Goal: Transaction & Acquisition: Purchase product/service

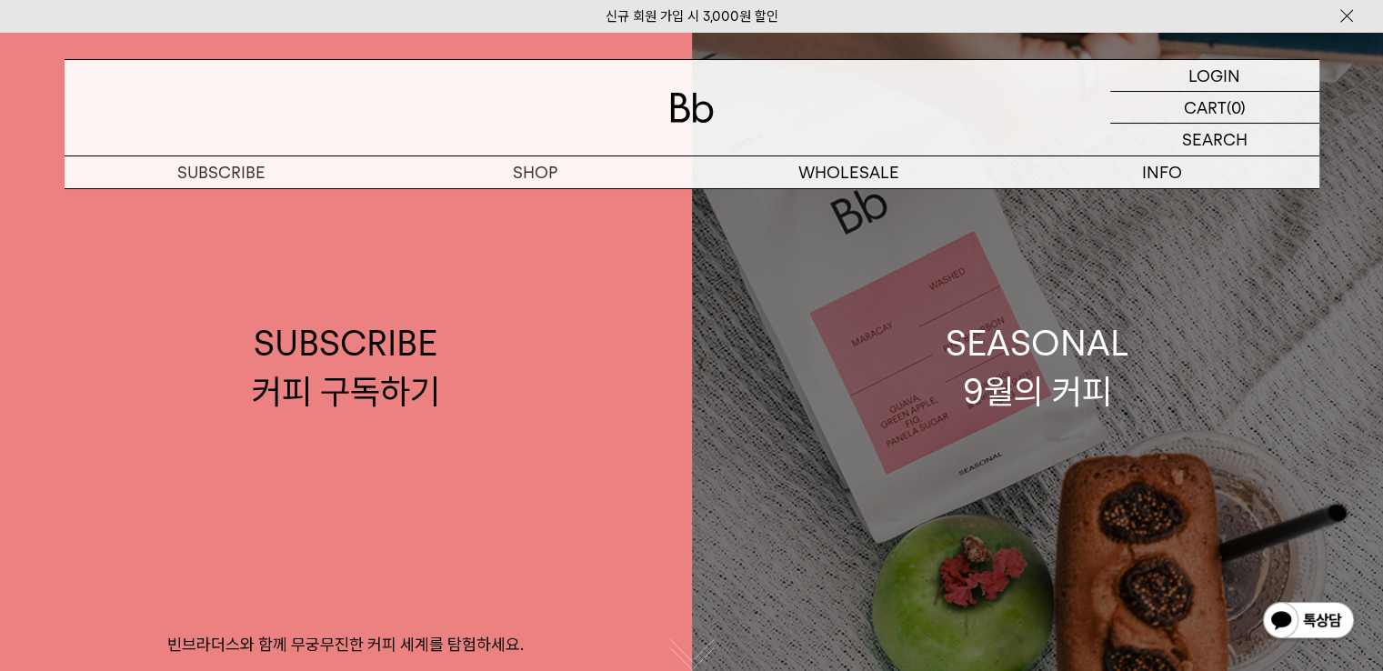
click at [994, 366] on div "SEASONAL 9월의 커피" at bounding box center [1038, 367] width 184 height 96
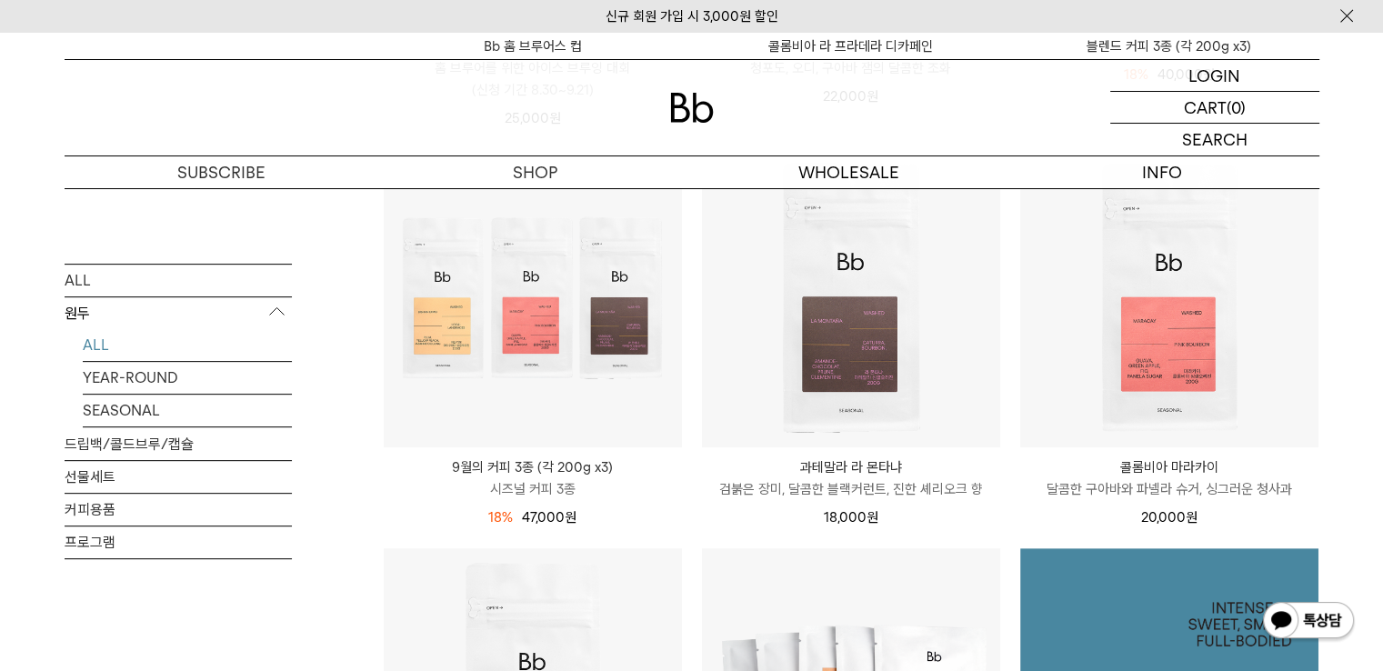
scroll to position [637, 0]
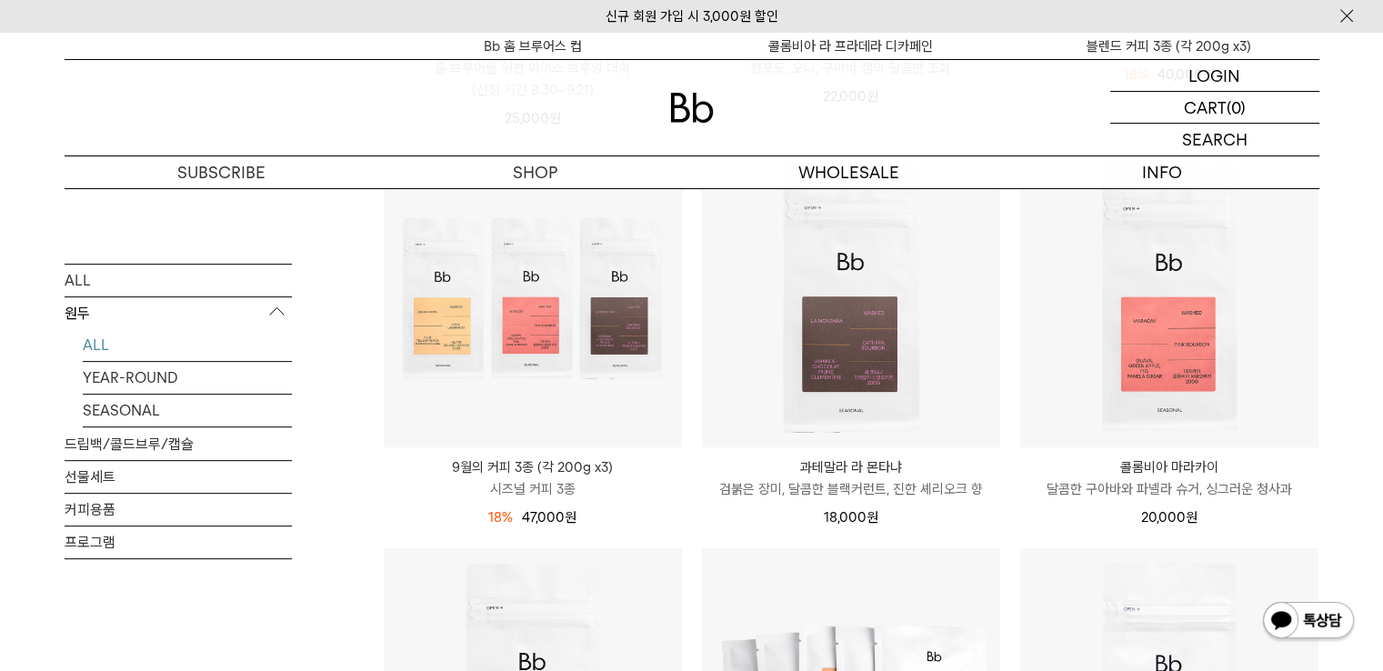
click at [1188, 476] on link "콜롬비아 마라카이 COLOMBIA MARACAY 달콤한 구아바와 파넬라 슈거, 싱그러운 청사과" at bounding box center [1169, 478] width 298 height 44
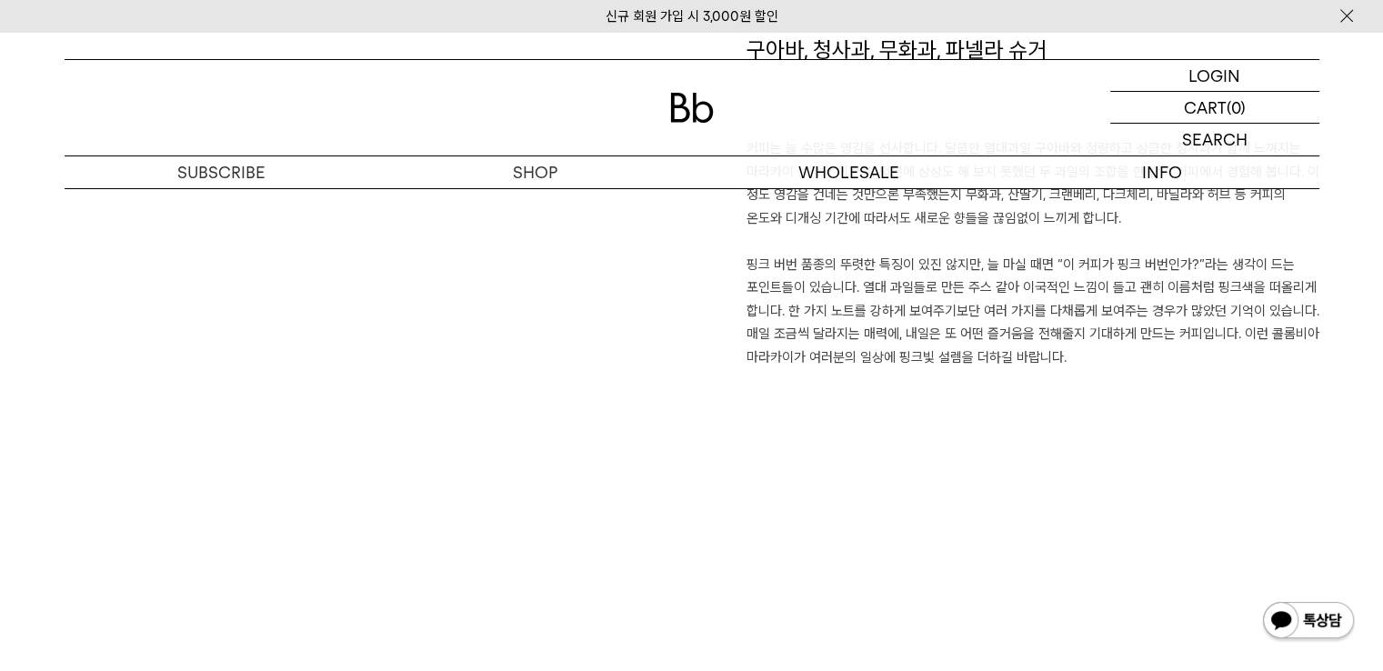
scroll to position [1455, 0]
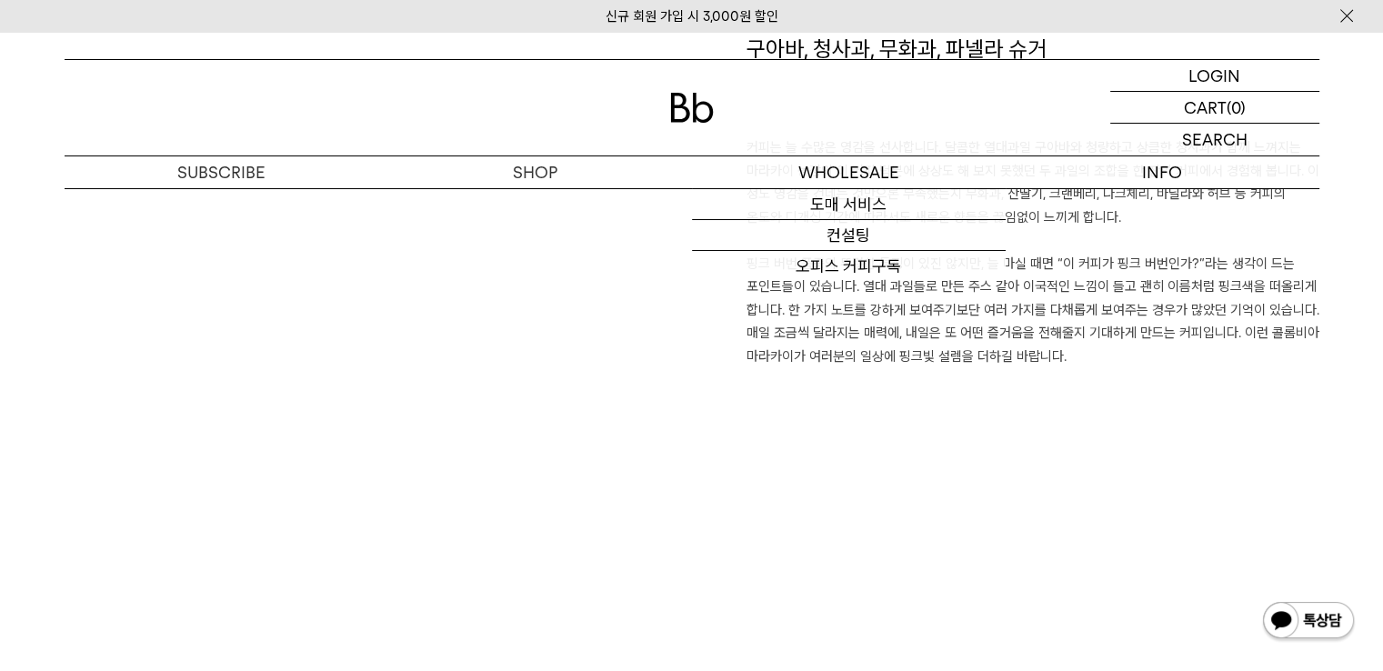
click at [1047, 546] on div "구아바, 청사과, 무화과, [PERSON_NAME] 커피는 늘 수많은 영감을 선사합니다. 달콤한 열대과일 구아바와 청량하고 상큼한 청사과가 함…" at bounding box center [692, 360] width 1255 height 652
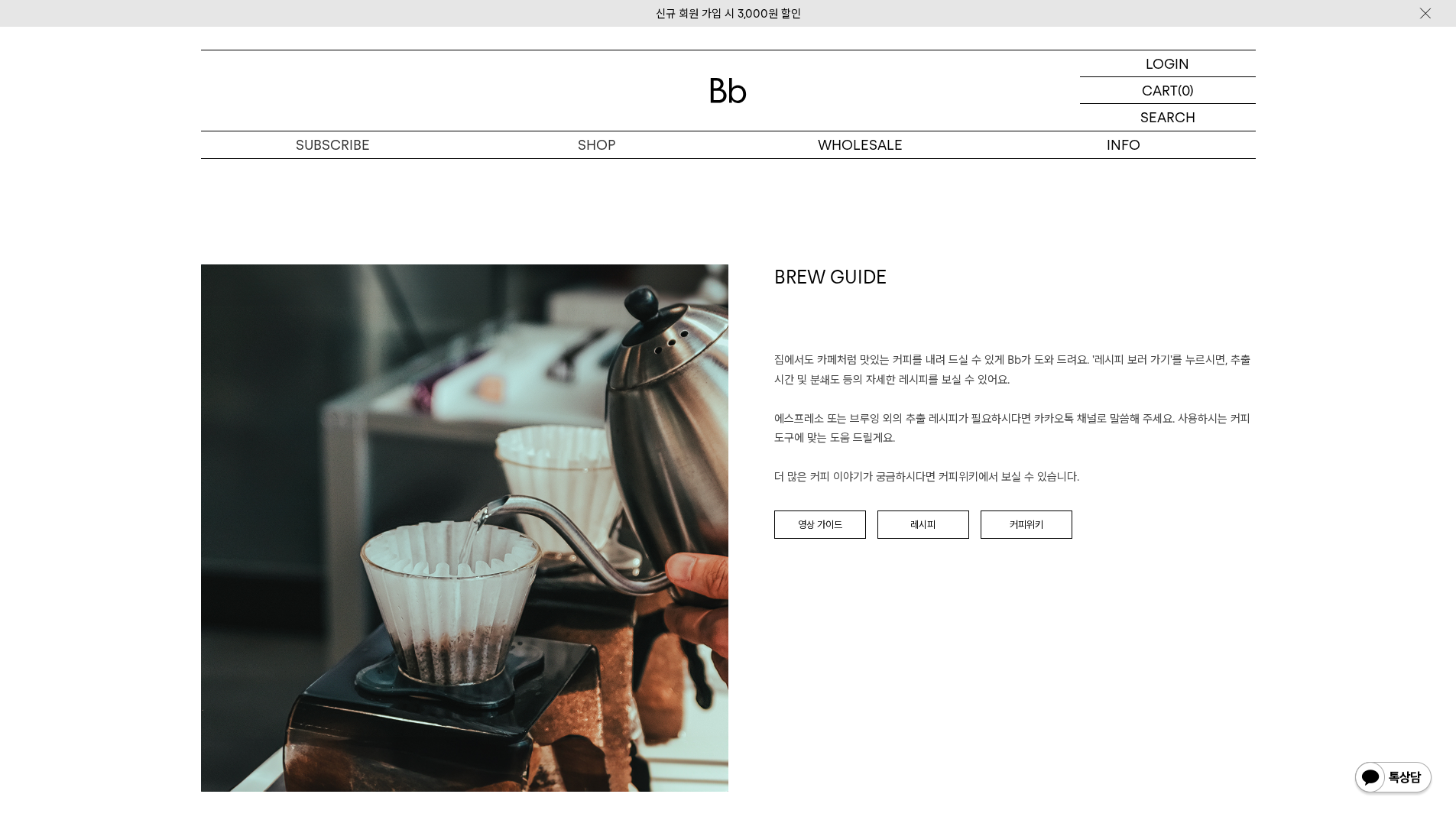
scroll to position [1986, 0]
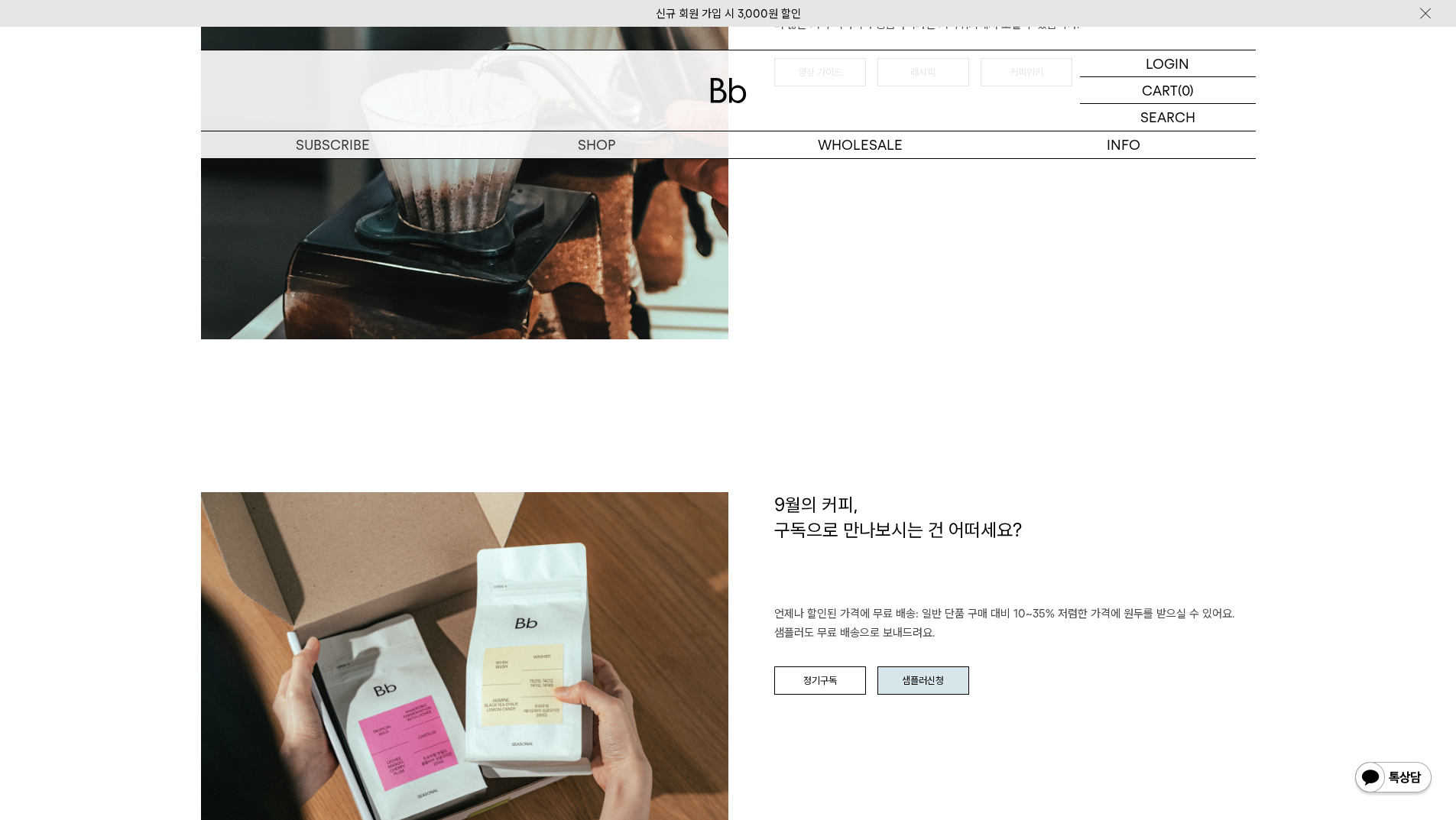
click at [933, 563] on link "샘플러신청" at bounding box center [923, 681] width 92 height 29
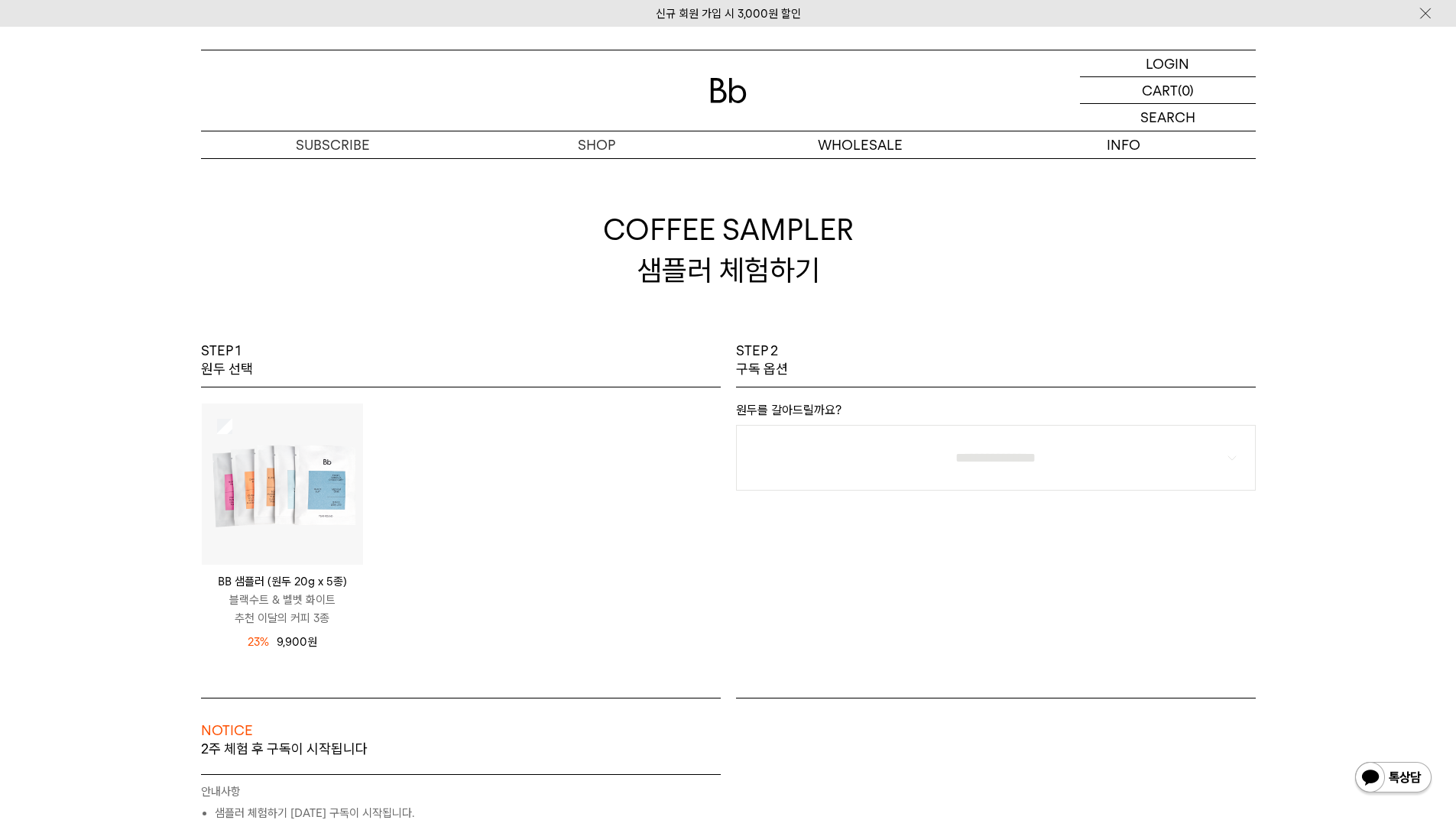
click at [272, 502] on img at bounding box center [282, 484] width 161 height 161
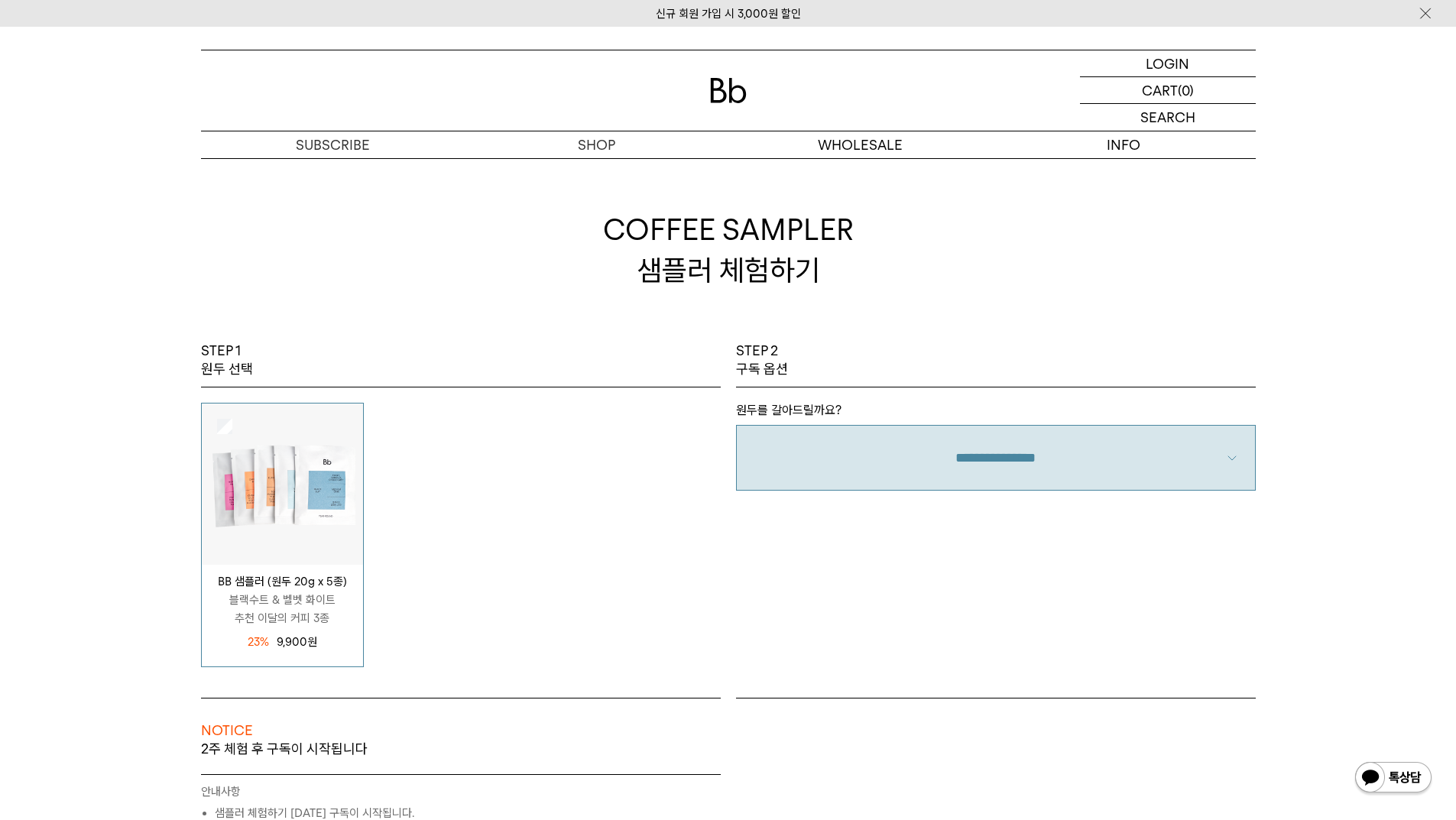
click at [977, 460] on select "**********" at bounding box center [996, 458] width 520 height 66
select select "**"
click at [736, 425] on select "**********" at bounding box center [996, 458] width 520 height 66
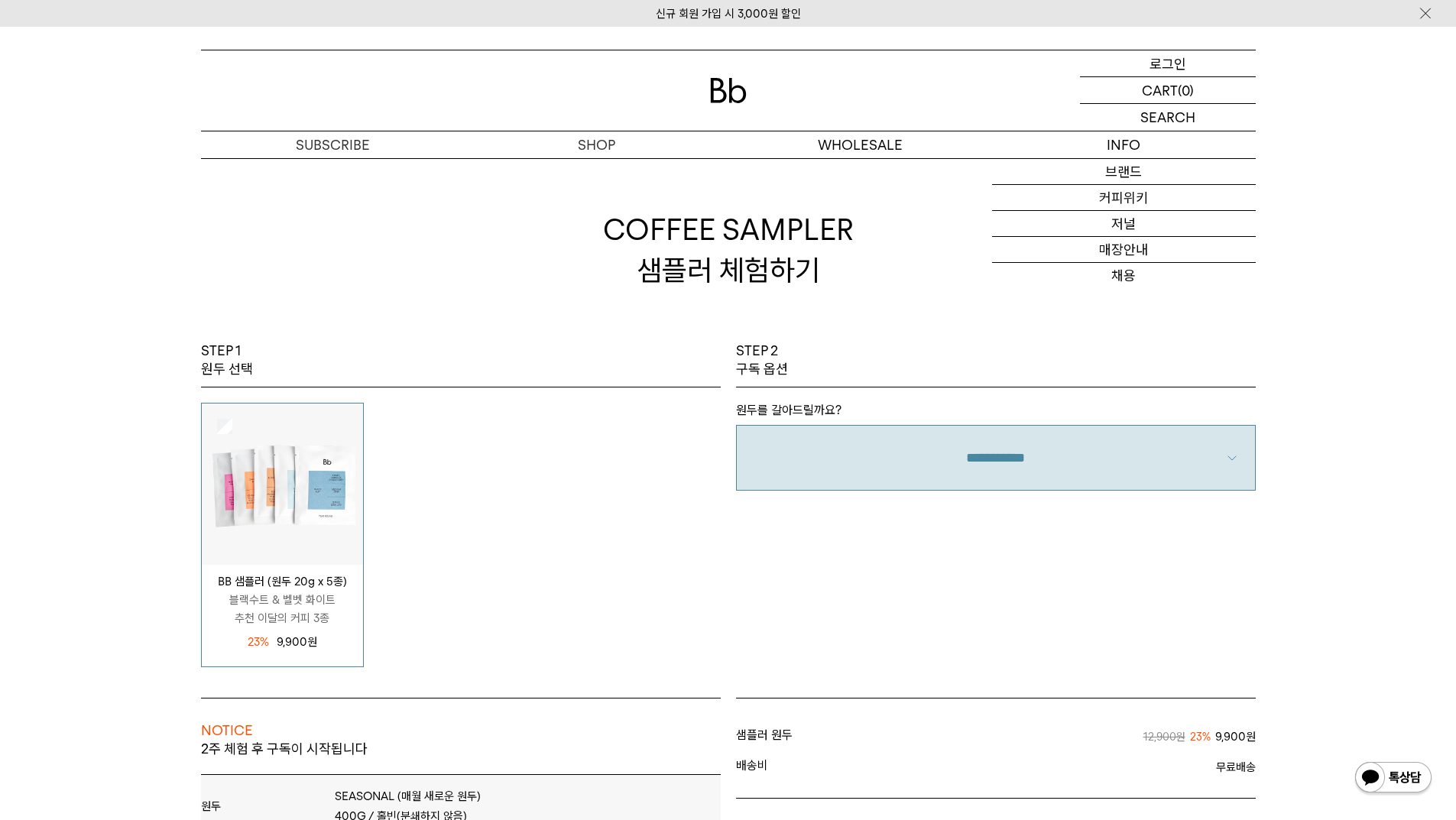
click at [1170, 66] on p "로그인" at bounding box center [1168, 63] width 37 height 26
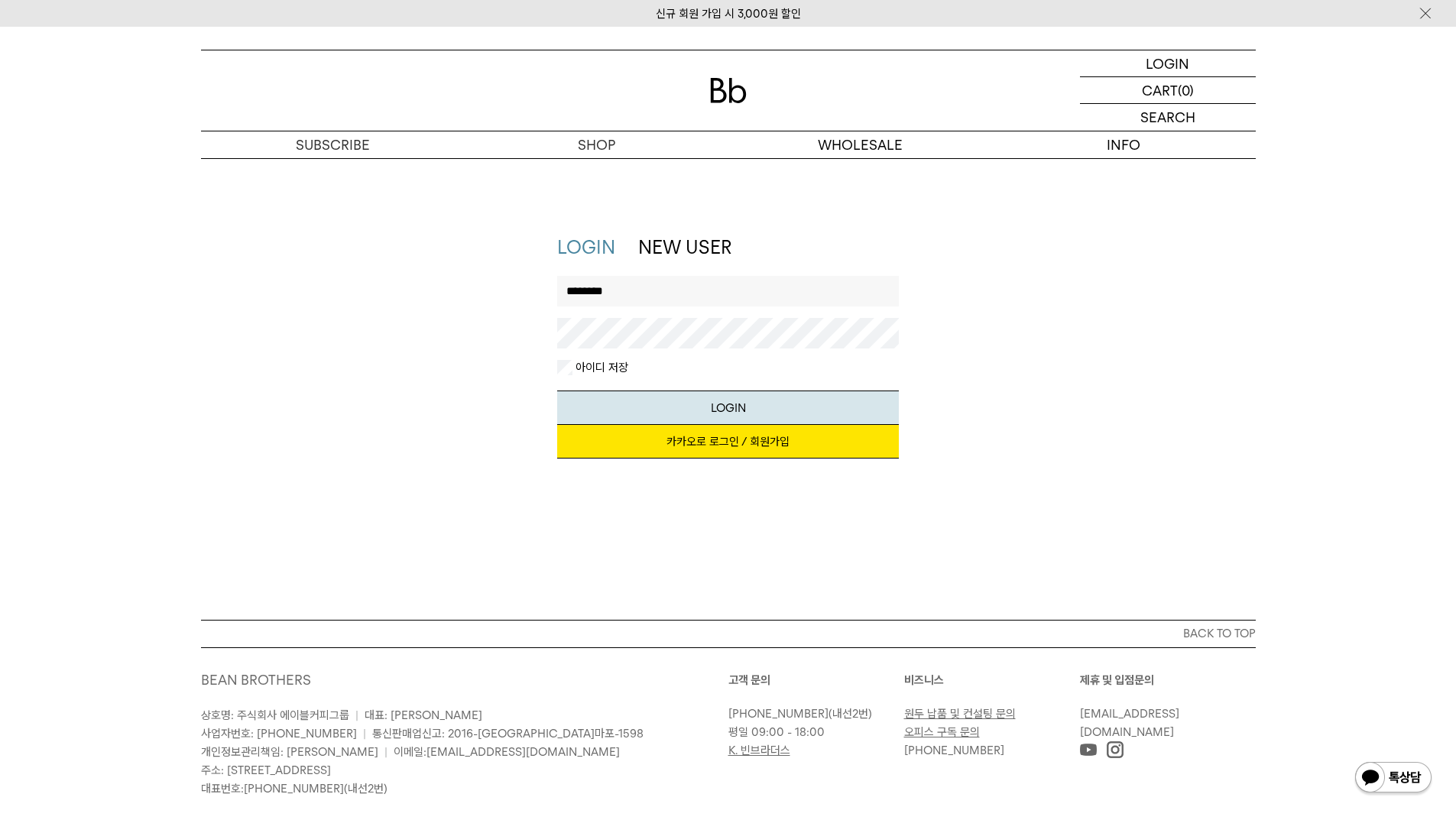
click at [557, 391] on button "LOGIN" at bounding box center [728, 407] width 341 height 34
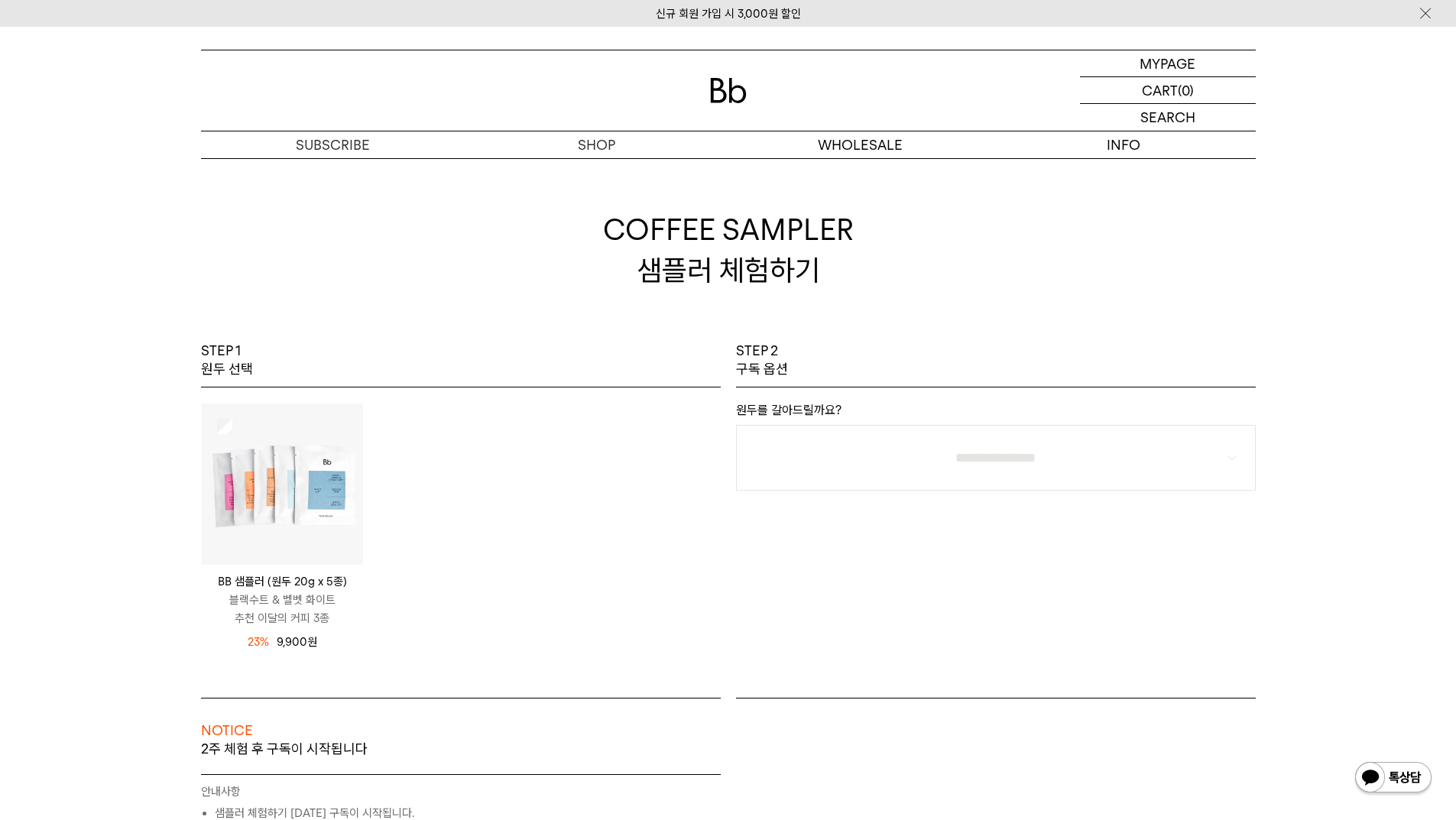
click at [264, 524] on img at bounding box center [282, 484] width 161 height 161
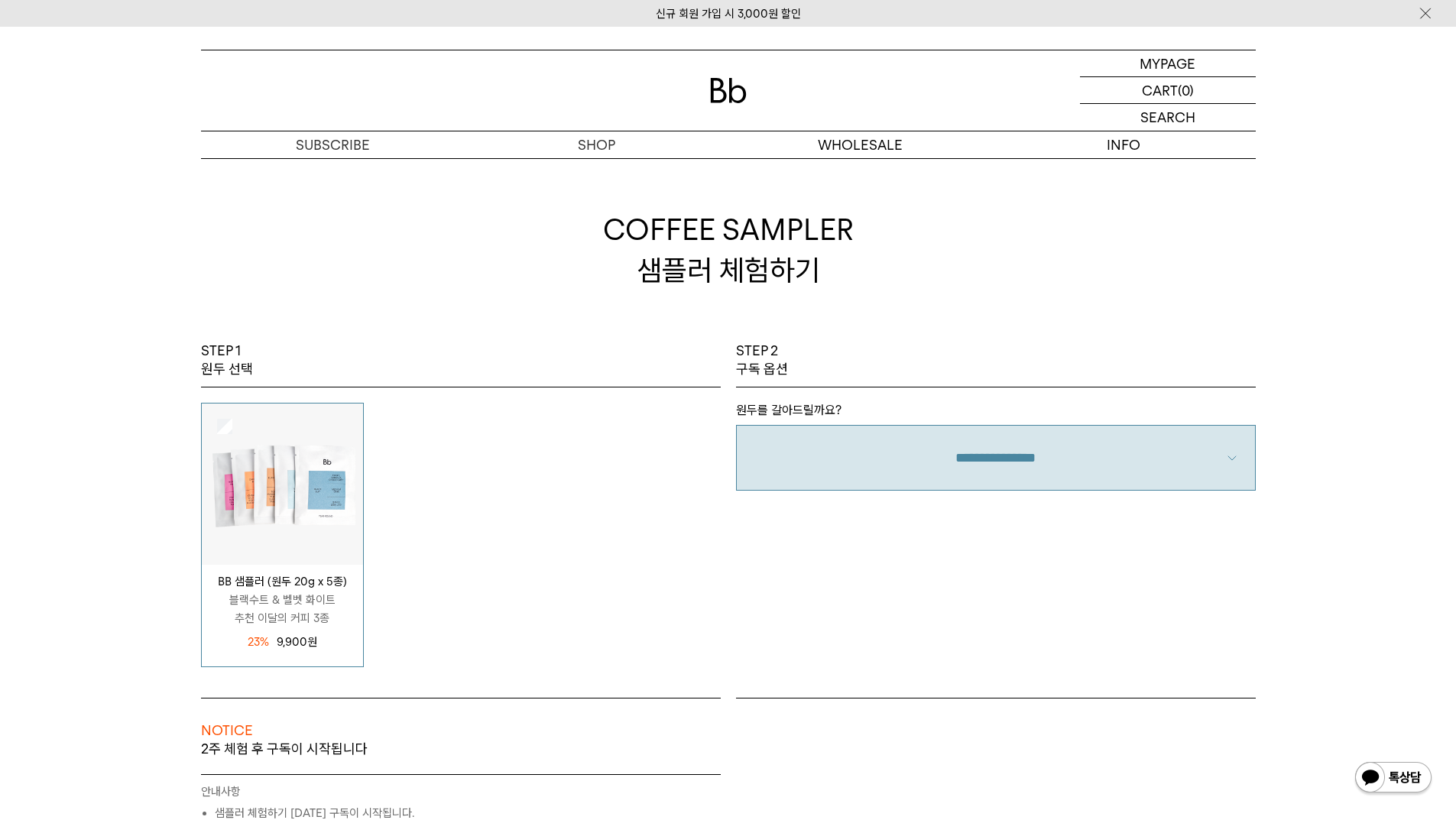
click at [938, 465] on select "**********" at bounding box center [996, 458] width 520 height 66
select select "**"
click at [736, 425] on select "**********" at bounding box center [996, 458] width 520 height 66
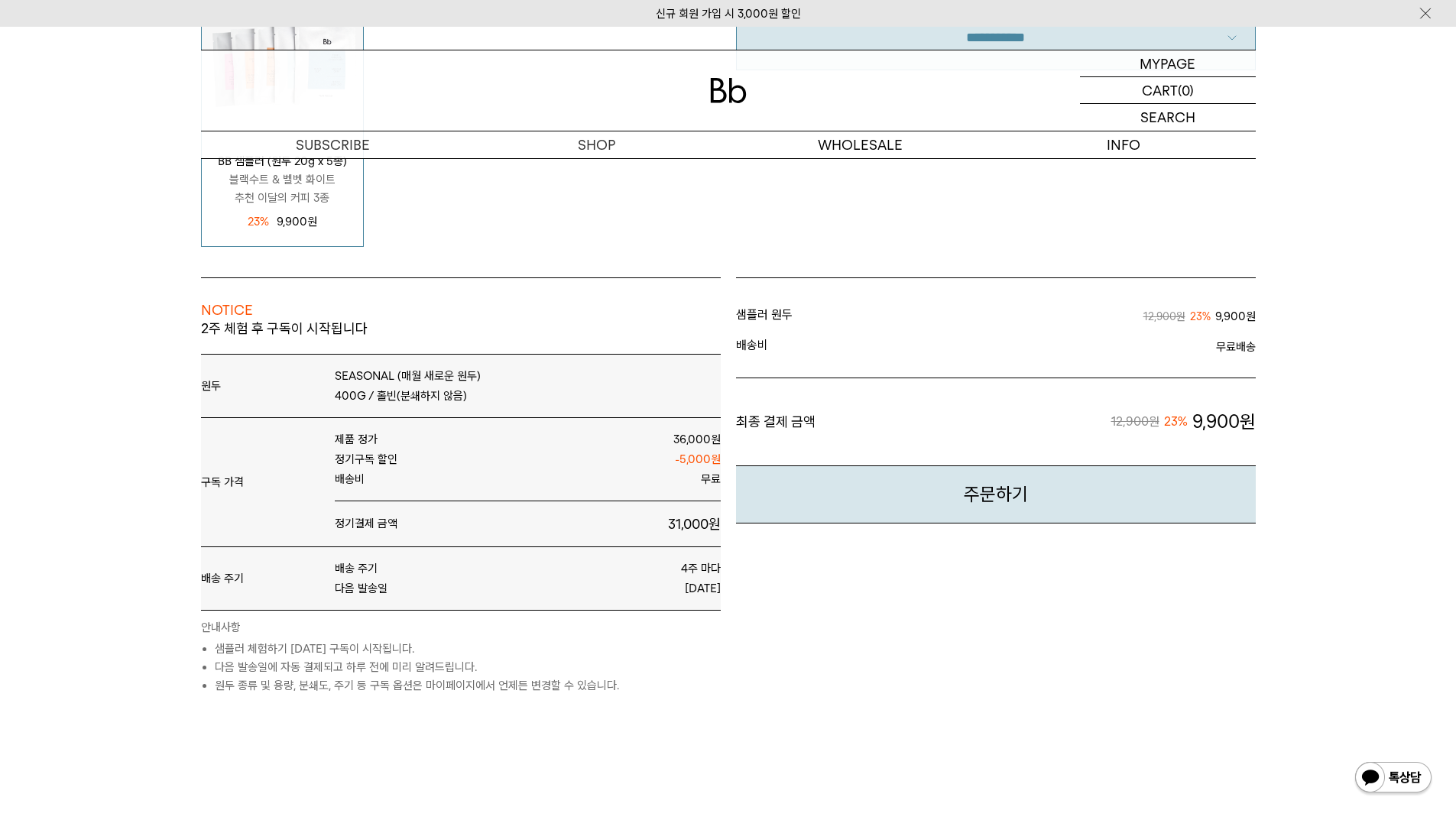
scroll to position [382, 0]
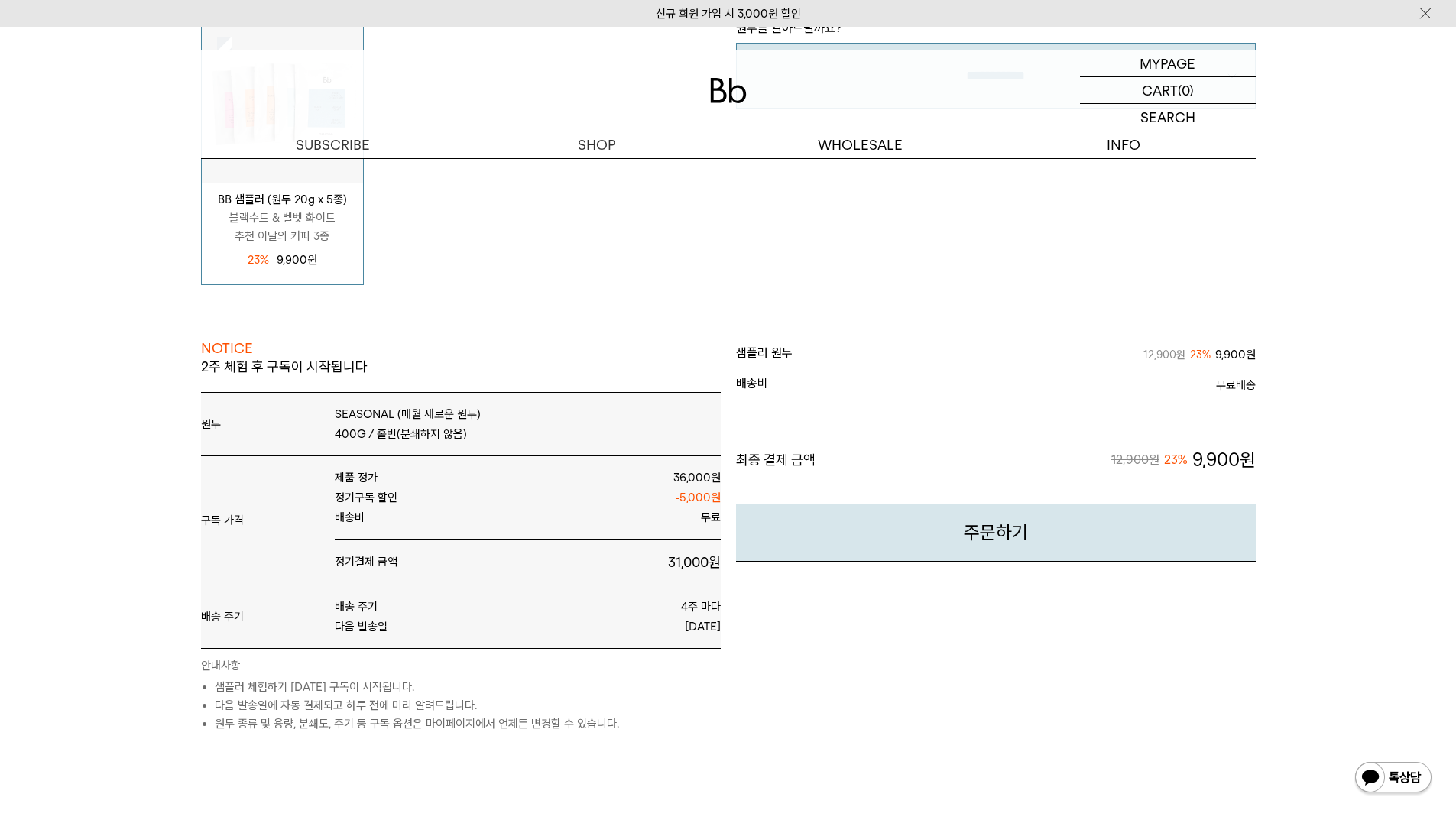
click at [763, 378] on span "배송비" at bounding box center [866, 385] width 260 height 18
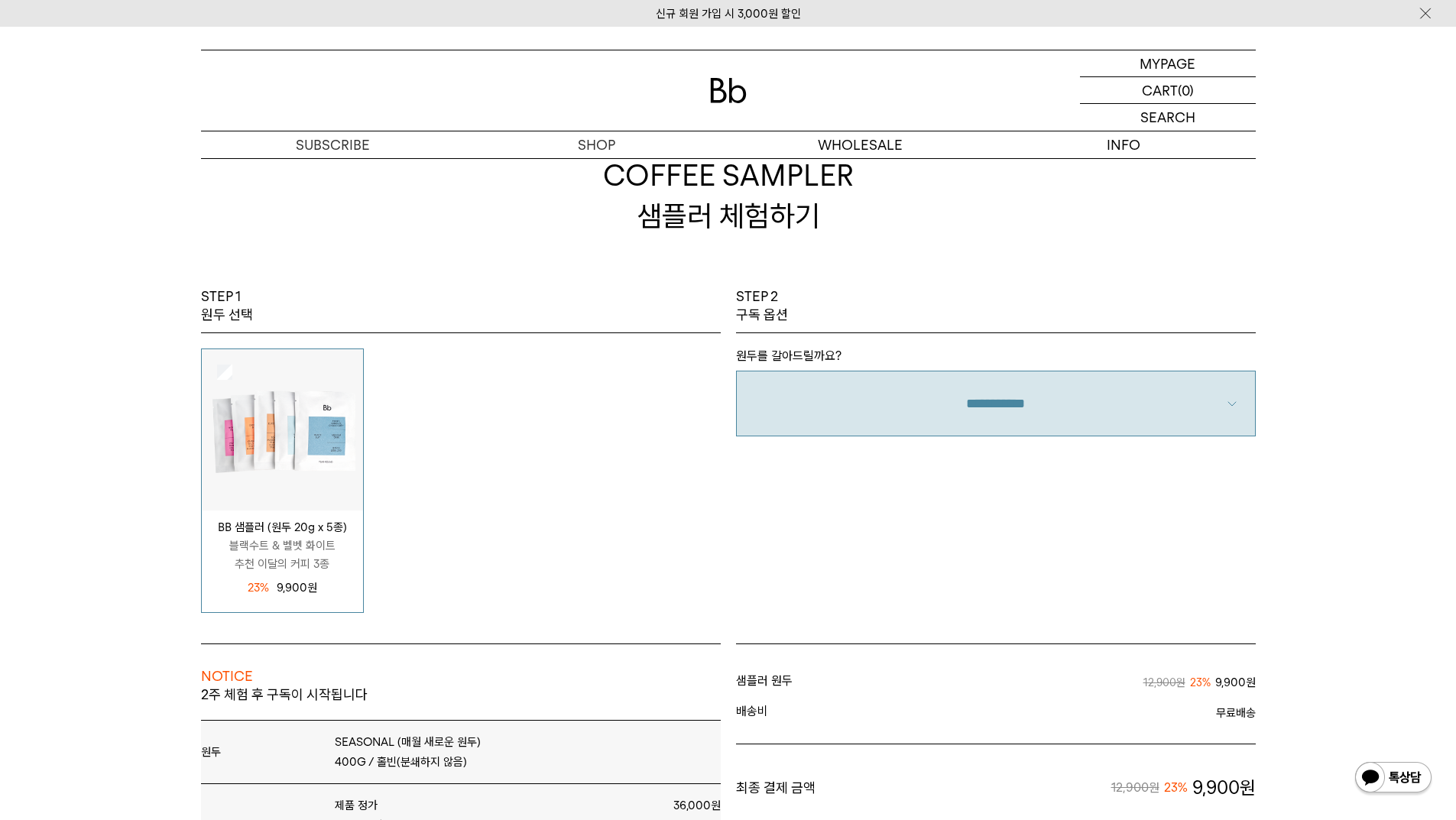
scroll to position [0, 0]
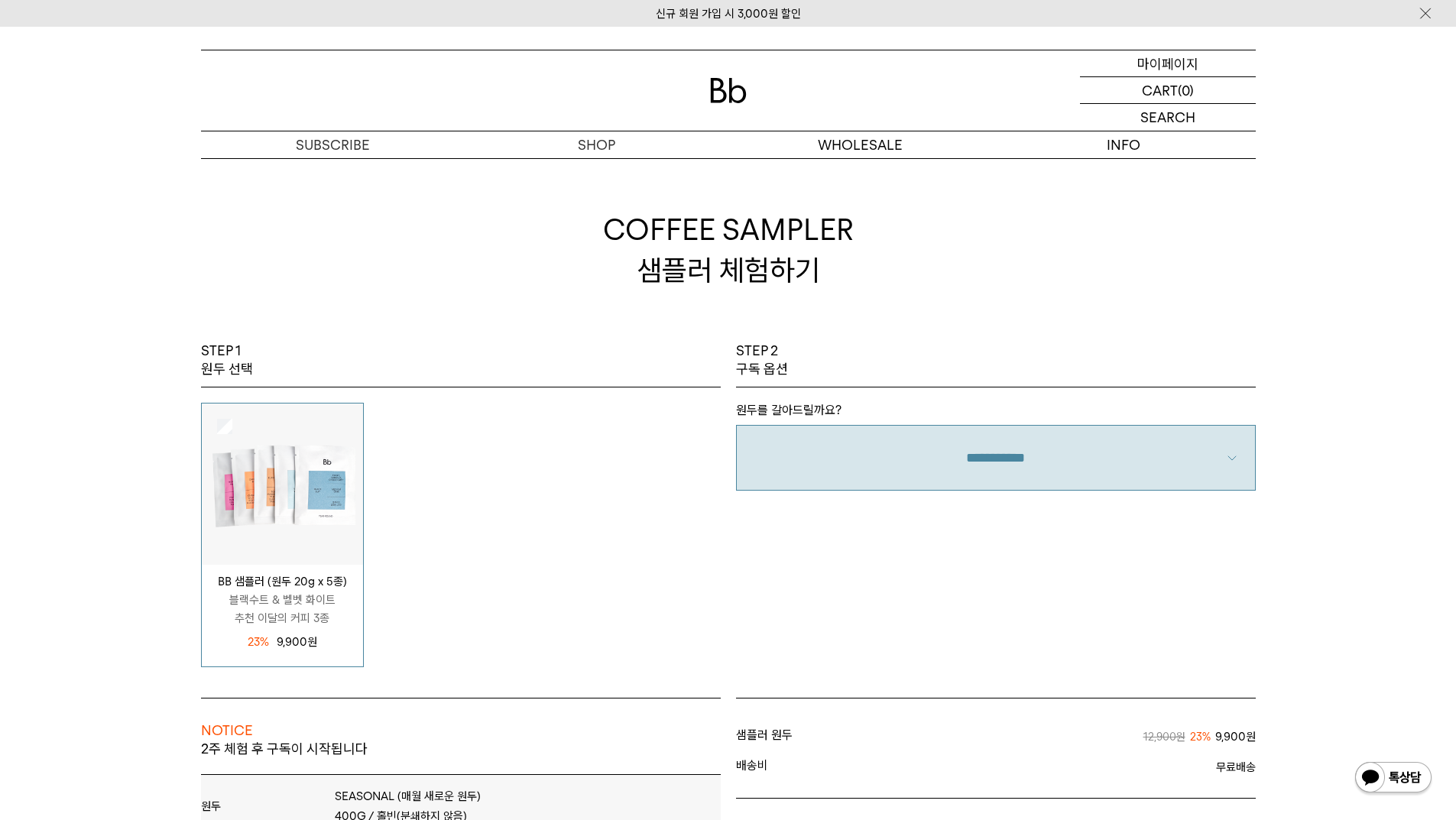
click at [1188, 63] on p "마이페이지" at bounding box center [1168, 63] width 61 height 26
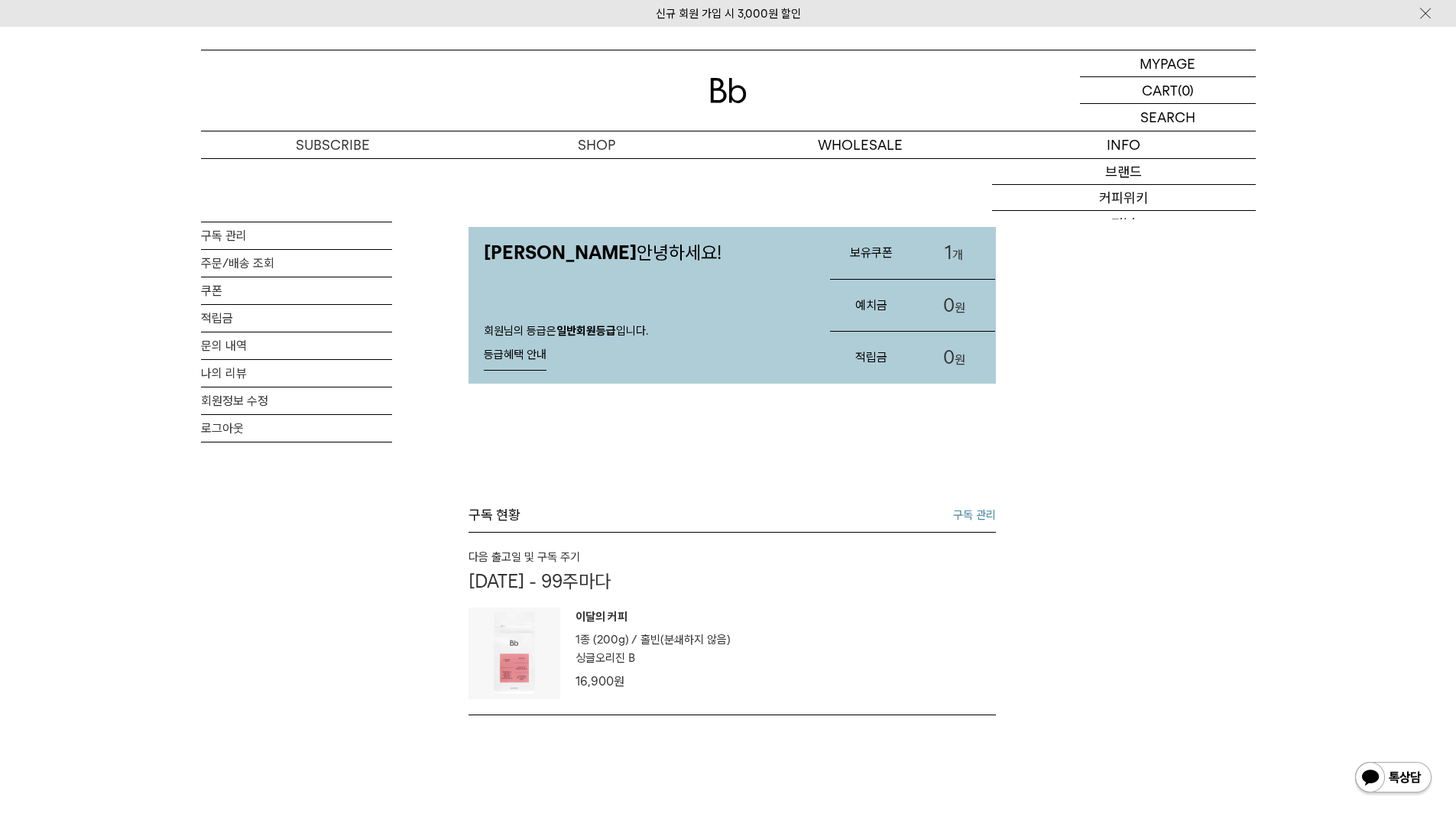
click at [940, 254] on link "1 개" at bounding box center [954, 253] width 82 height 52
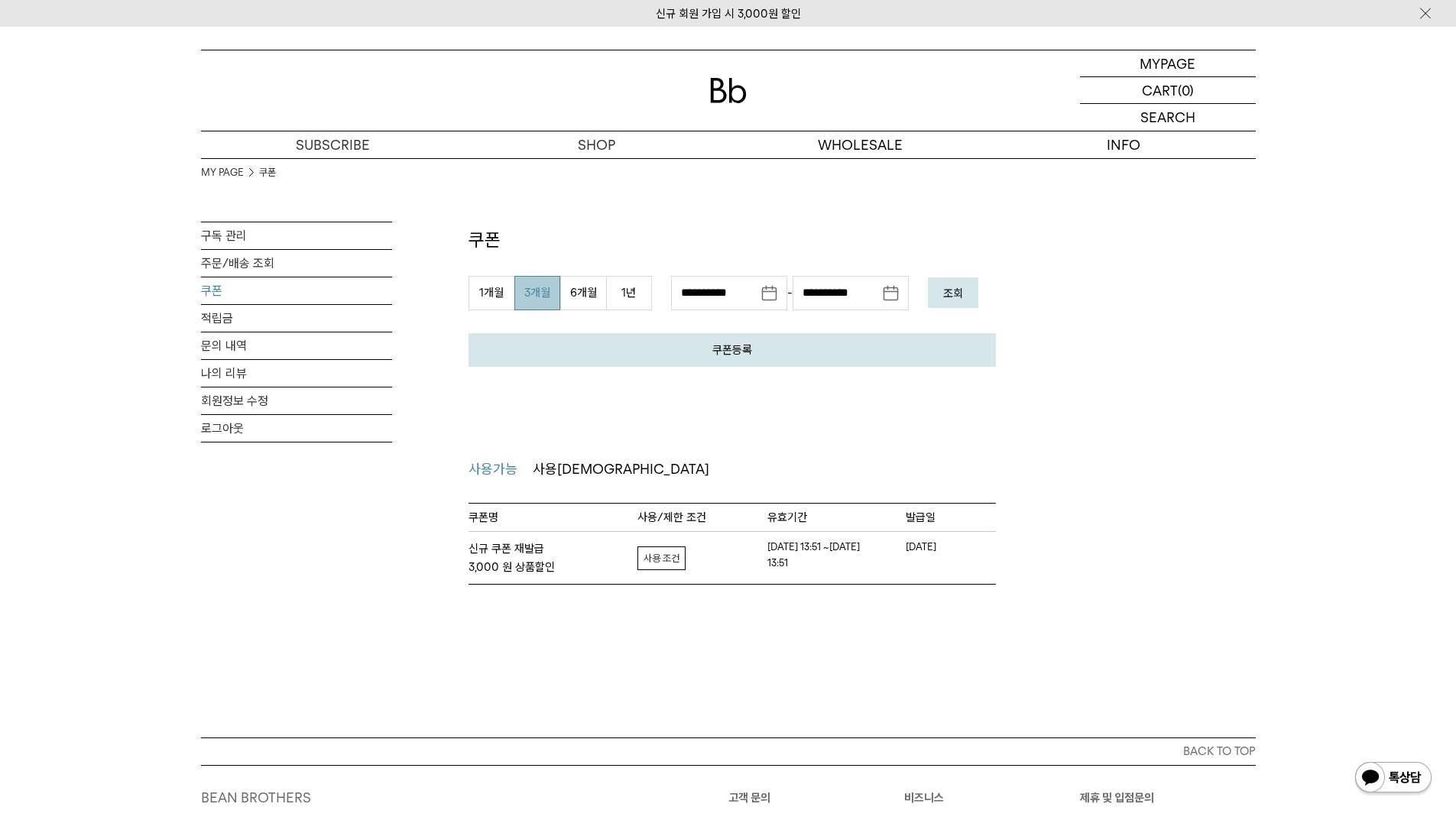
click at [670, 560] on link "자세히보기" at bounding box center [661, 558] width 48 height 24
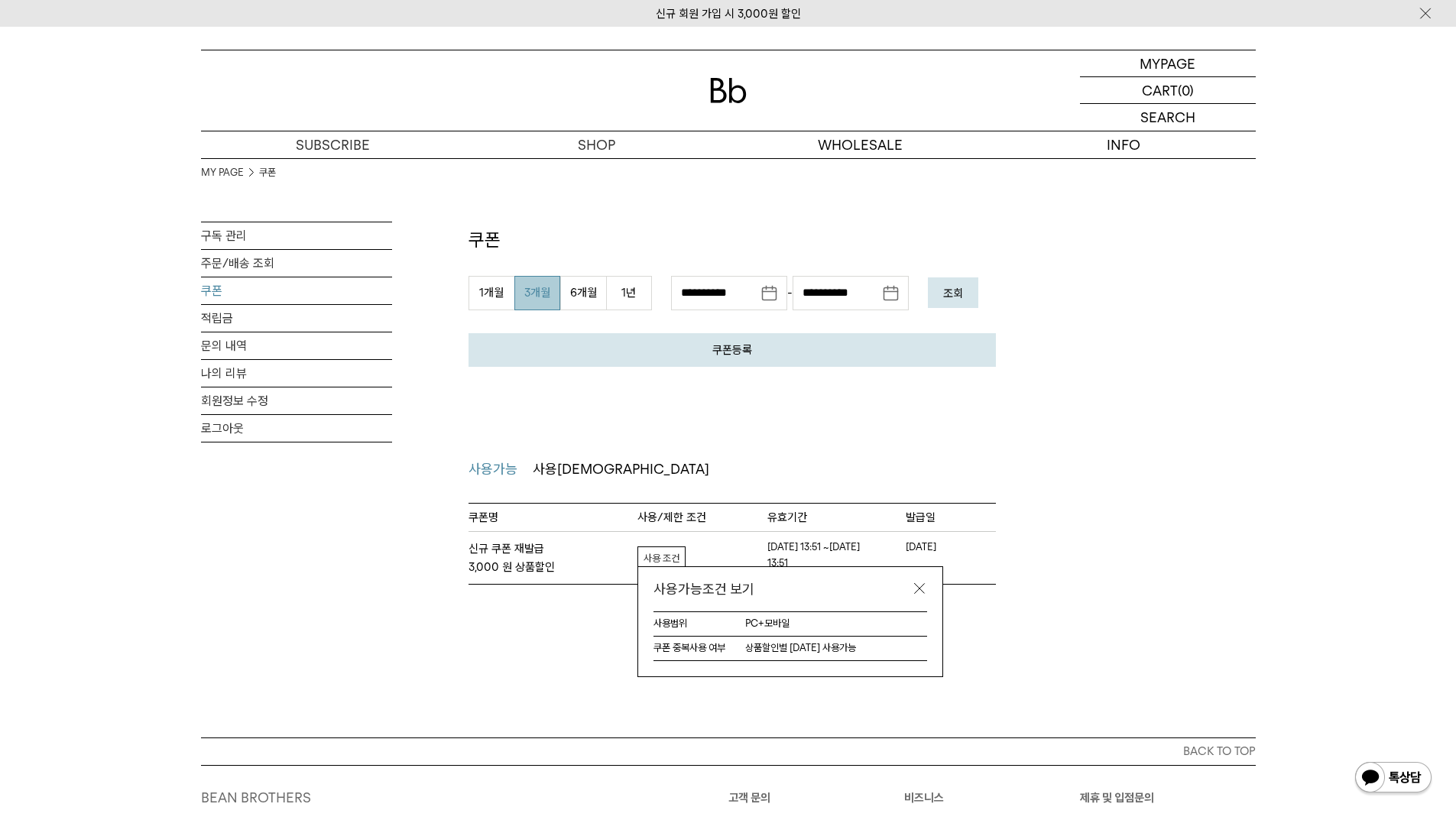
click at [634, 476] on ul "사용가능 사용불가" at bounding box center [731, 470] width 527 height 22
click at [222, 232] on link "구독 관리" at bounding box center [296, 236] width 191 height 27
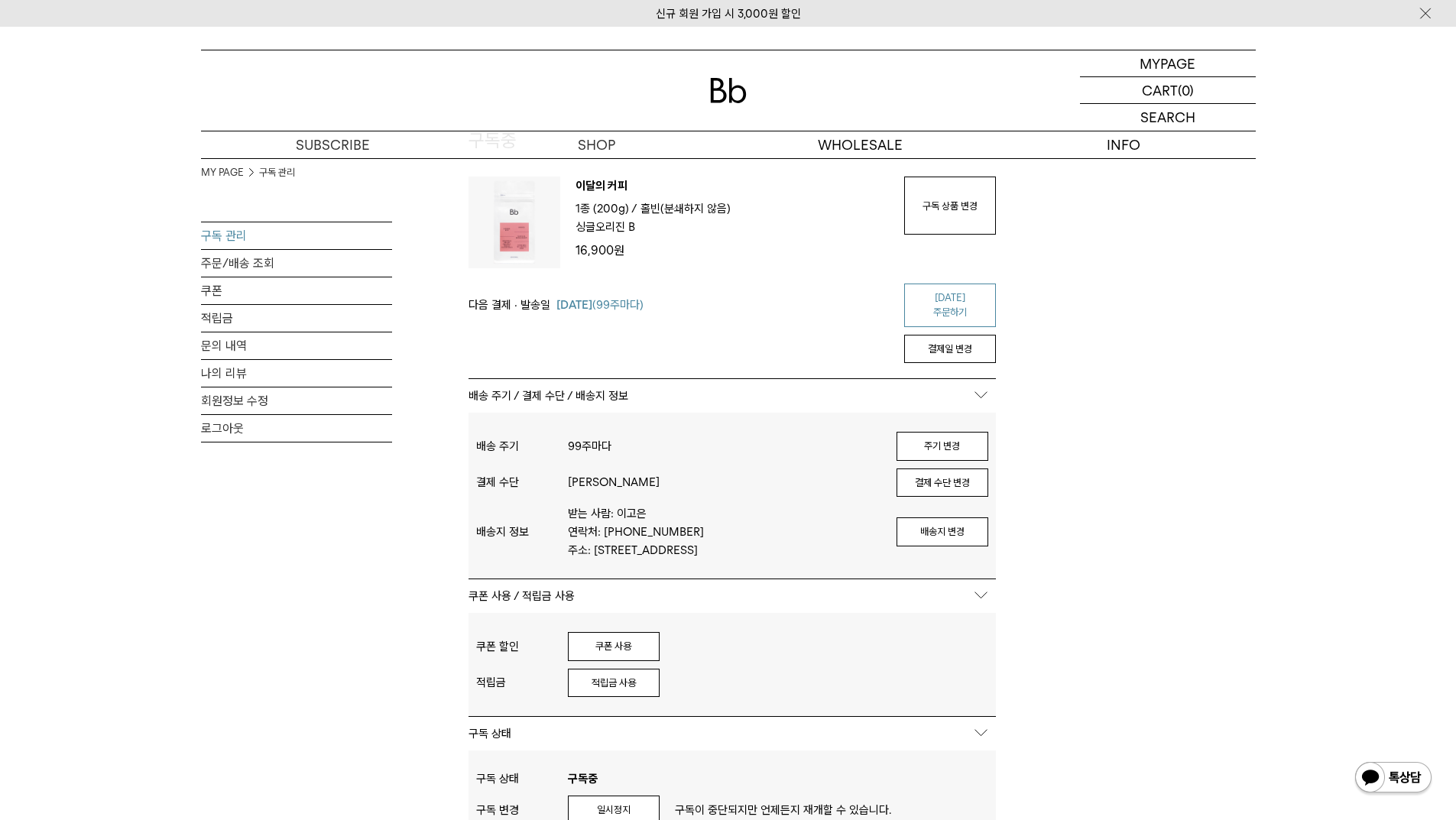
scroll to position [229, 0]
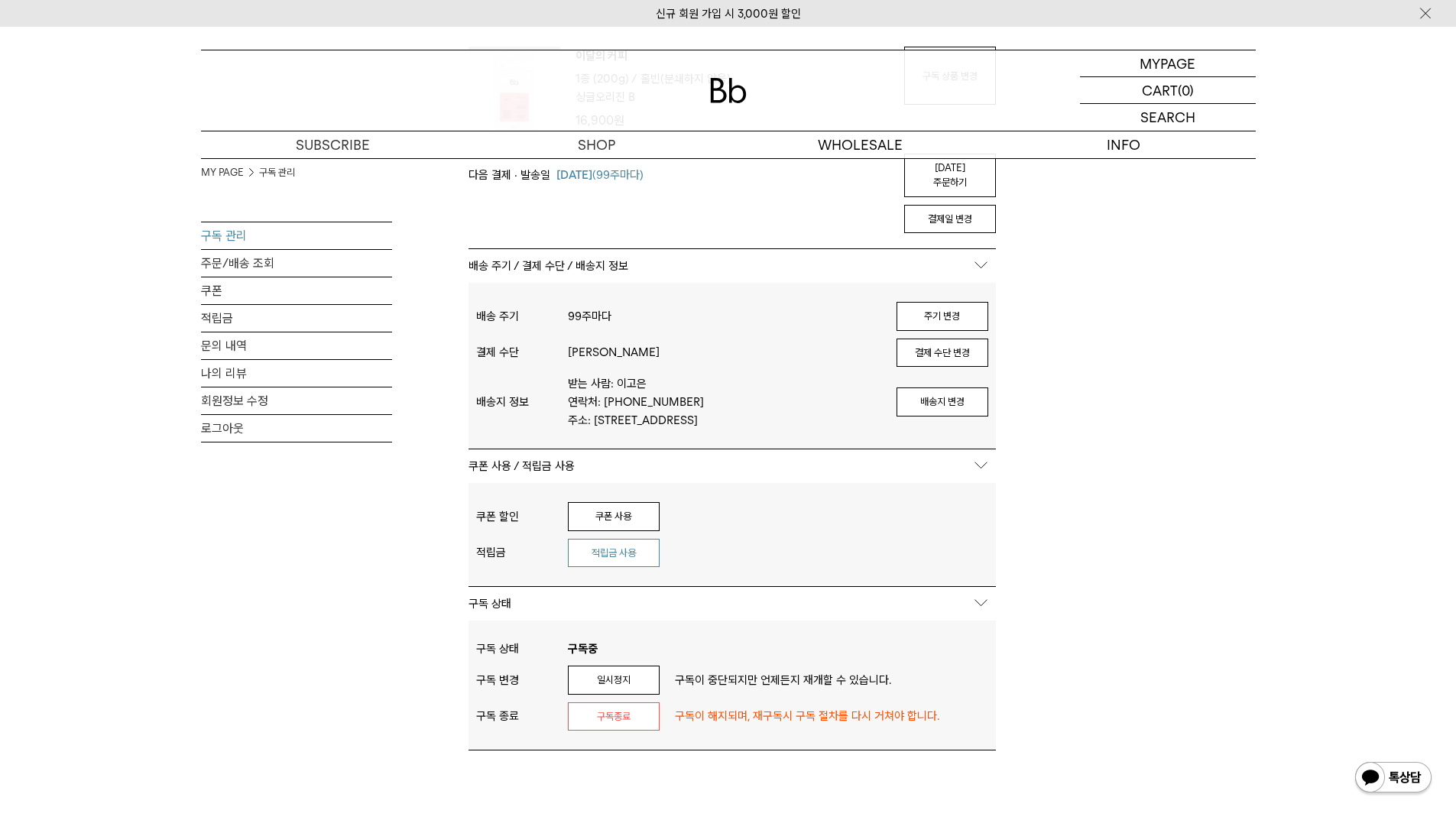
click at [612, 555] on button "적립금 사용" at bounding box center [614, 553] width 92 height 29
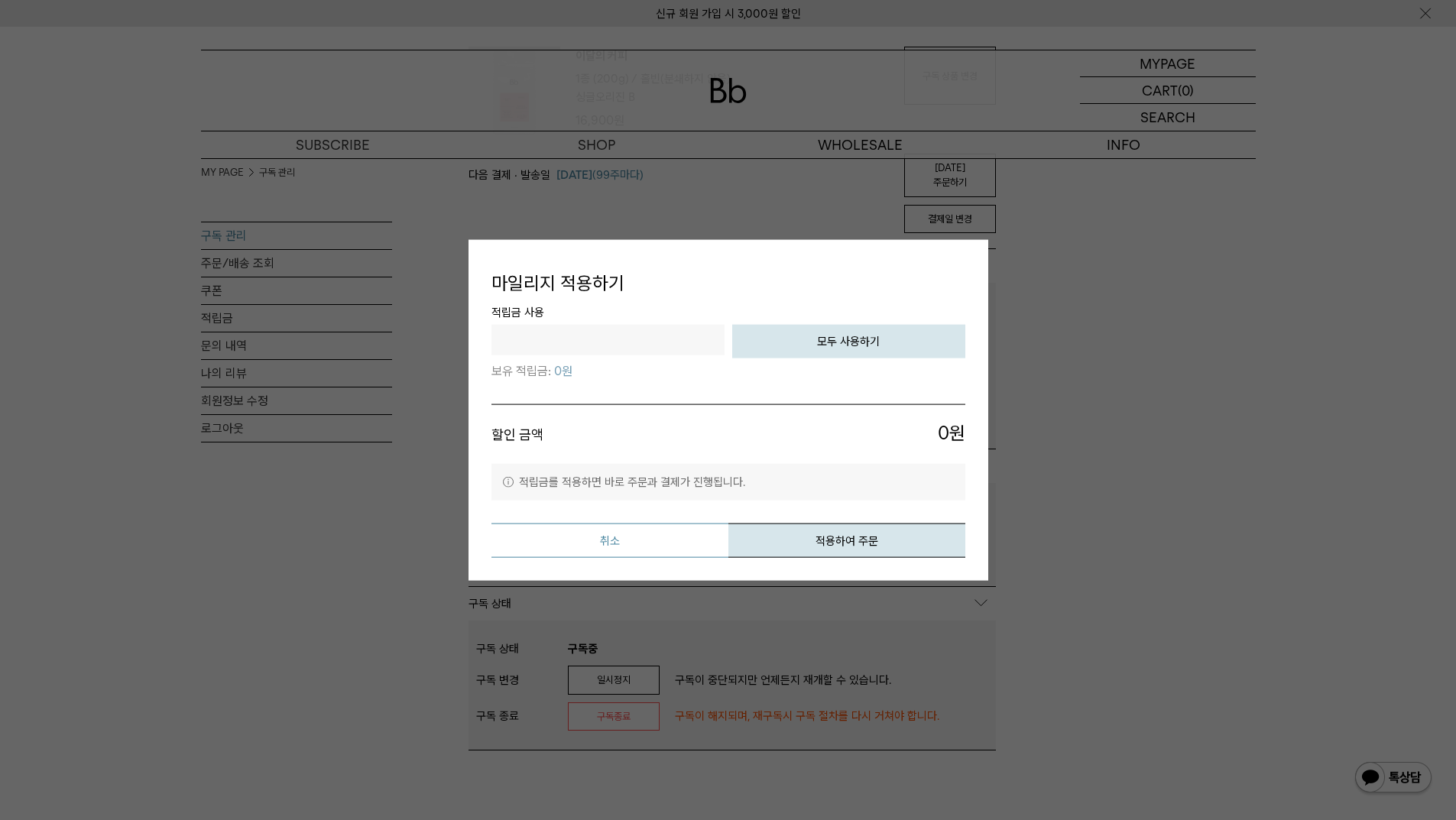
click at [621, 547] on button "취소" at bounding box center [610, 540] width 237 height 34
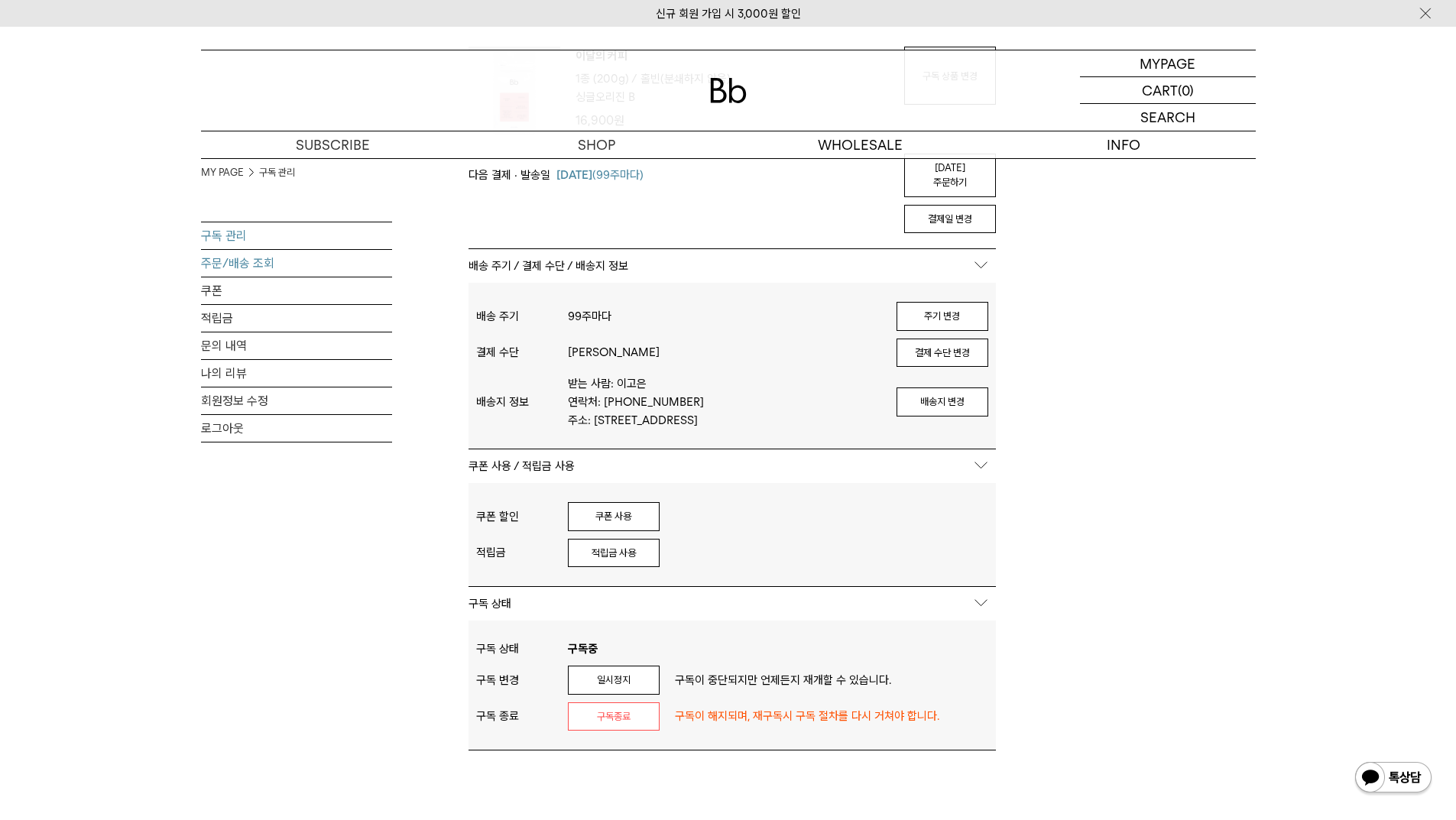
click at [249, 265] on link "주문/배송 조회" at bounding box center [296, 263] width 191 height 27
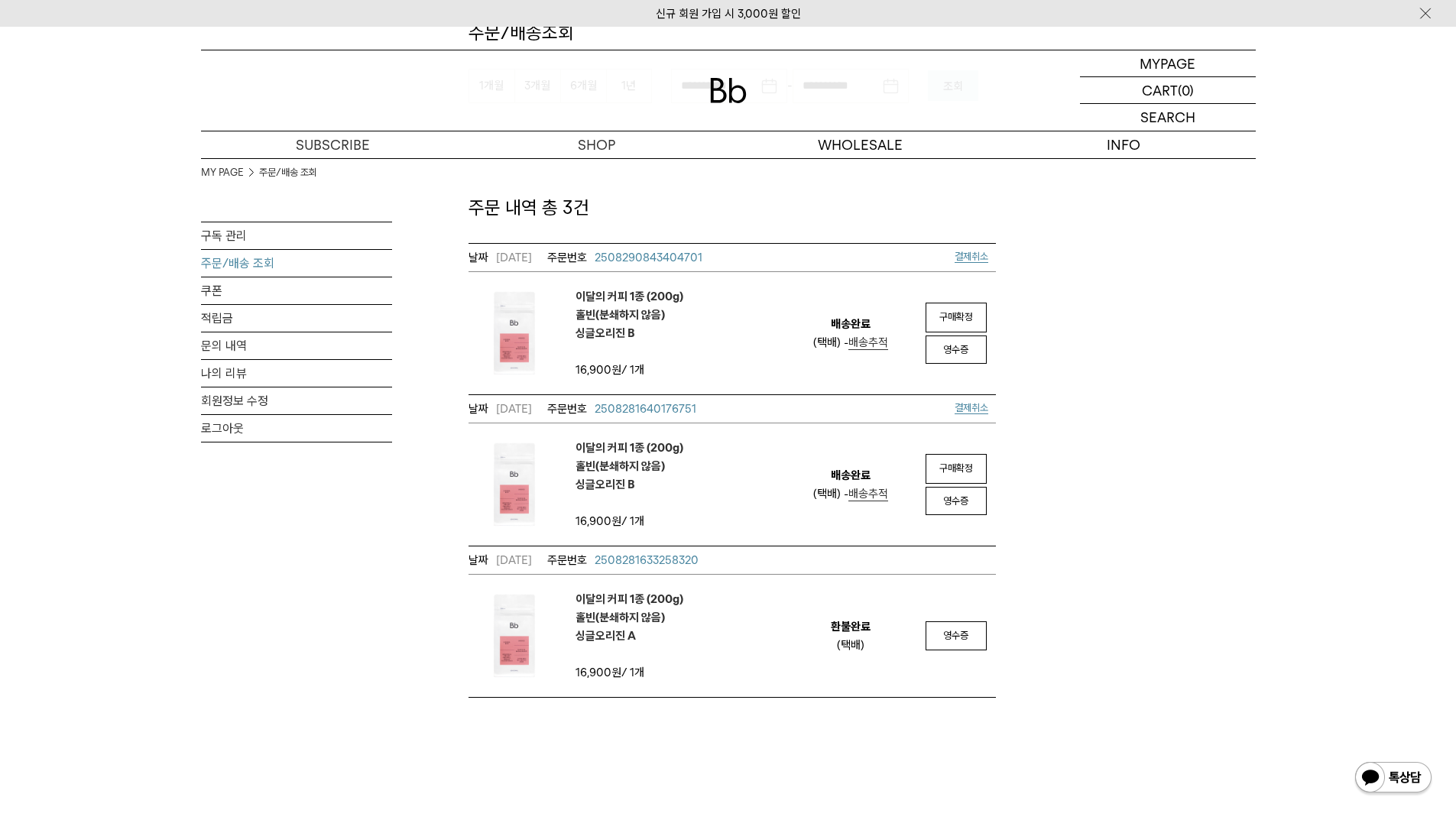
scroll to position [229, 0]
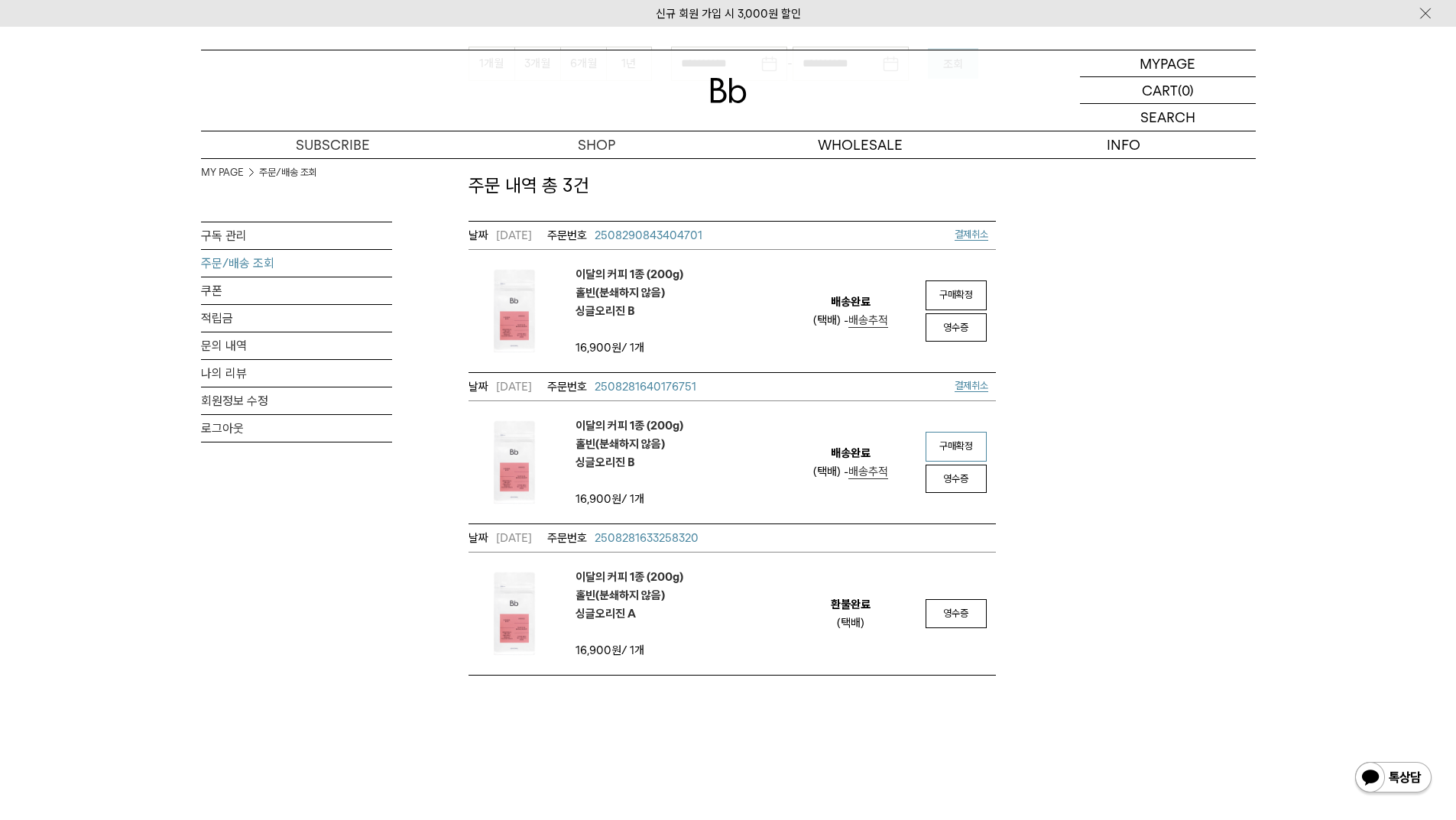
click at [950, 456] on link "구매확정" at bounding box center [956, 446] width 61 height 29
click at [957, 329] on span "영수증" at bounding box center [956, 328] width 25 height 12
click at [961, 293] on span "구매확정" at bounding box center [957, 295] width 34 height 12
click at [218, 265] on link "주문/배송 조회" at bounding box center [296, 263] width 191 height 27
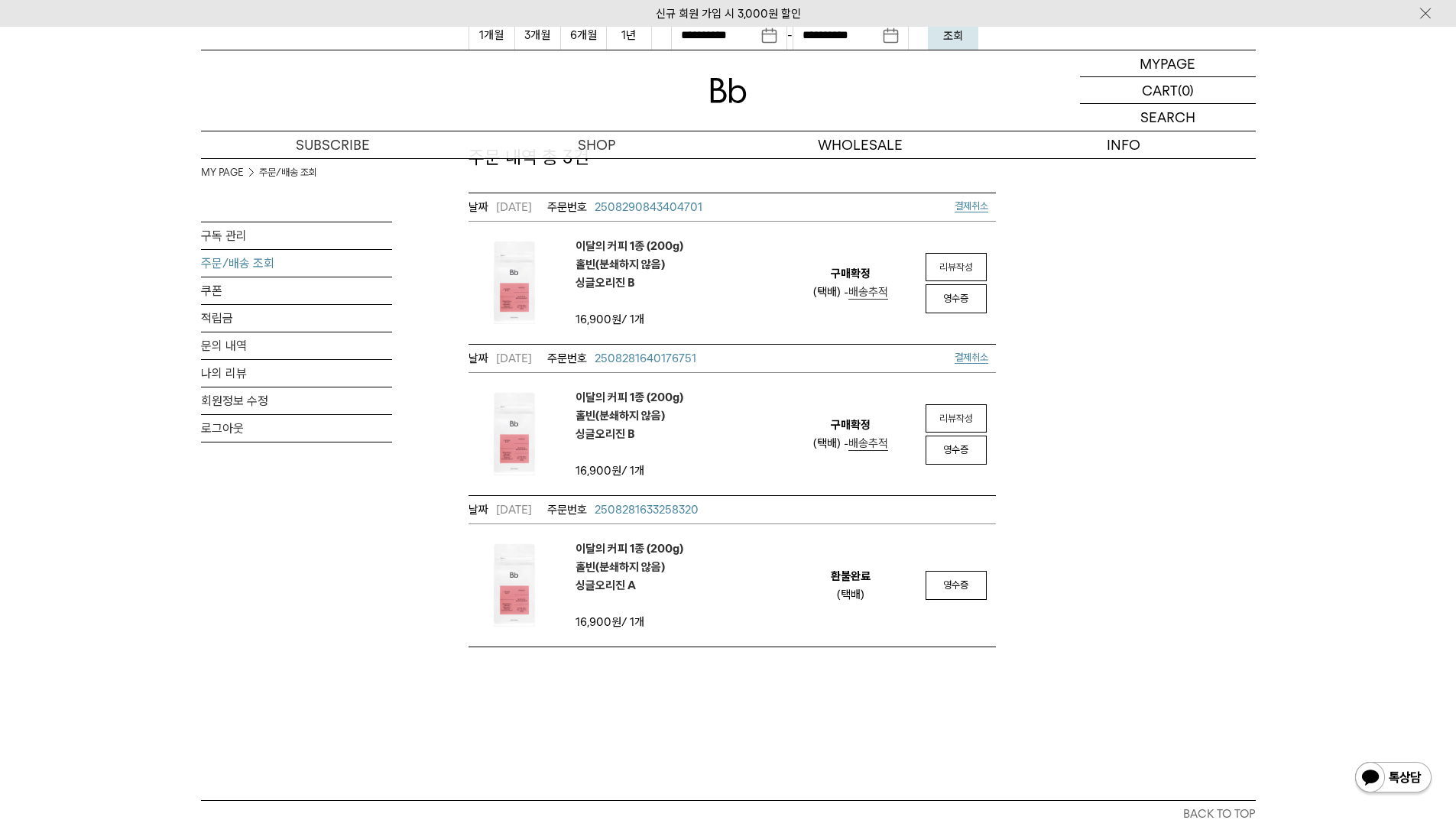
scroll to position [306, 0]
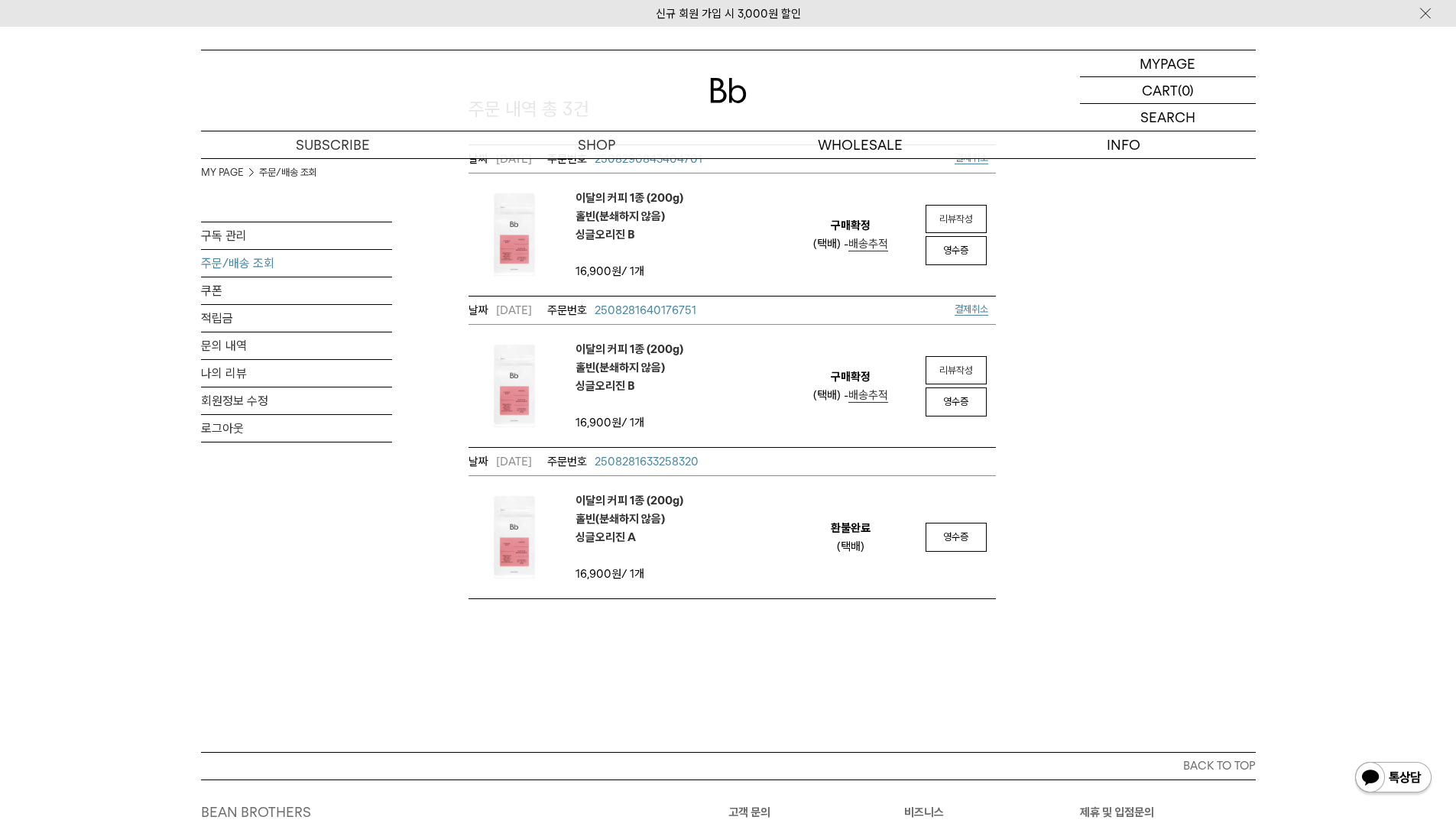
click at [973, 373] on link "리뷰작성" at bounding box center [956, 371] width 61 height 29
click at [215, 317] on link "적립금" at bounding box center [296, 318] width 191 height 27
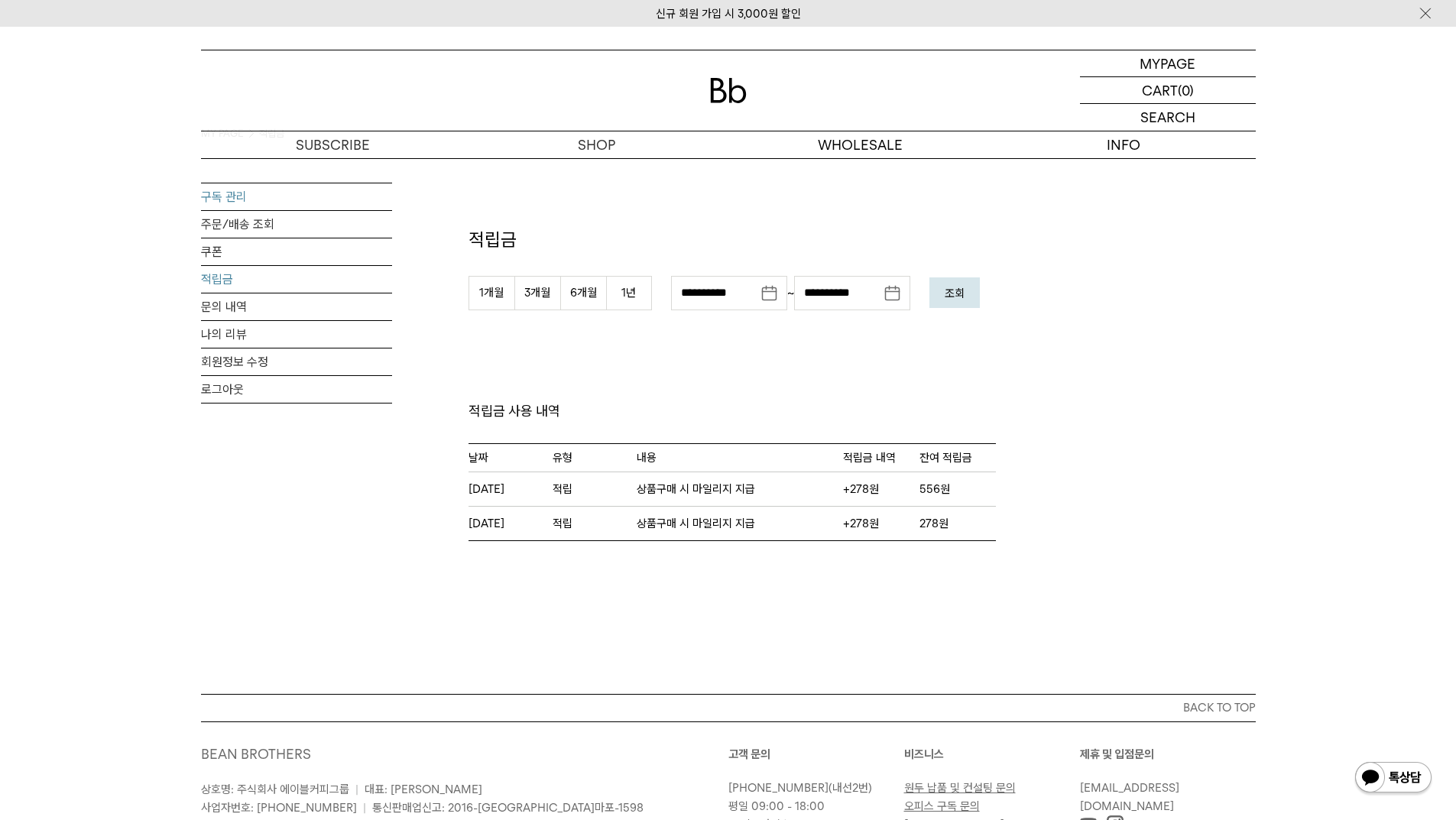
click at [227, 199] on link "구독 관리" at bounding box center [296, 197] width 191 height 27
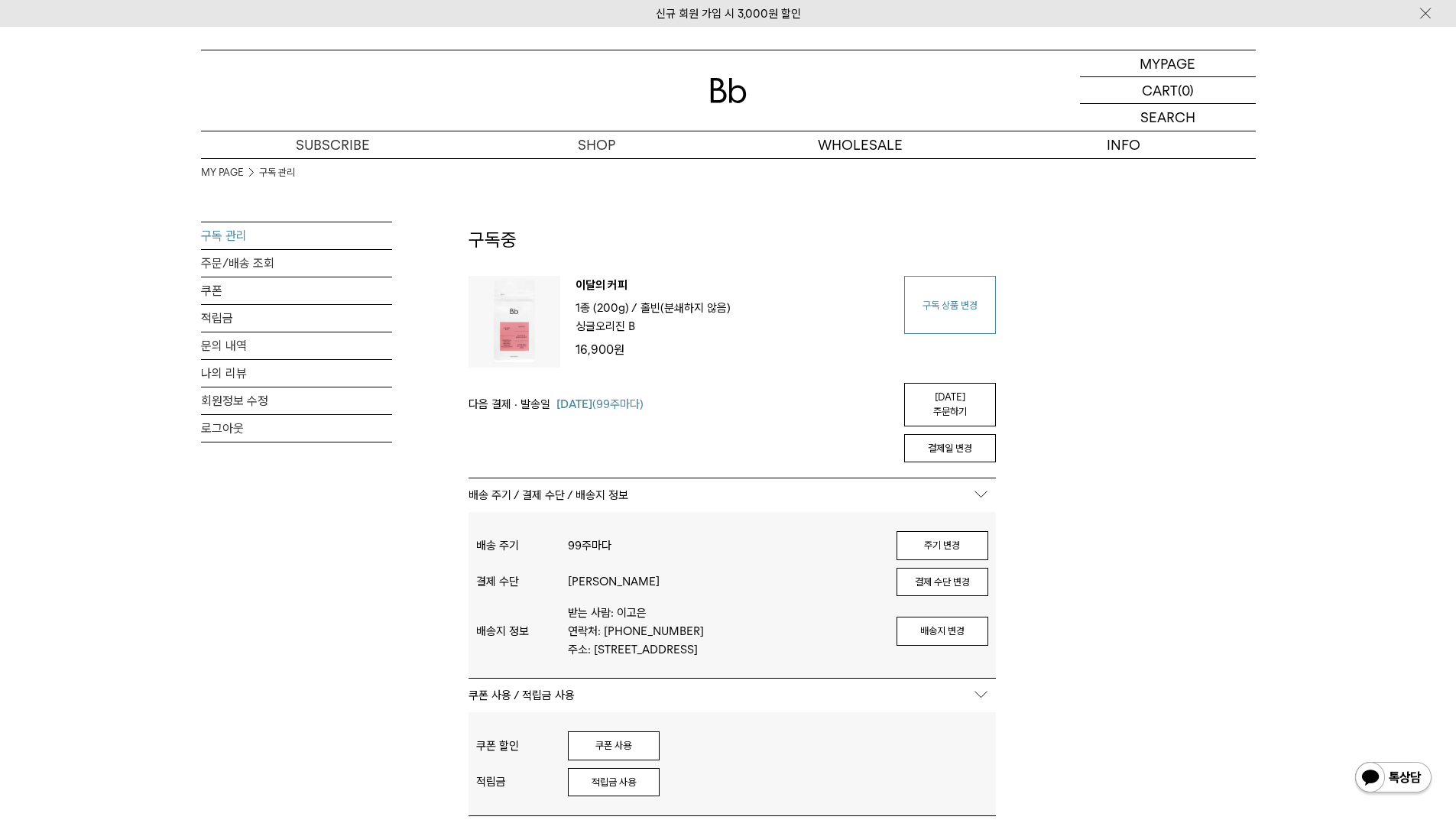
click at [947, 308] on link "구독 상품 변경" at bounding box center [950, 304] width 92 height 58
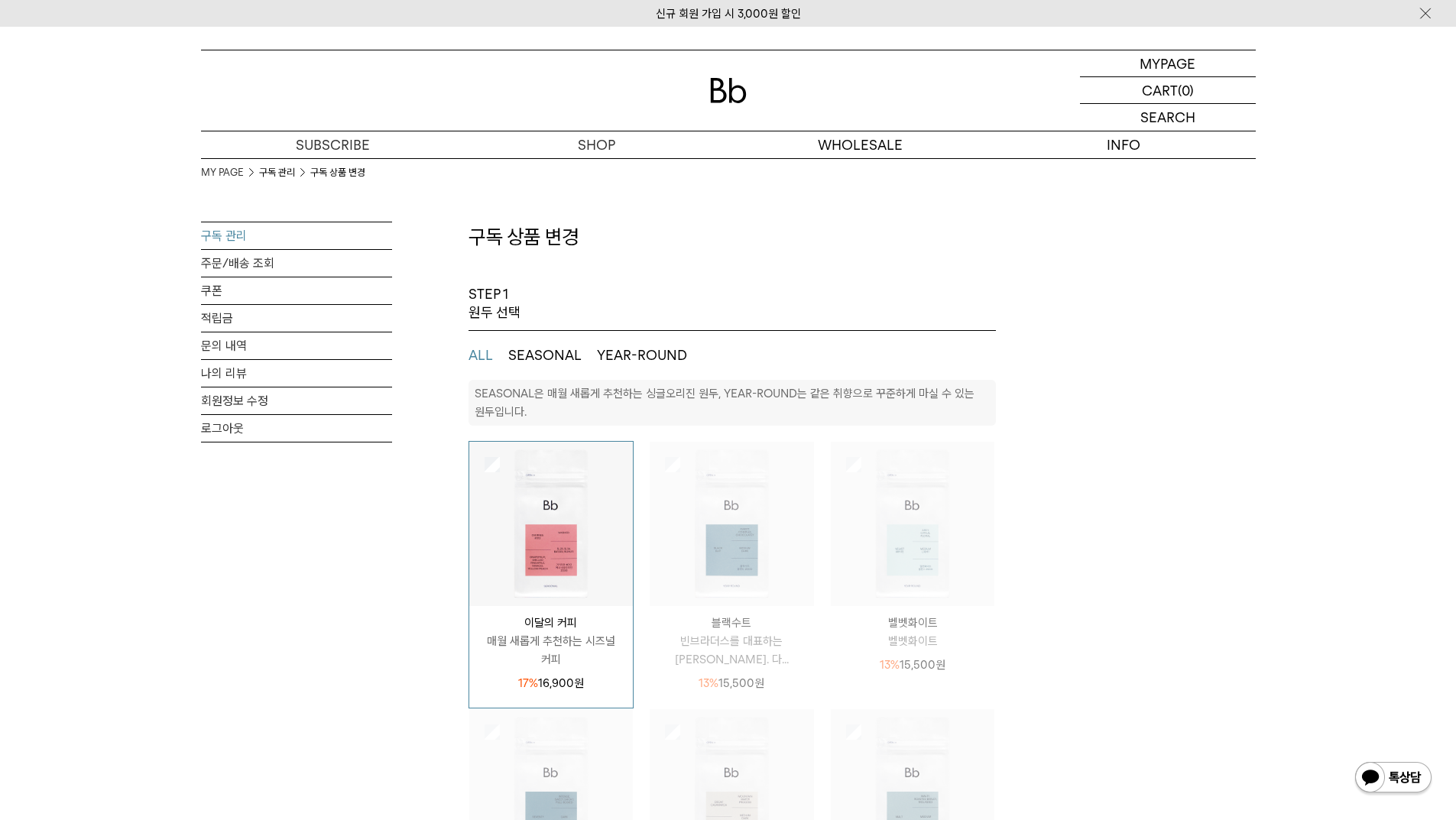
select select "**"
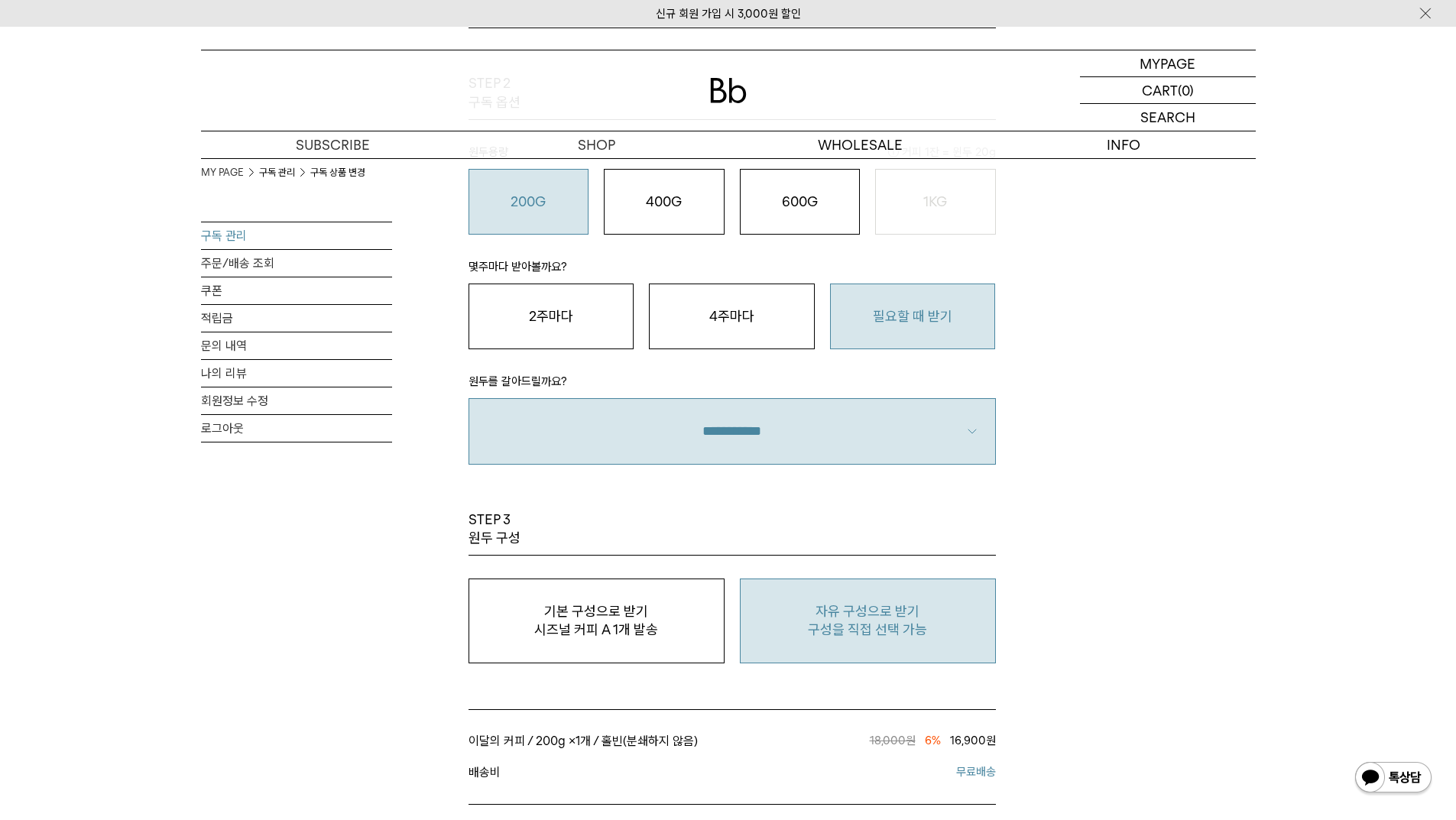
scroll to position [1146, 0]
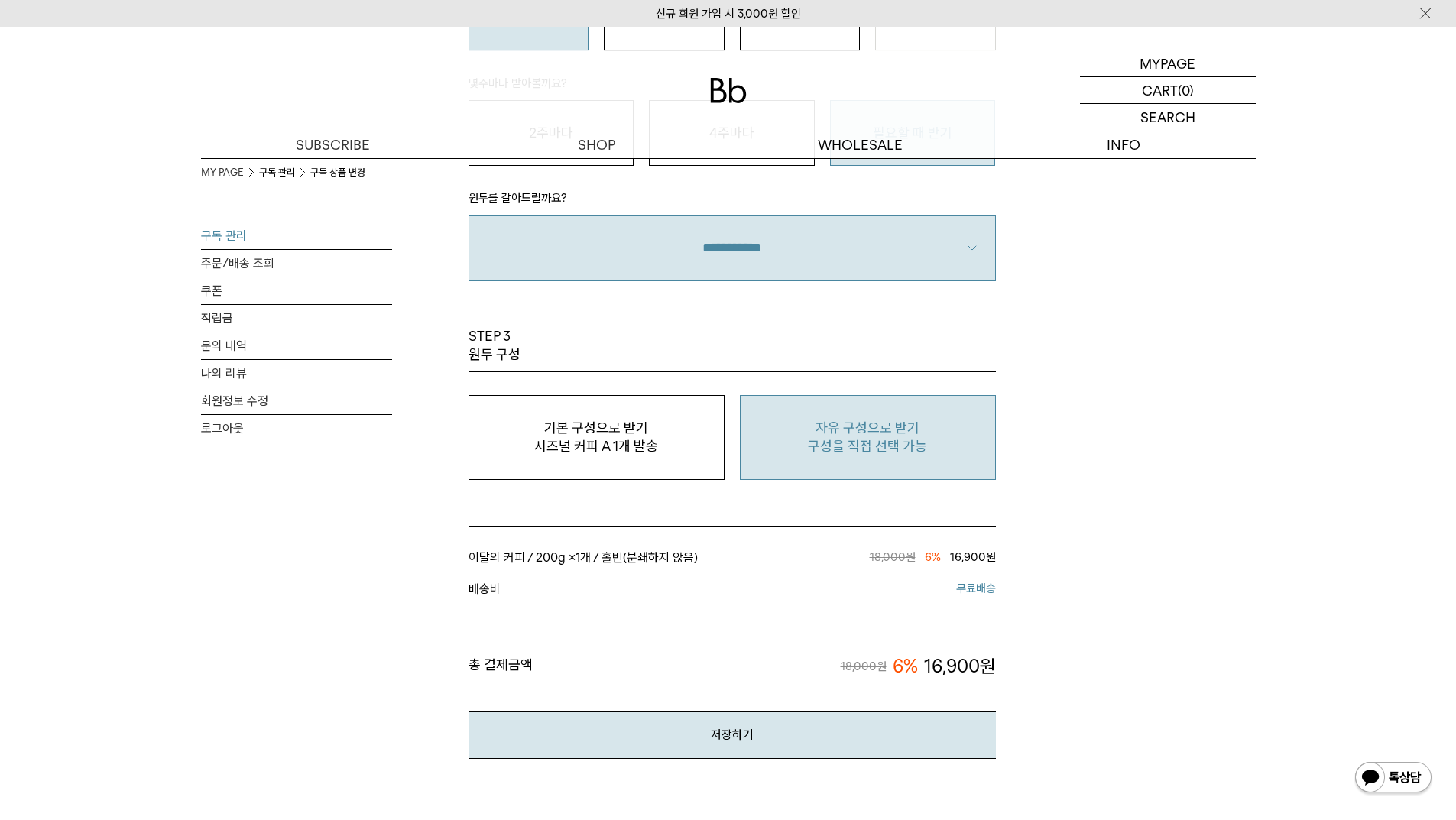
click at [873, 442] on p "구성을 직접 선택 가능" at bounding box center [868, 446] width 240 height 18
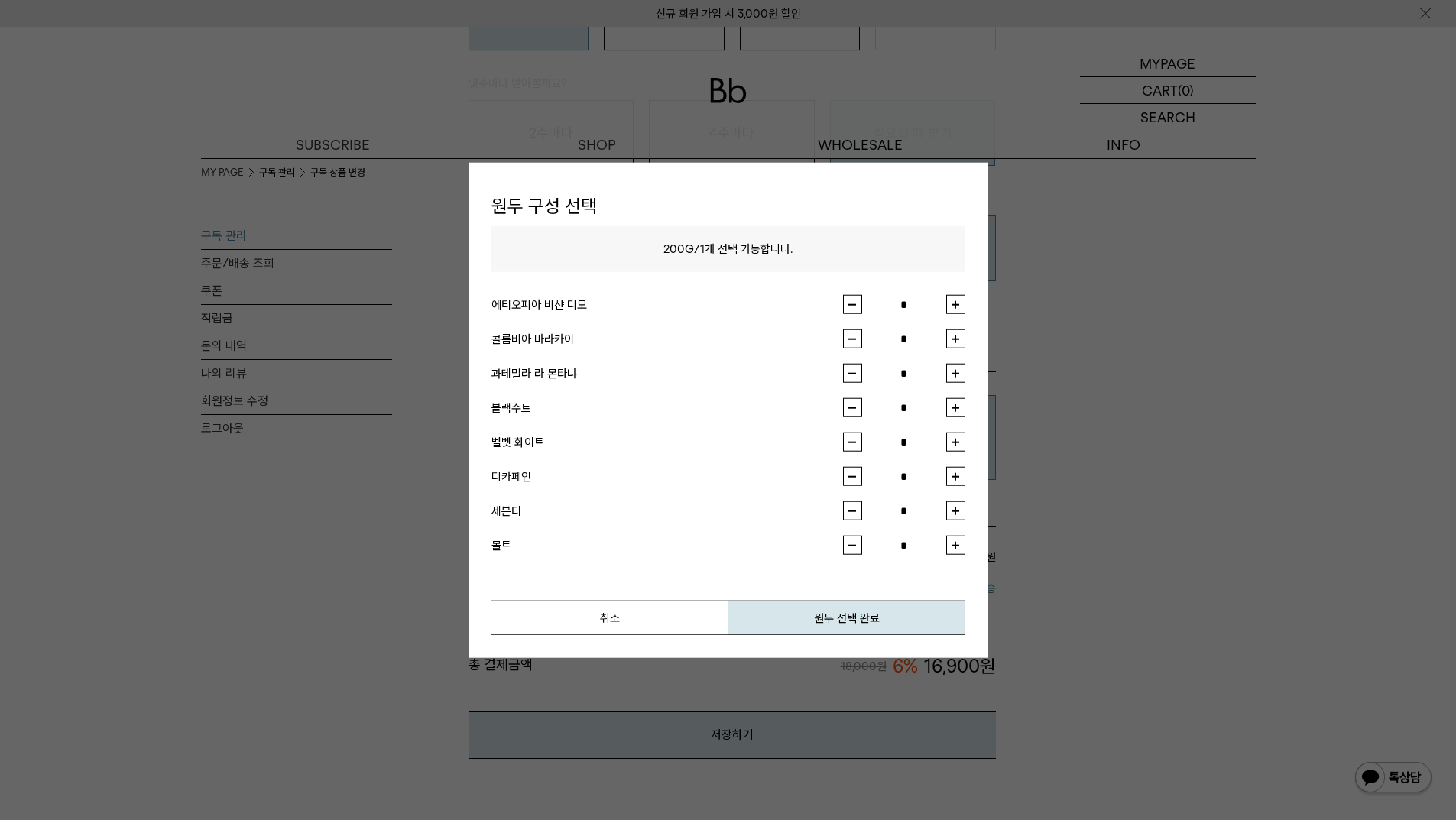
click at [952, 339] on button "button" at bounding box center [956, 339] width 19 height 19
type input "*"
click at [853, 618] on button "원두 선택 완료" at bounding box center [847, 618] width 237 height 34
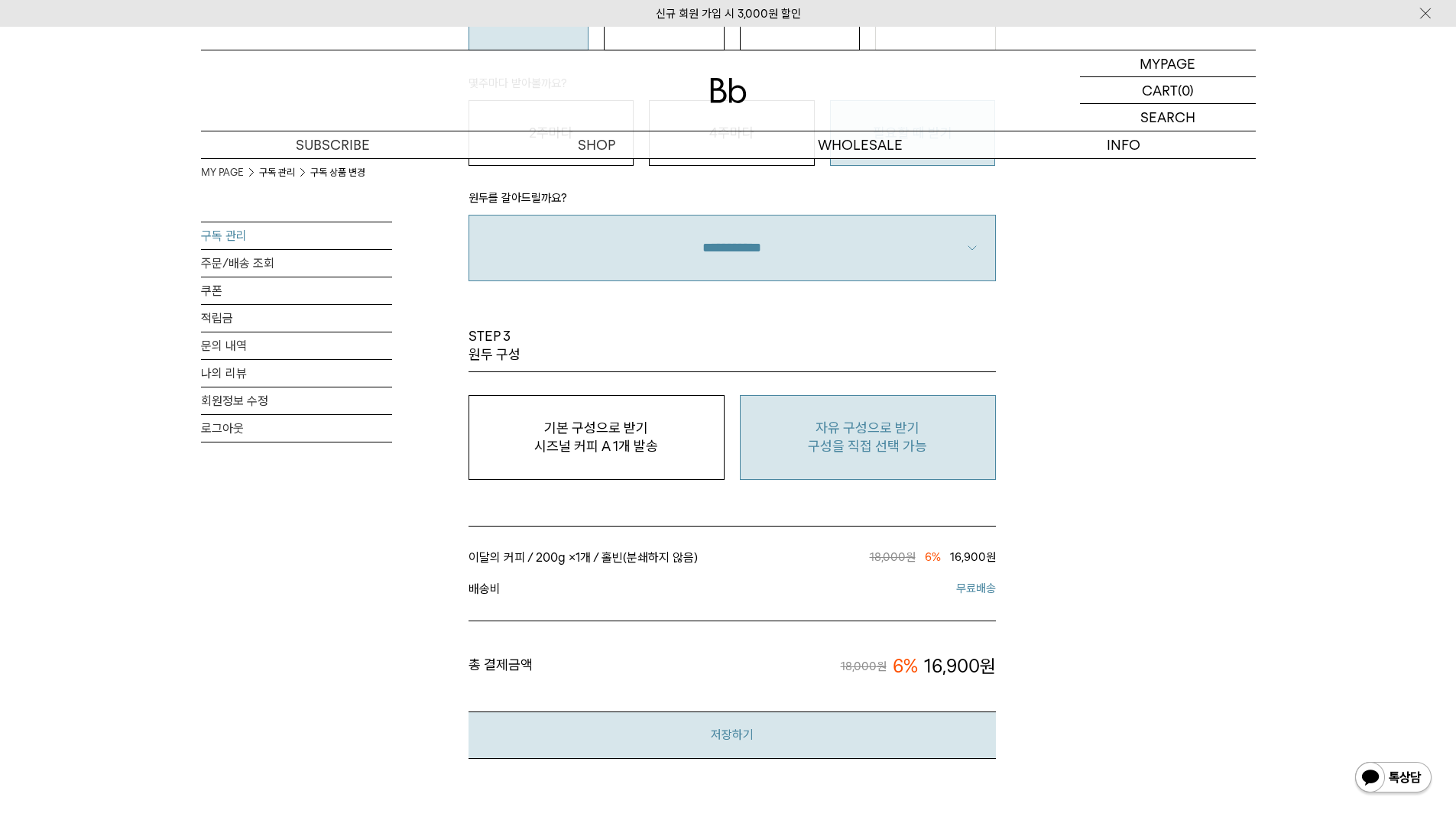
click at [764, 733] on button "저장하기" at bounding box center [731, 734] width 527 height 46
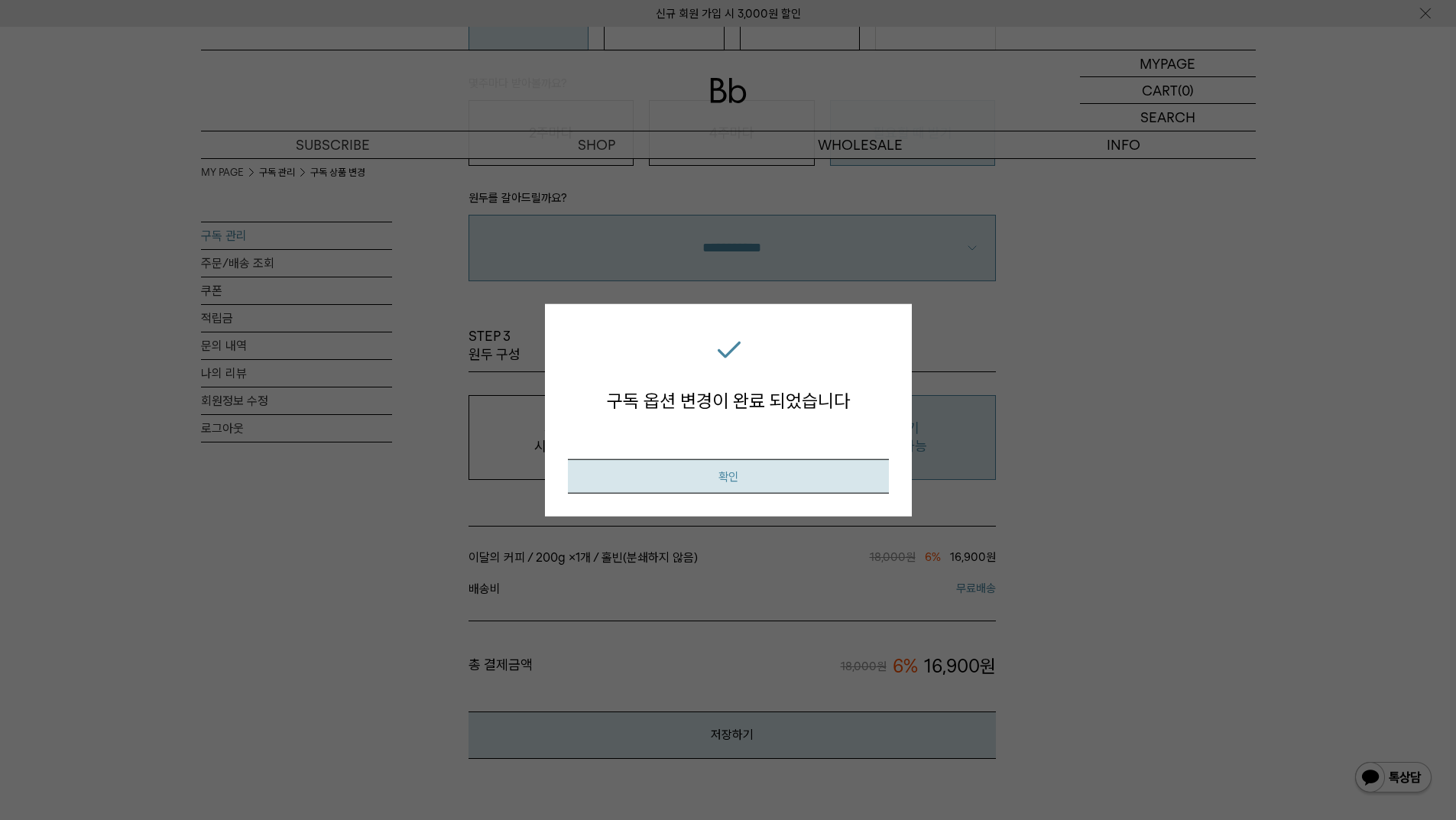
click at [735, 477] on button "확인" at bounding box center [729, 476] width 321 height 34
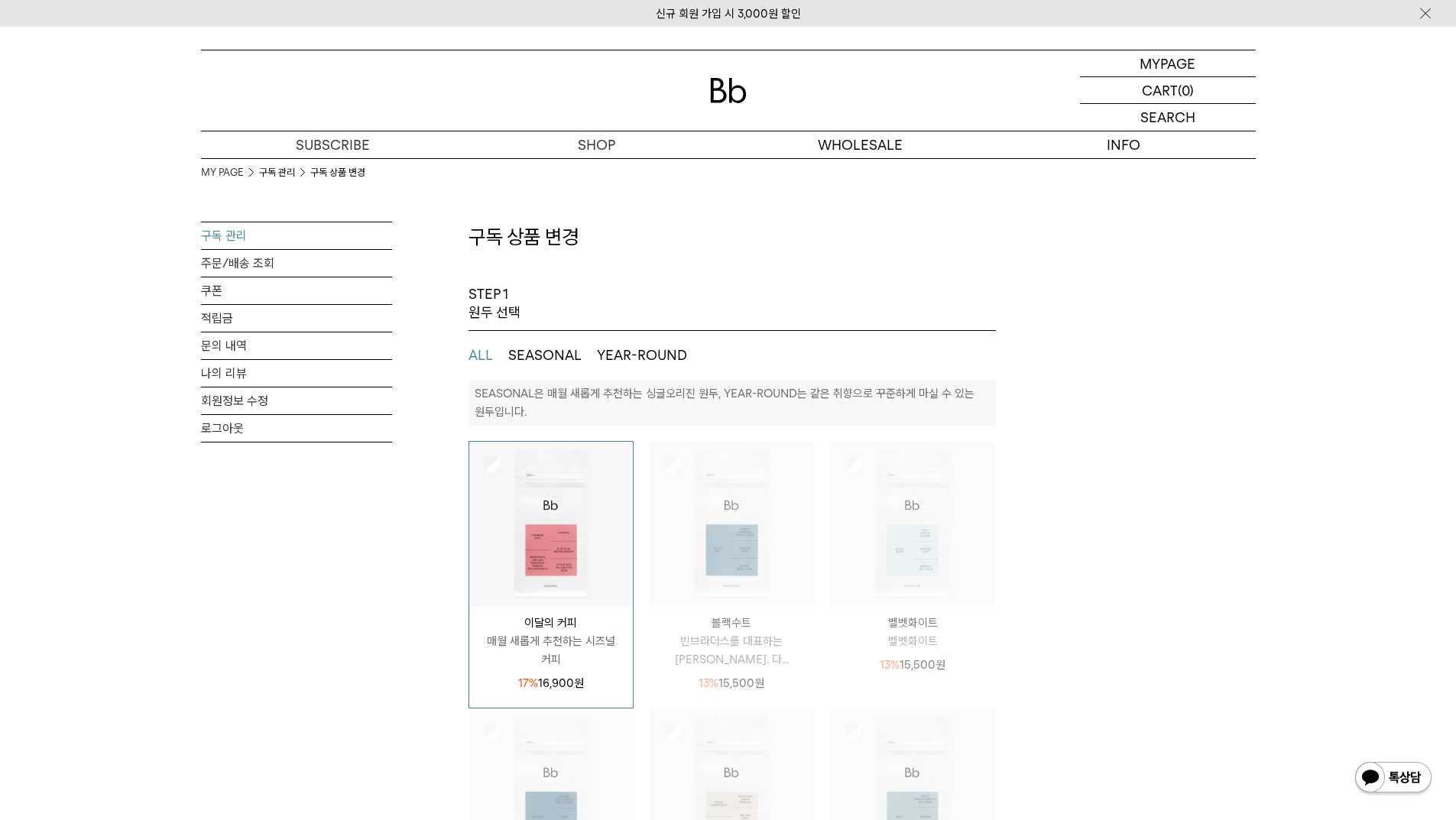
select select "**"
click at [729, 85] on img at bounding box center [729, 91] width 37 height 25
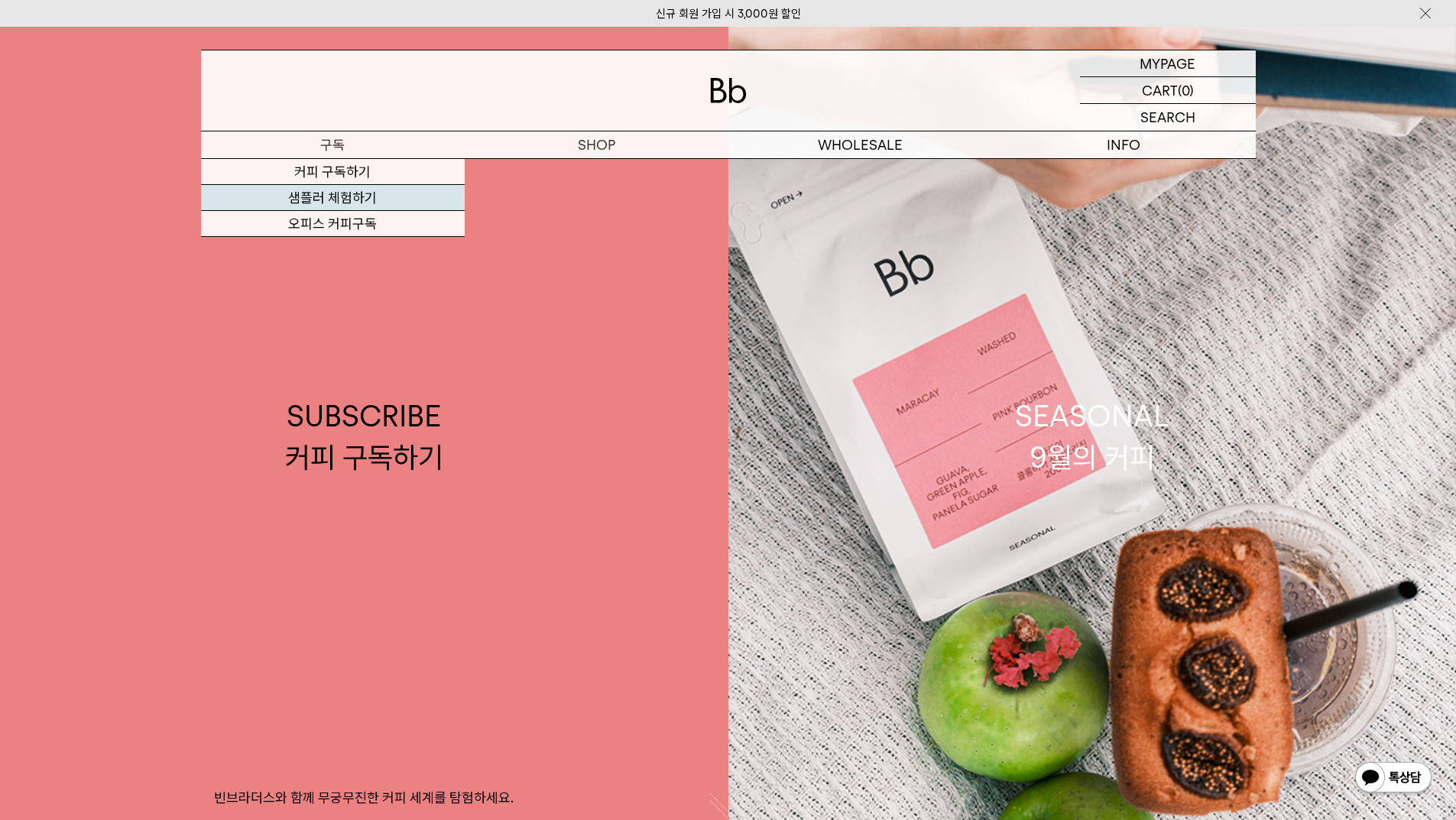
click at [337, 192] on link "샘플러 체험하기" at bounding box center [333, 197] width 264 height 26
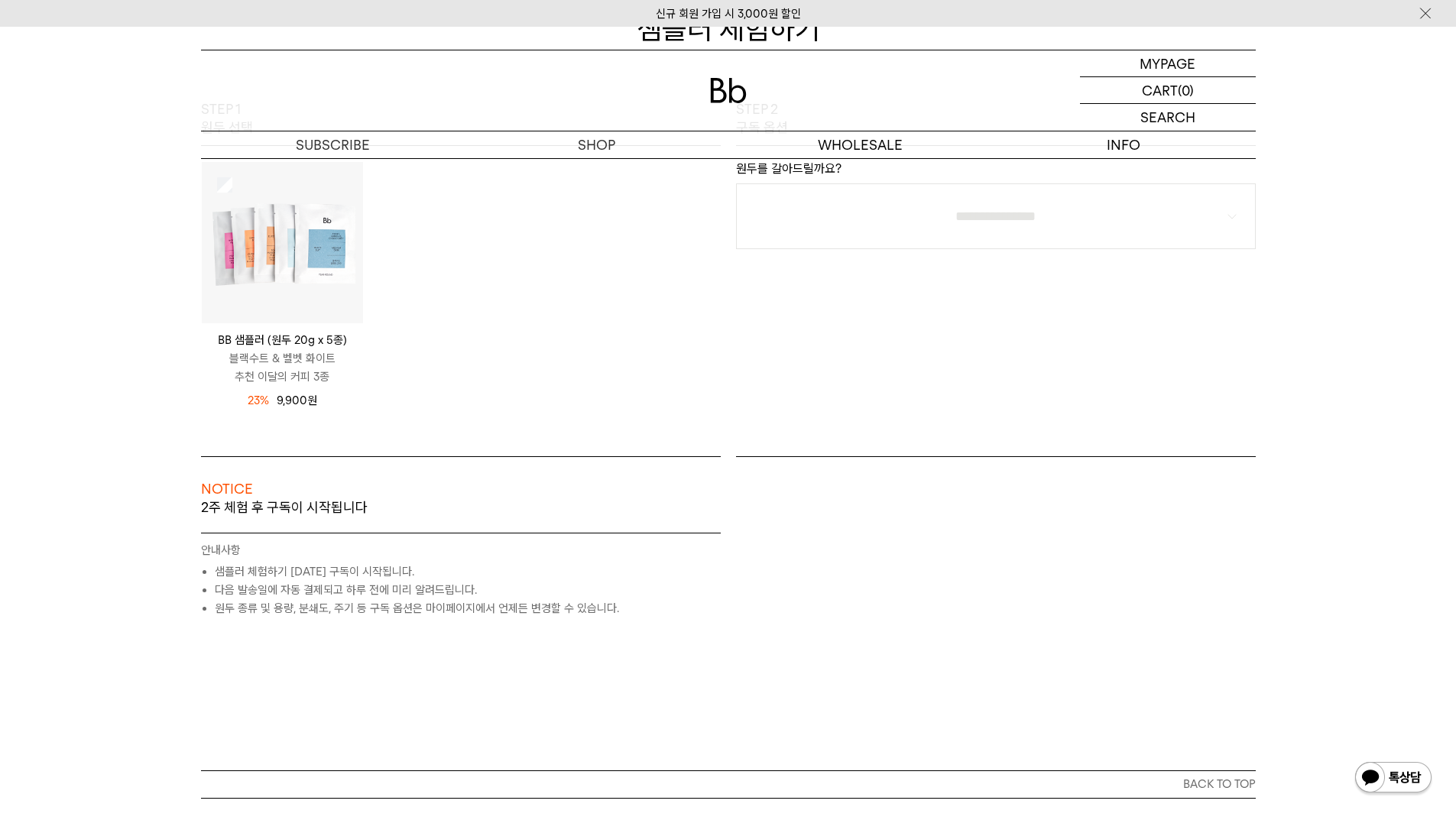
scroll to position [76, 0]
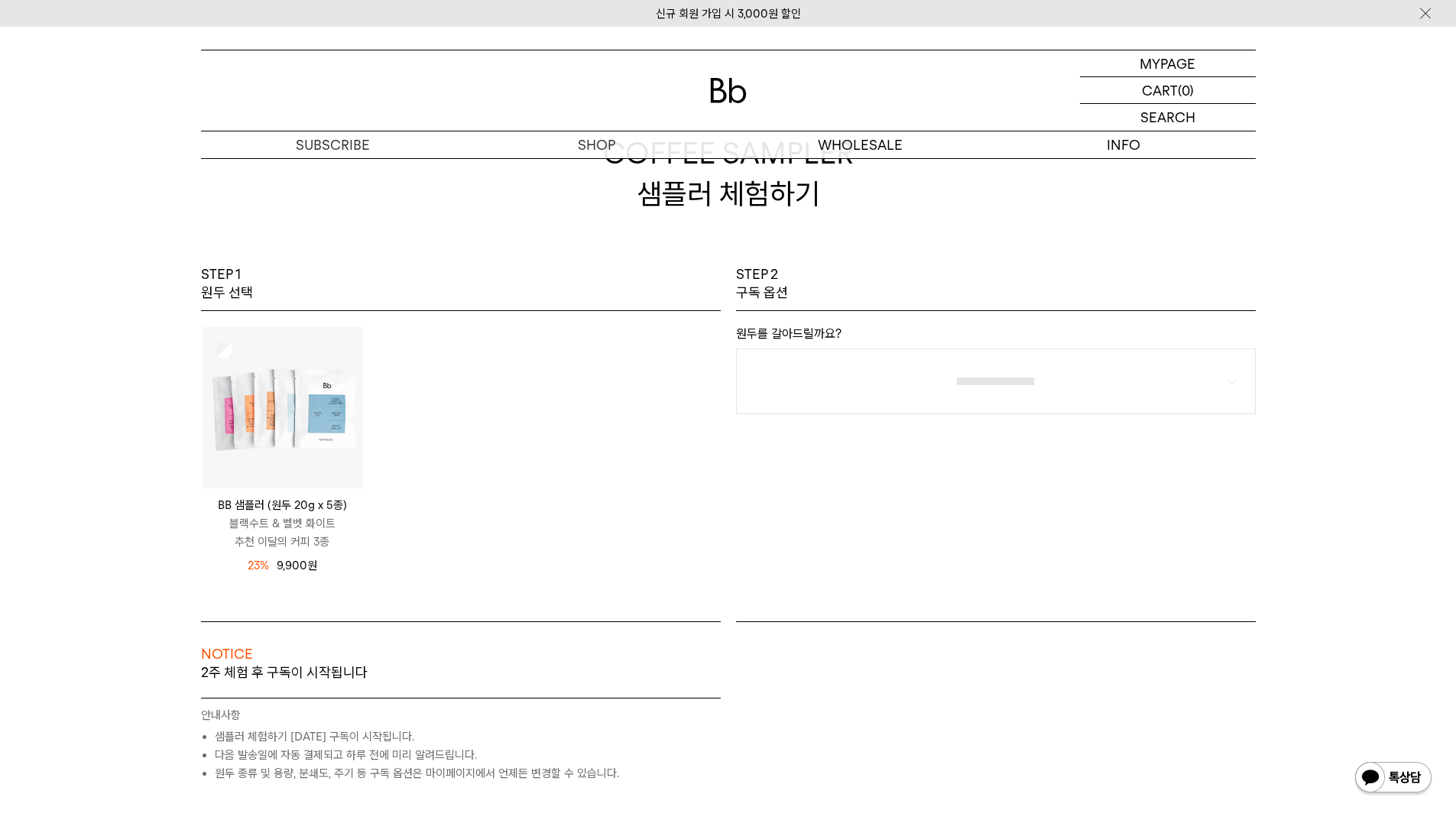
click at [257, 463] on img at bounding box center [282, 407] width 161 height 161
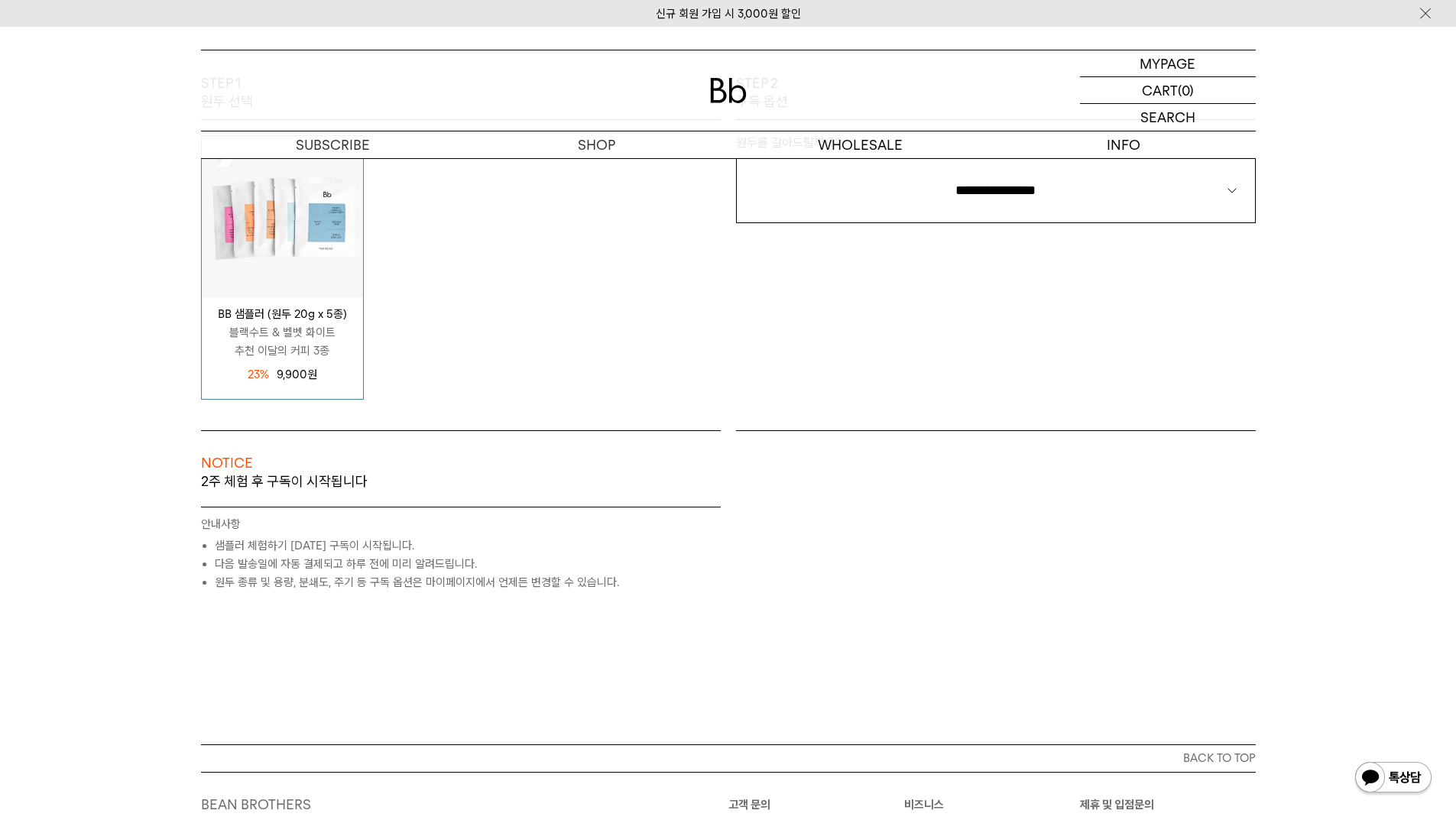
scroll to position [153, 0]
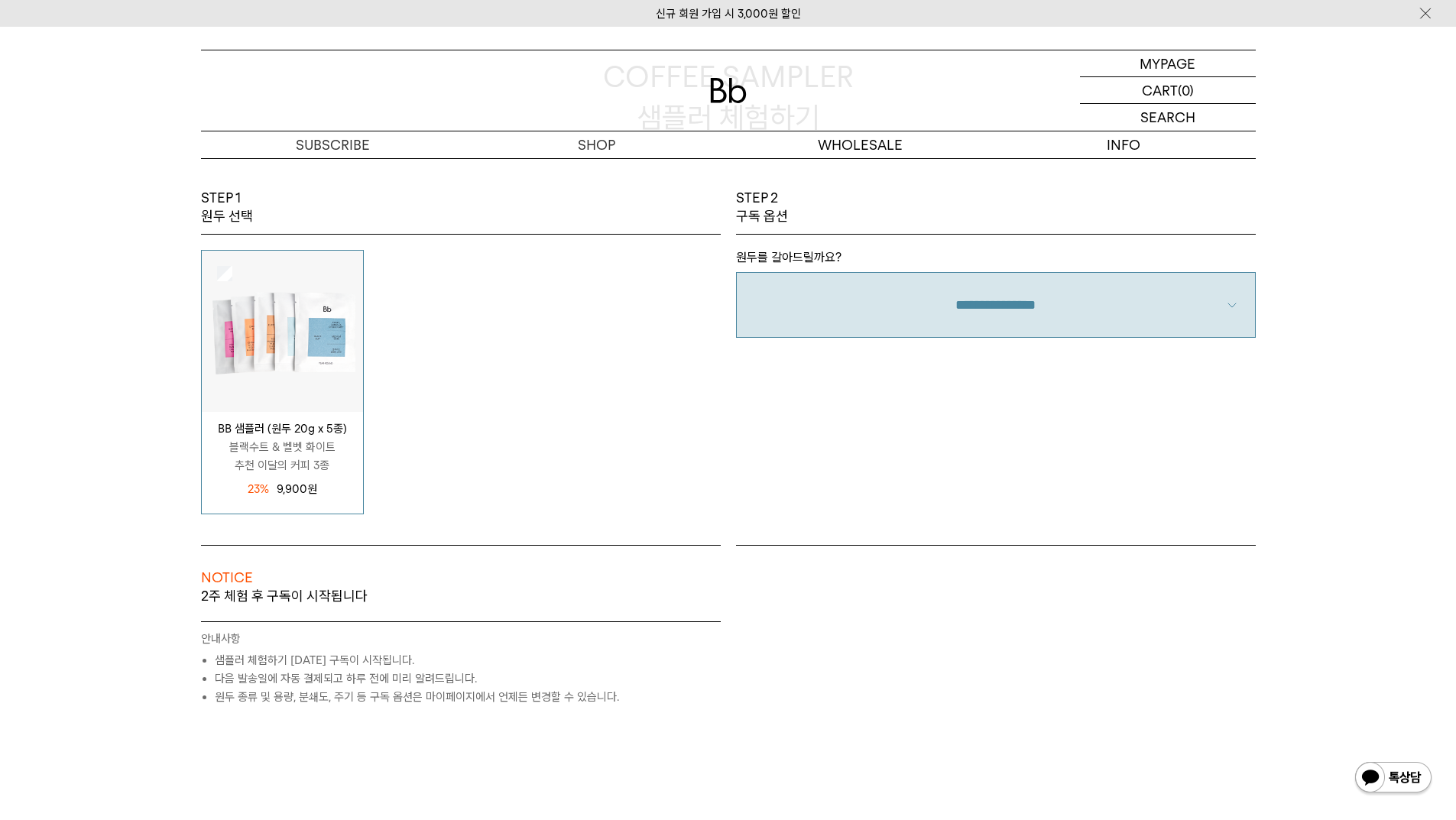
click at [948, 323] on select "**********" at bounding box center [996, 305] width 520 height 66
select select "**"
click at [736, 272] on select "**********" at bounding box center [996, 305] width 520 height 66
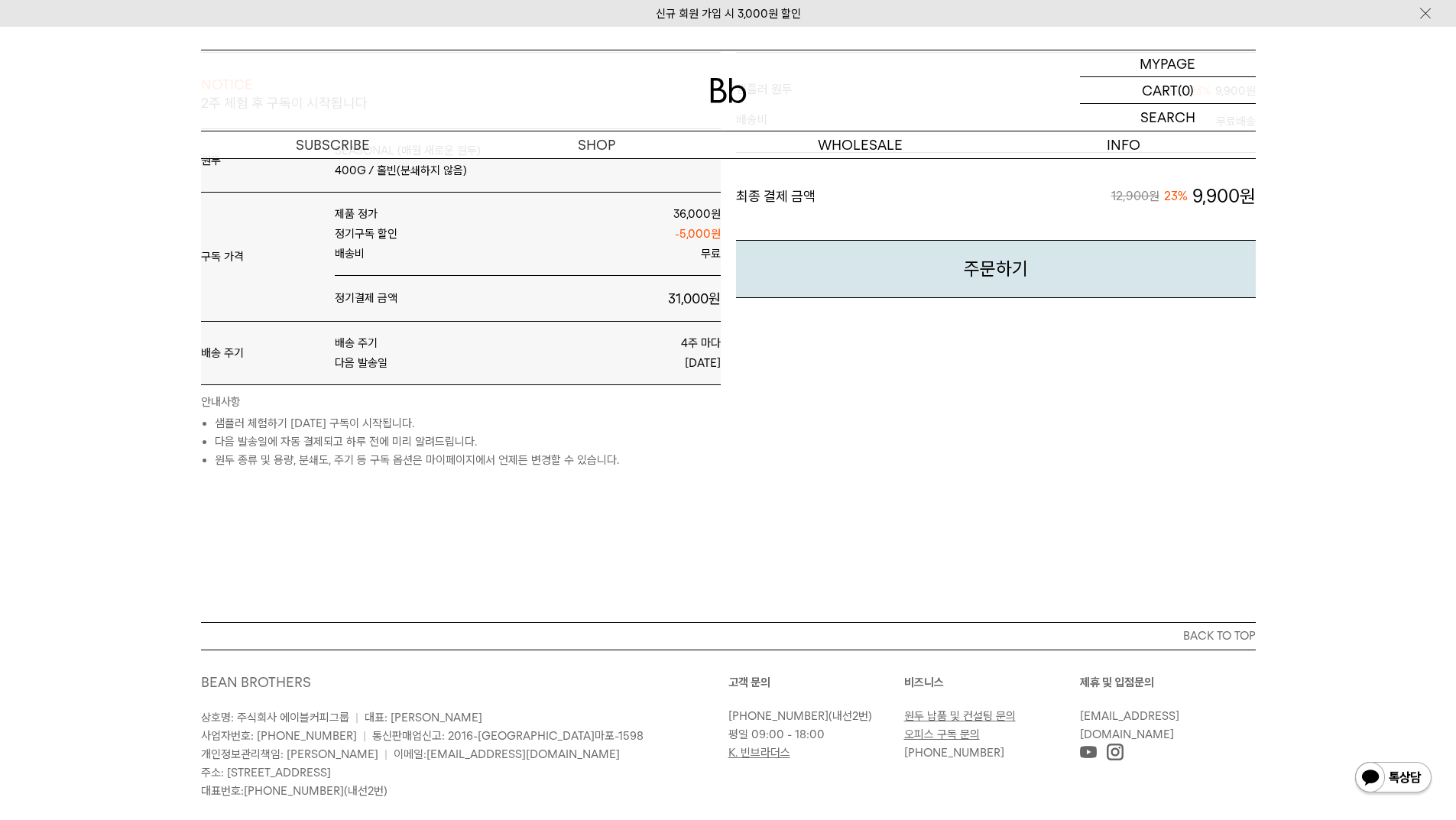
scroll to position [510, 0]
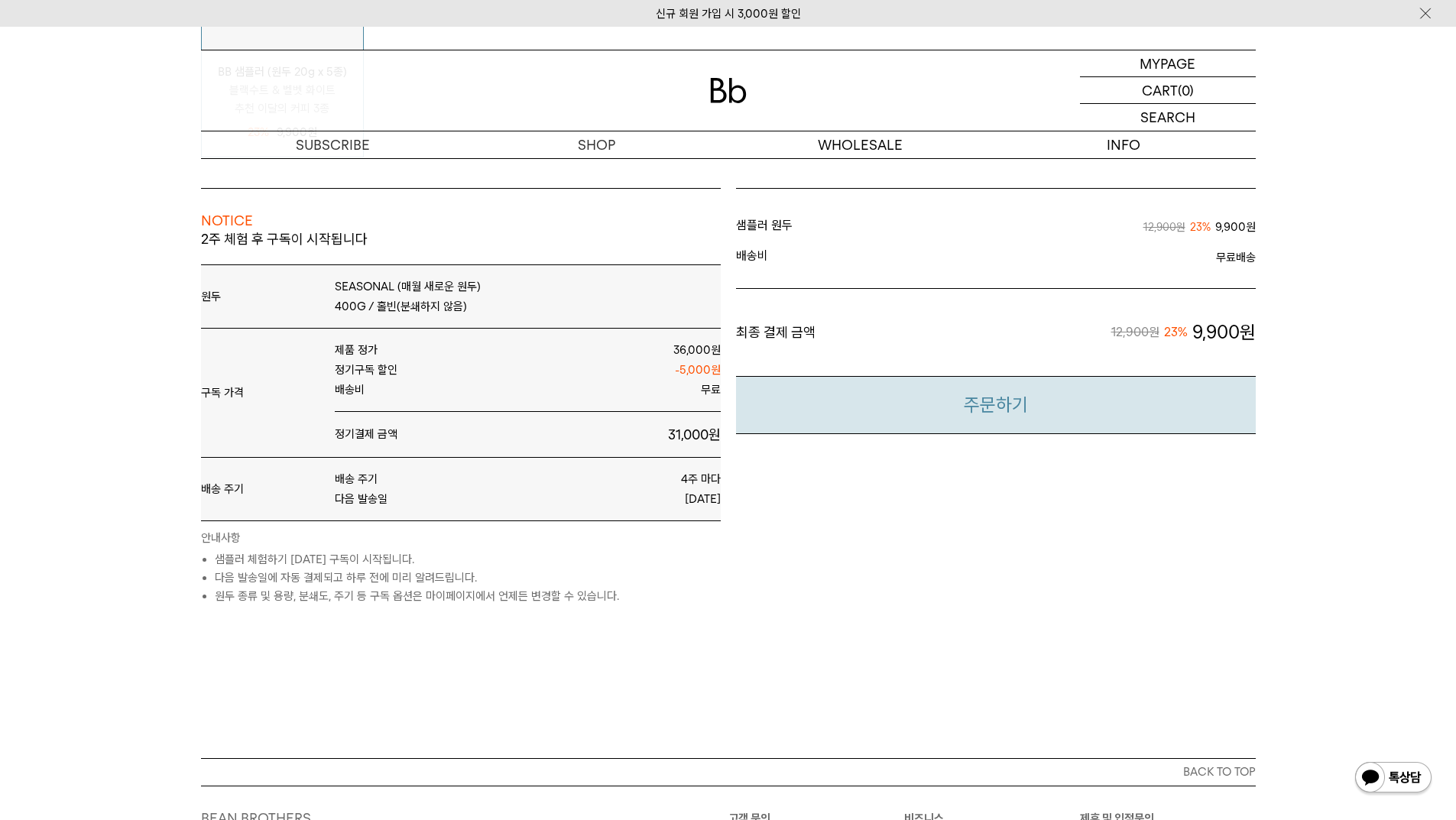
drag, startPoint x: 1041, startPoint y: 416, endPoint x: 1047, endPoint y: 425, distance: 10.8
click at [1042, 417] on button "주문하기" at bounding box center [996, 405] width 520 height 59
click at [995, 409] on button "주문하기" at bounding box center [996, 405] width 520 height 59
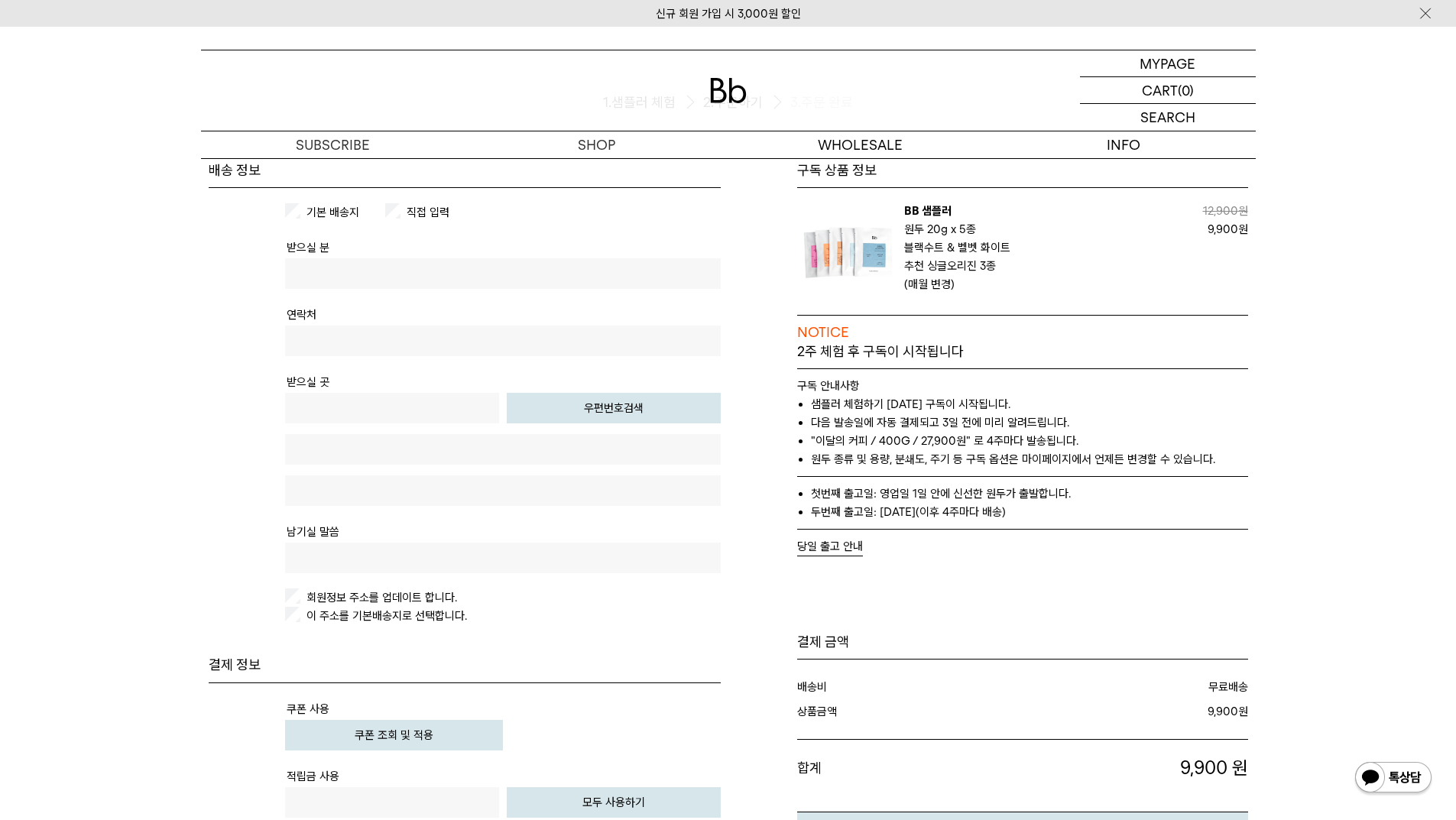
scroll to position [459, 0]
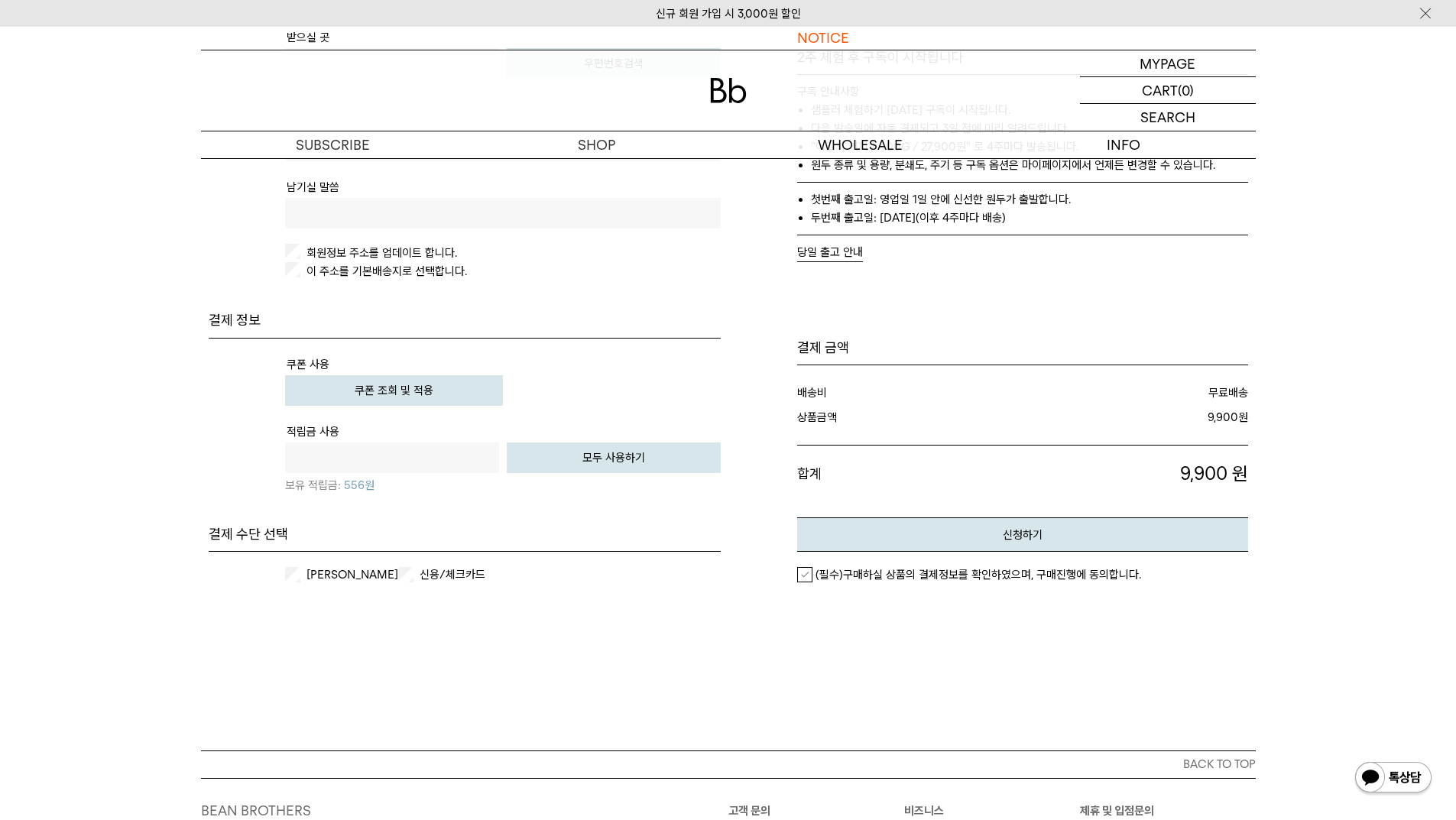
click at [406, 395] on button "쿠폰 조회 및 적용" at bounding box center [393, 390] width 218 height 30
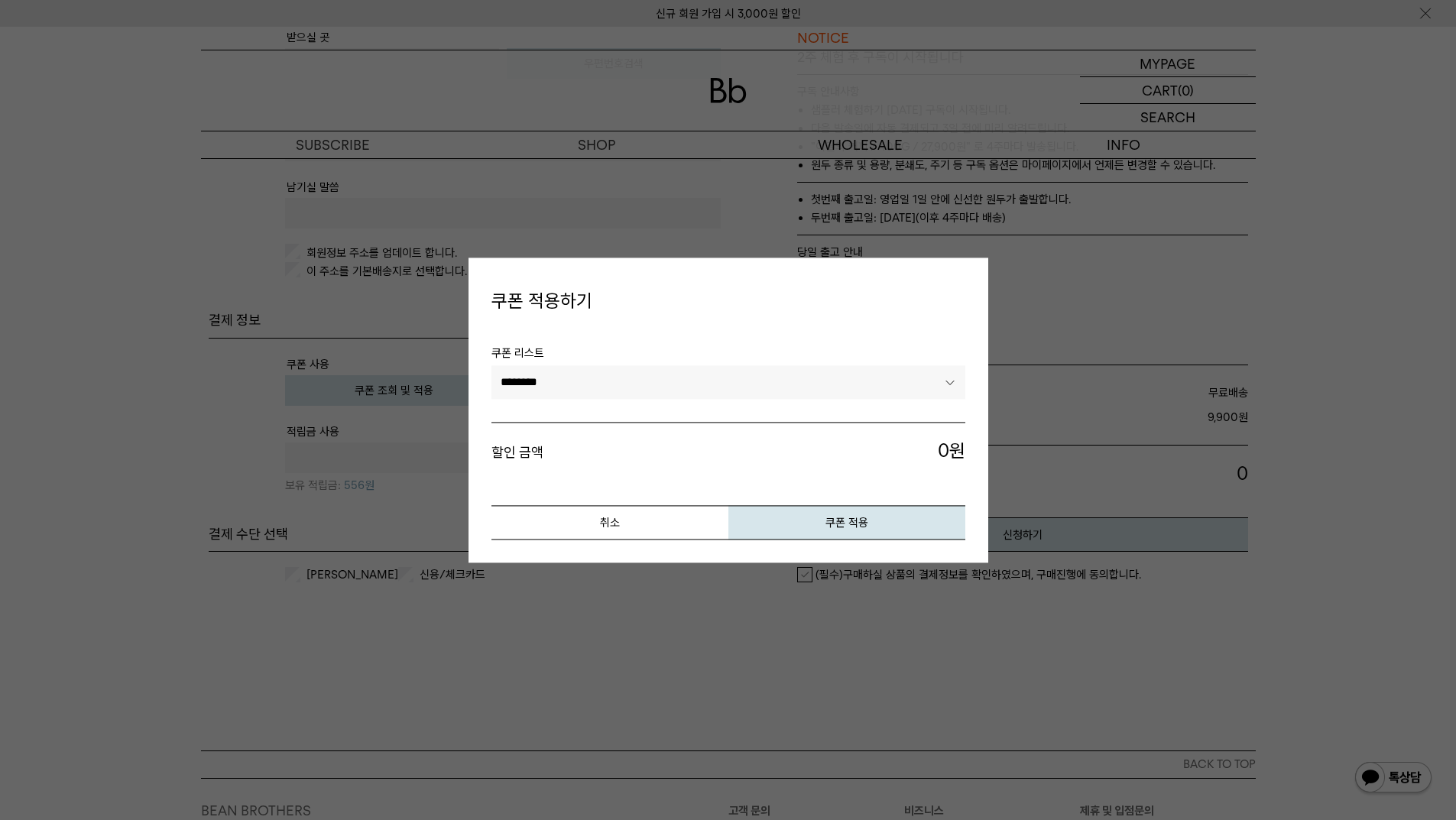
click at [544, 378] on select "******** *********" at bounding box center [729, 383] width 474 height 34
select select "*******"
click at [492, 366] on select "******** *********" at bounding box center [729, 383] width 474 height 34
click at [842, 527] on button "쿠폰 적용" at bounding box center [847, 522] width 237 height 34
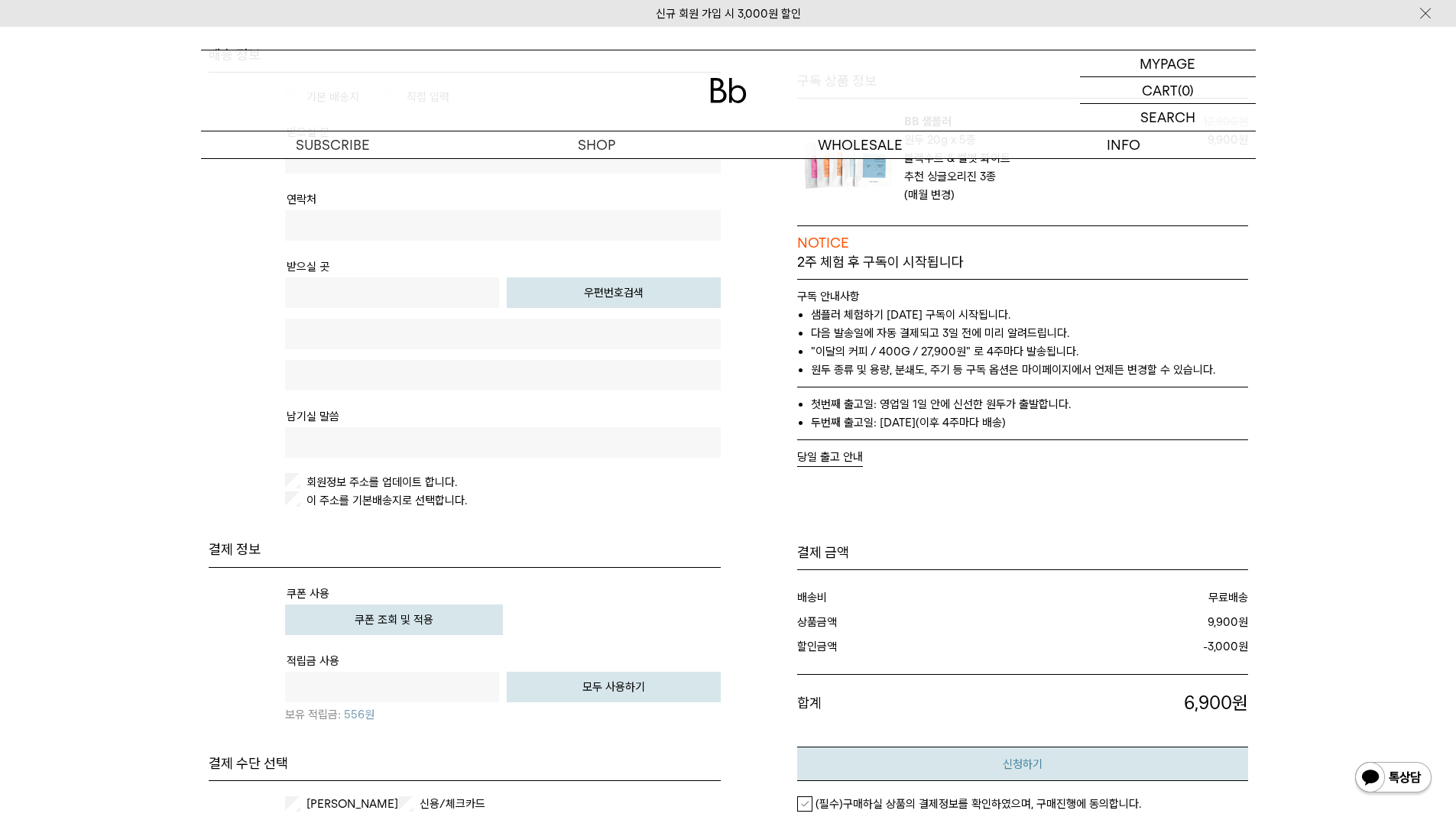
scroll to position [0, 0]
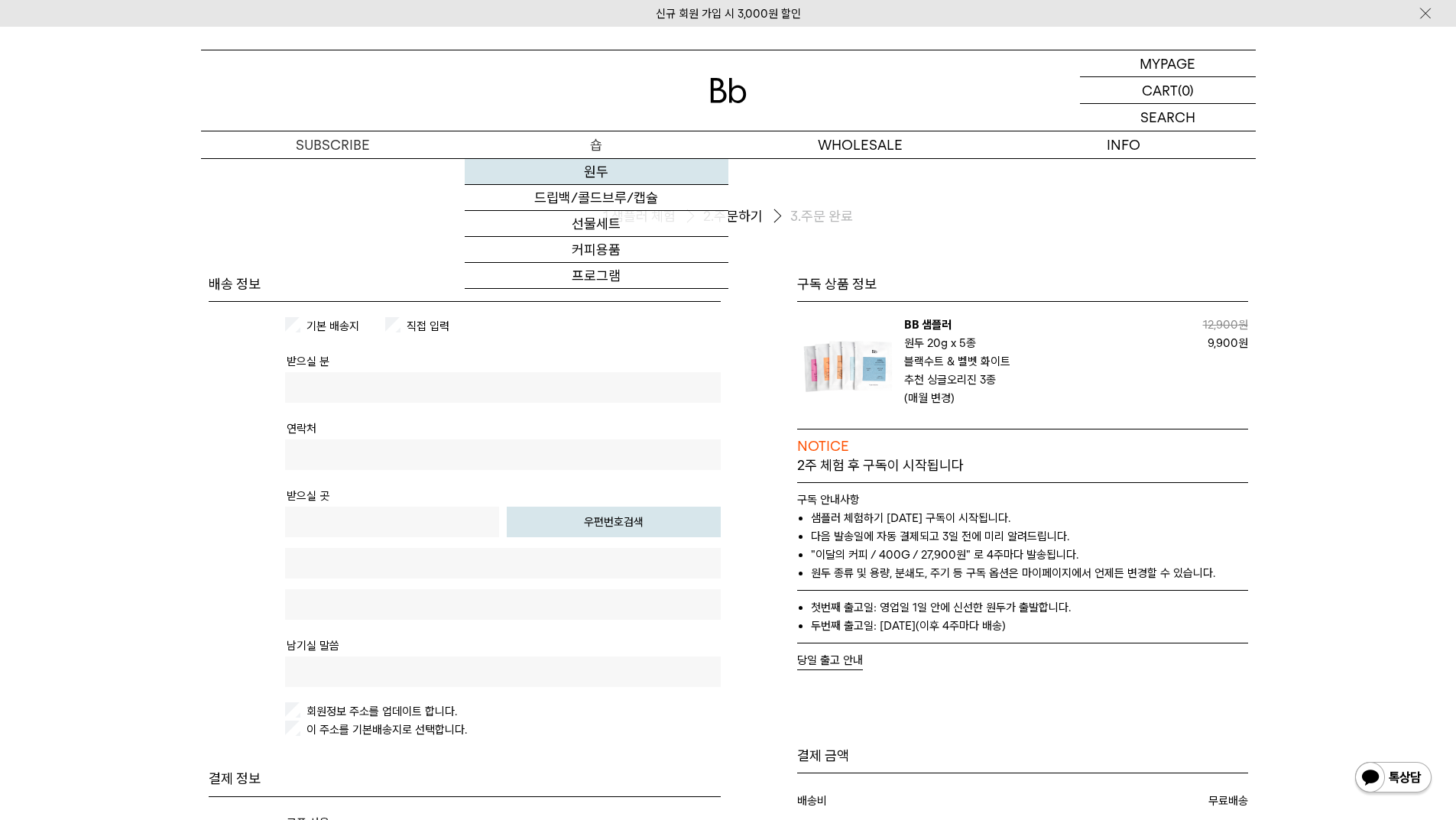
click at [598, 168] on link "원두" at bounding box center [597, 171] width 264 height 26
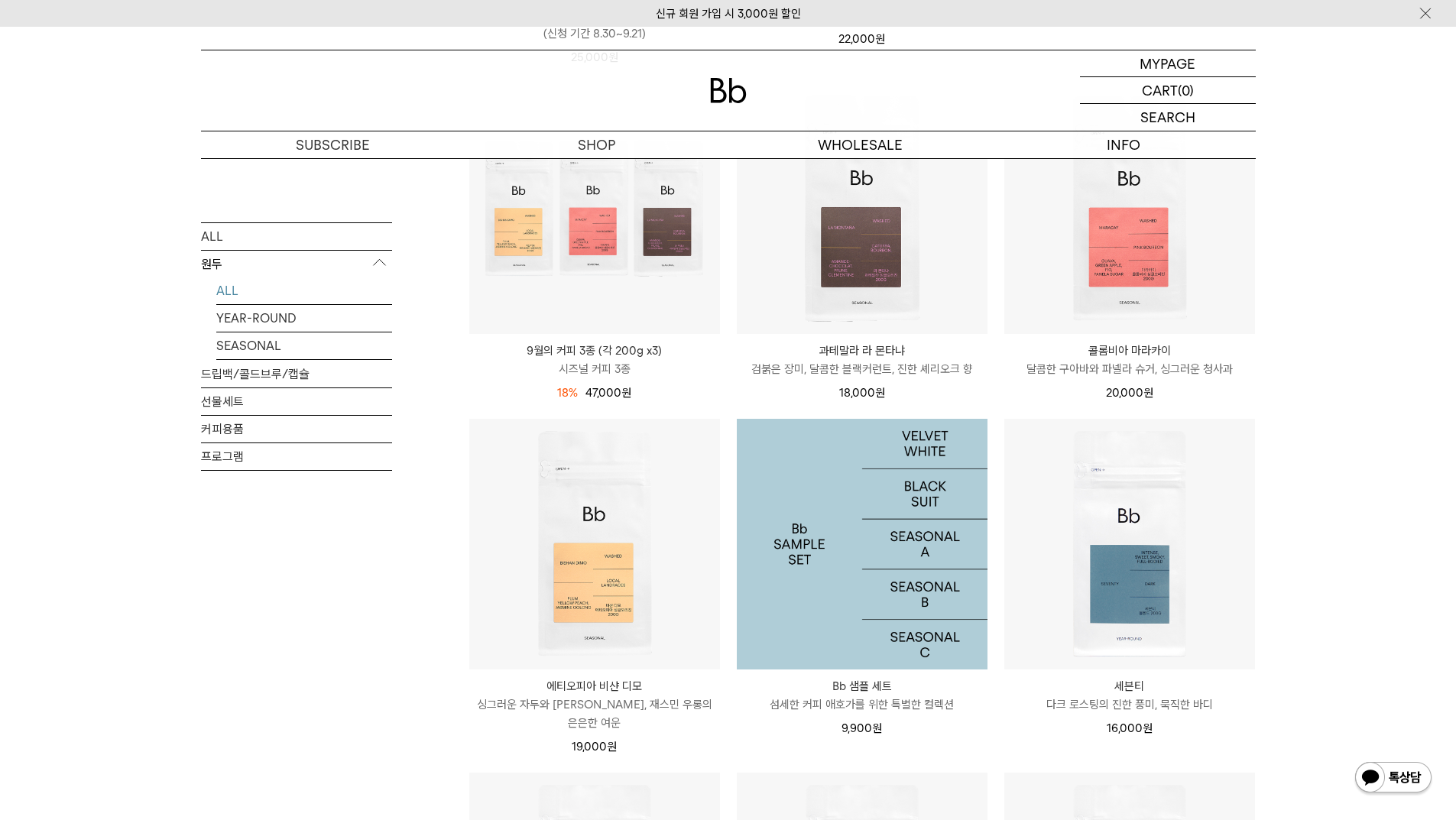
scroll to position [611, 0]
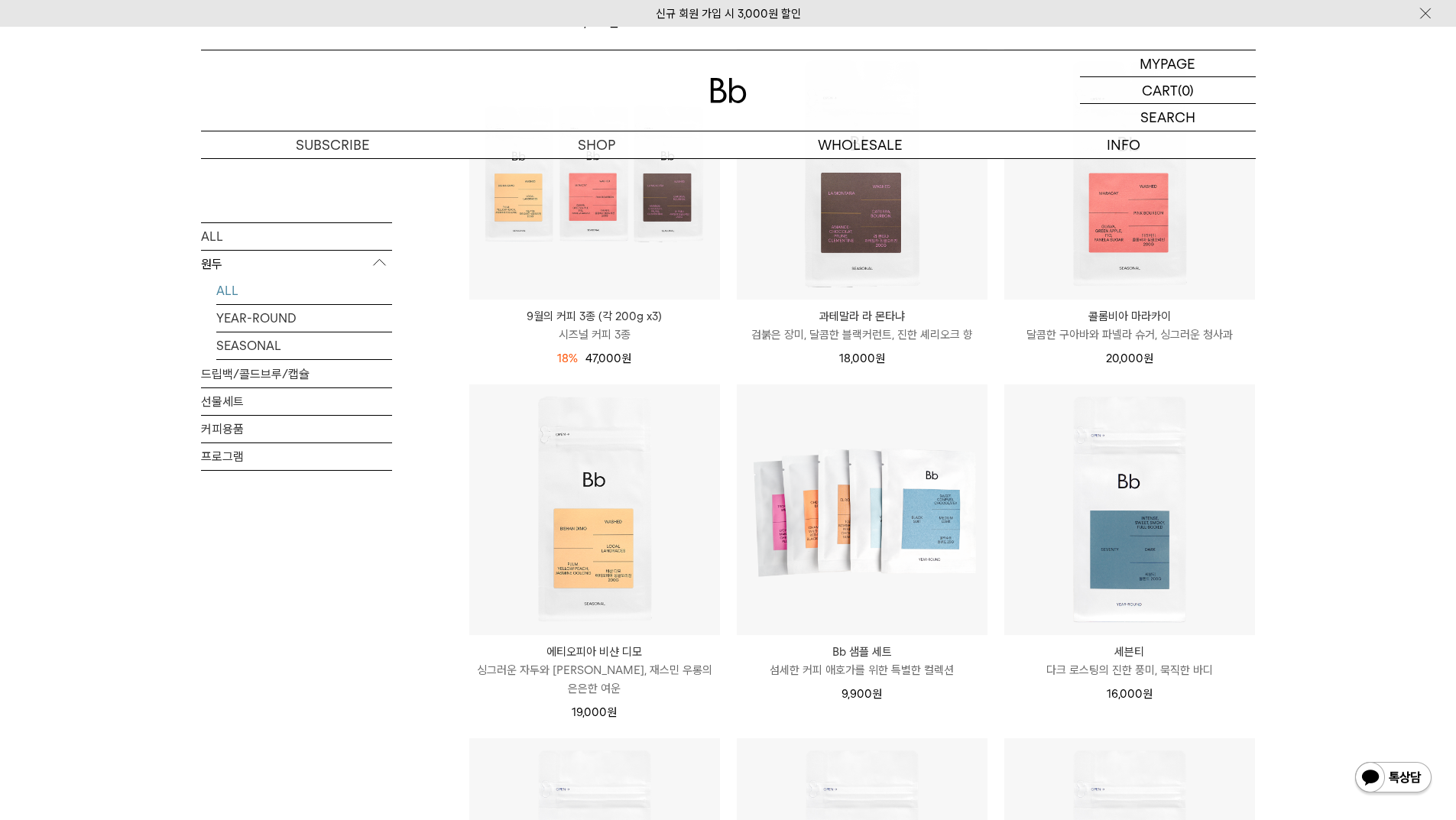
click at [1120, 320] on p "콜롬비아 마라카이" at bounding box center [1130, 317] width 251 height 18
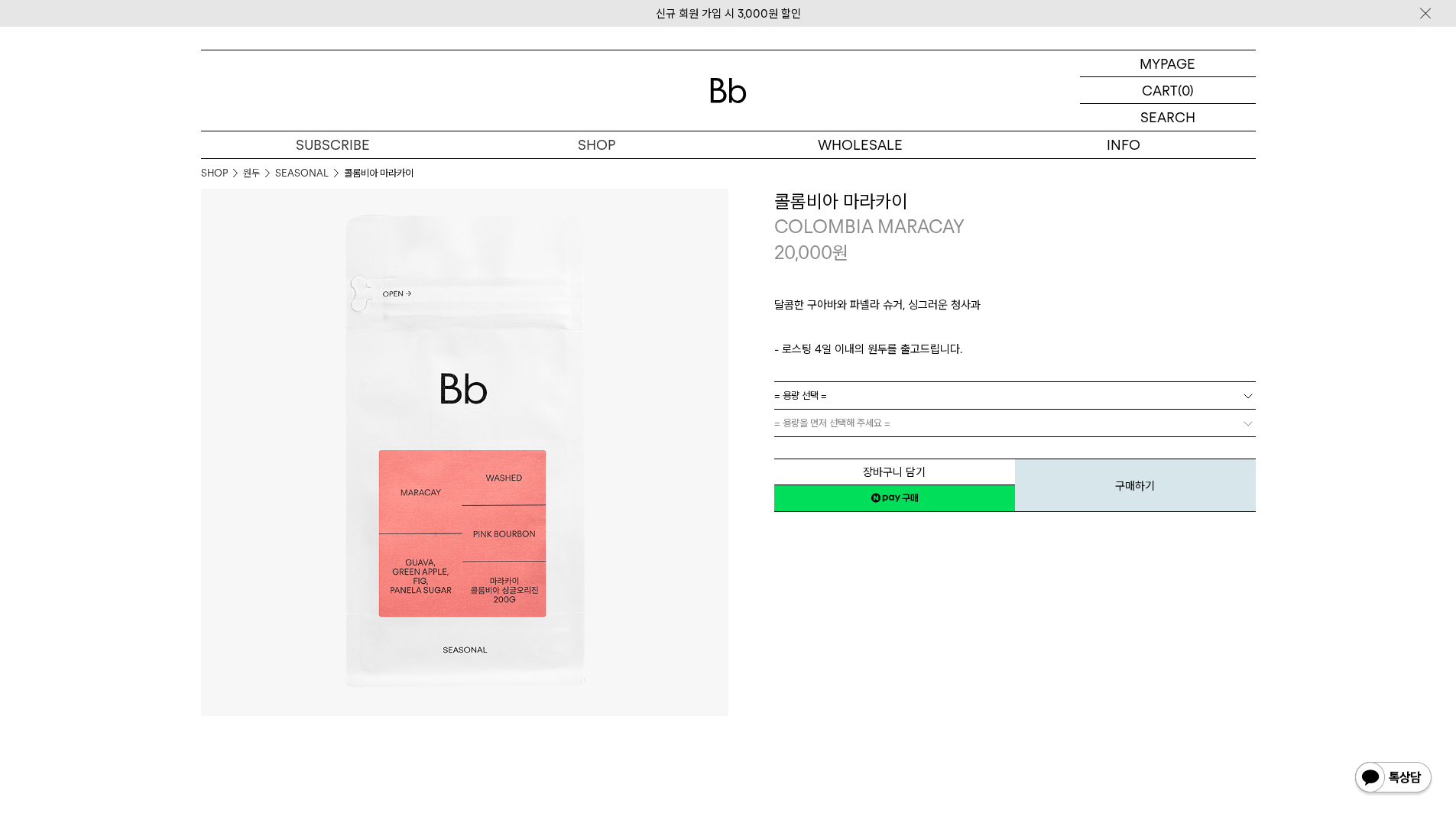
scroll to position [306, 0]
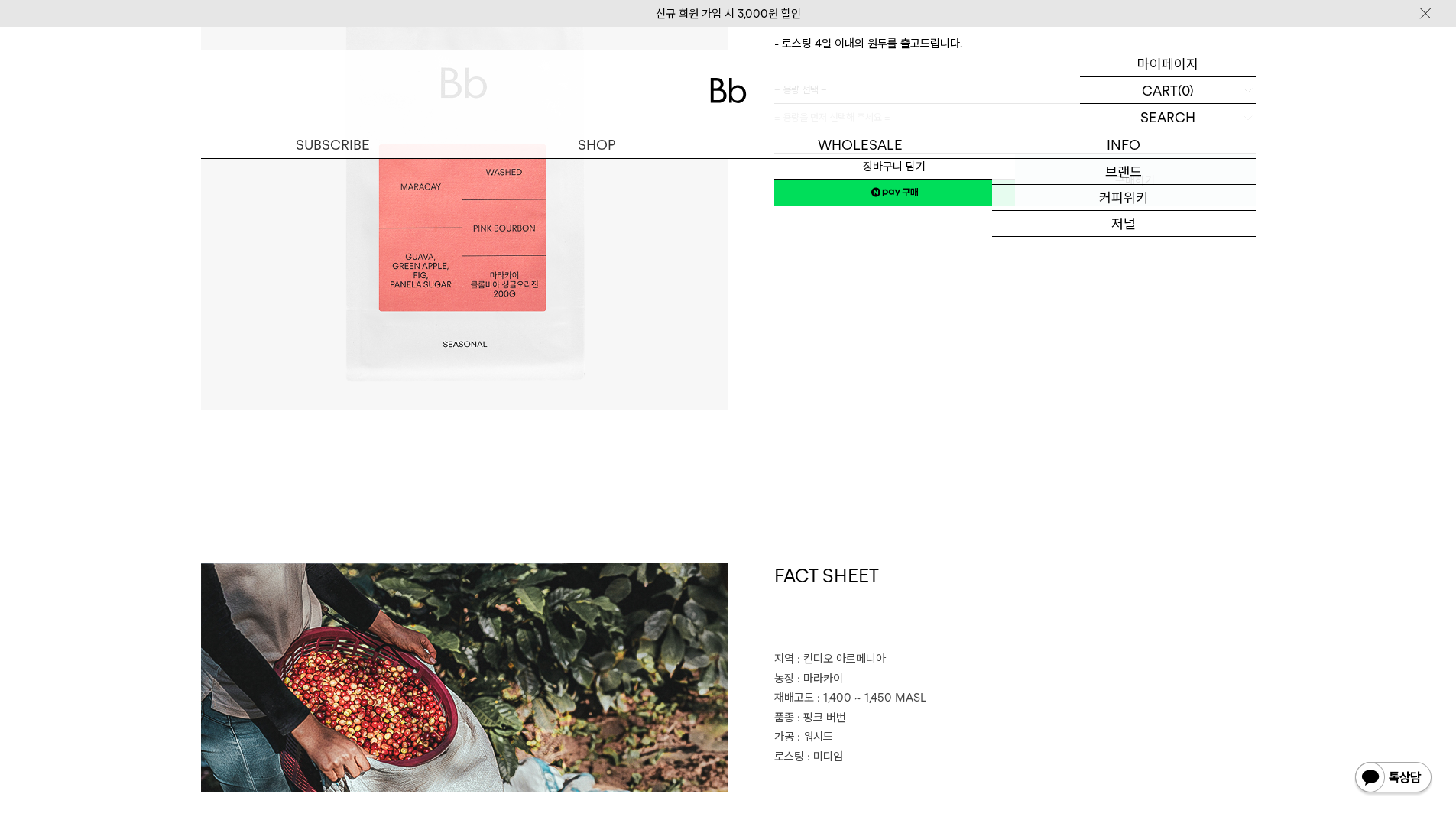
click at [1172, 66] on p "마이페이지" at bounding box center [1168, 63] width 61 height 26
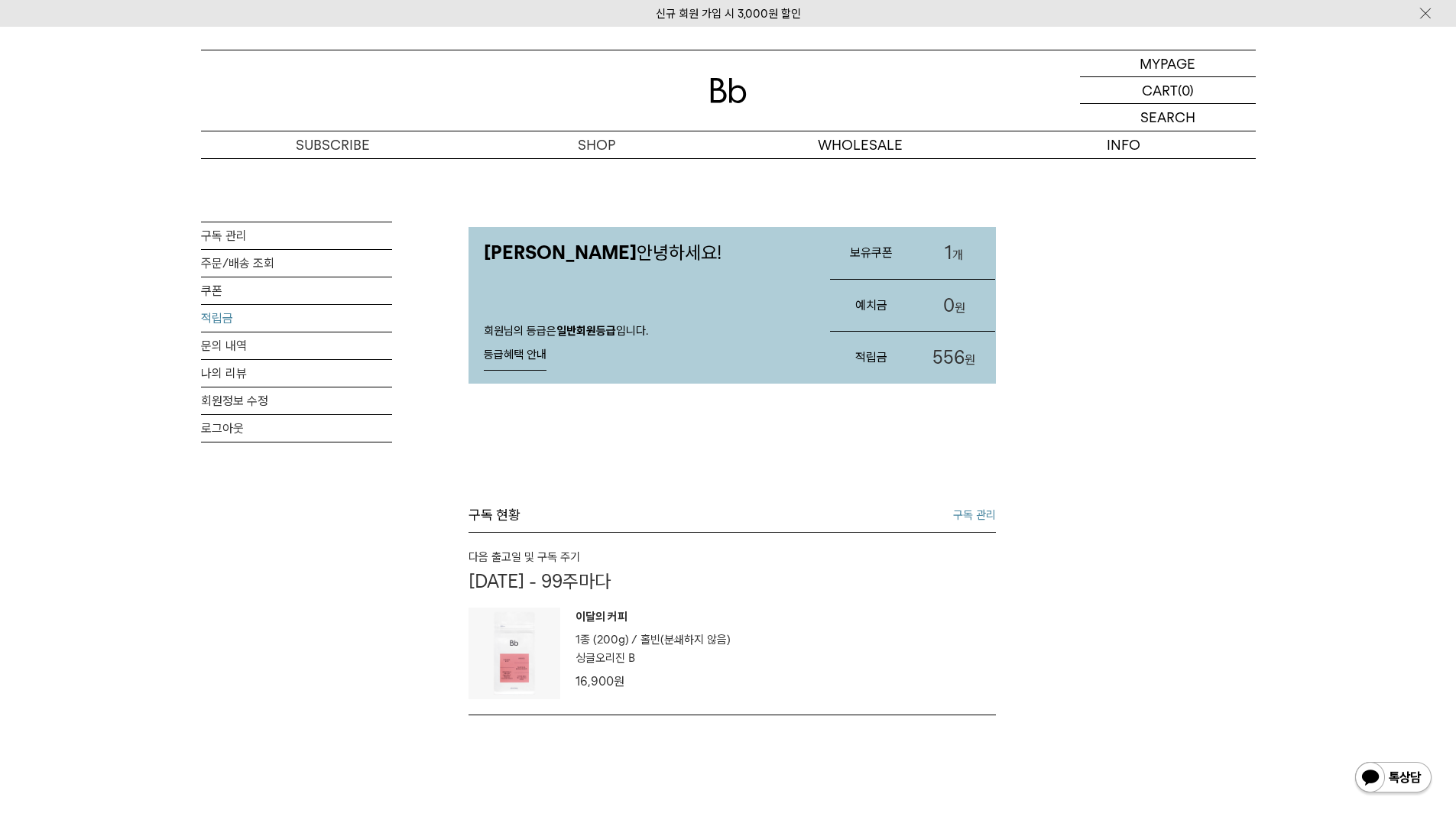
click at [214, 320] on link "적립금" at bounding box center [296, 318] width 191 height 27
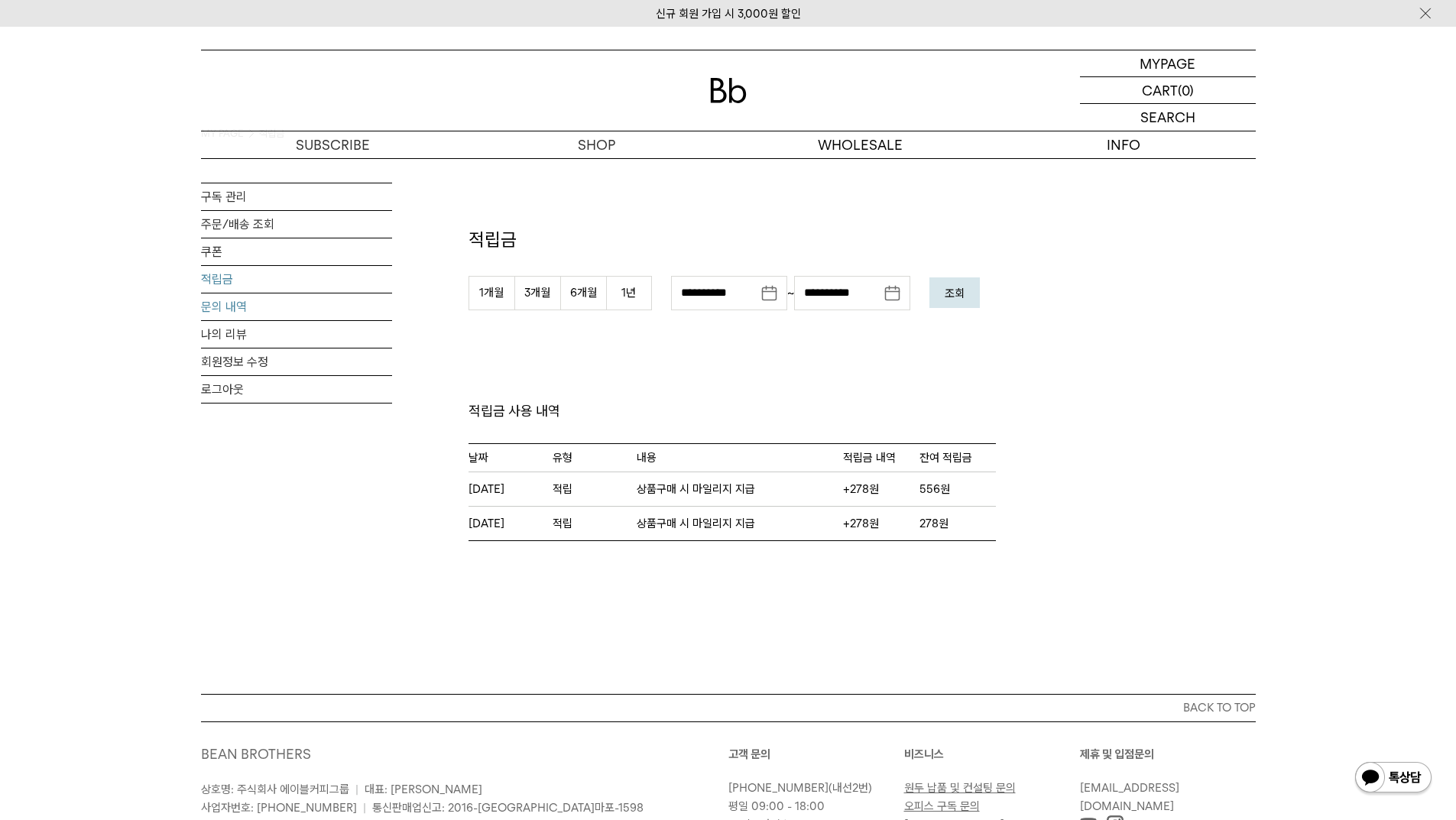
click at [212, 308] on link "문의 내역" at bounding box center [296, 307] width 191 height 27
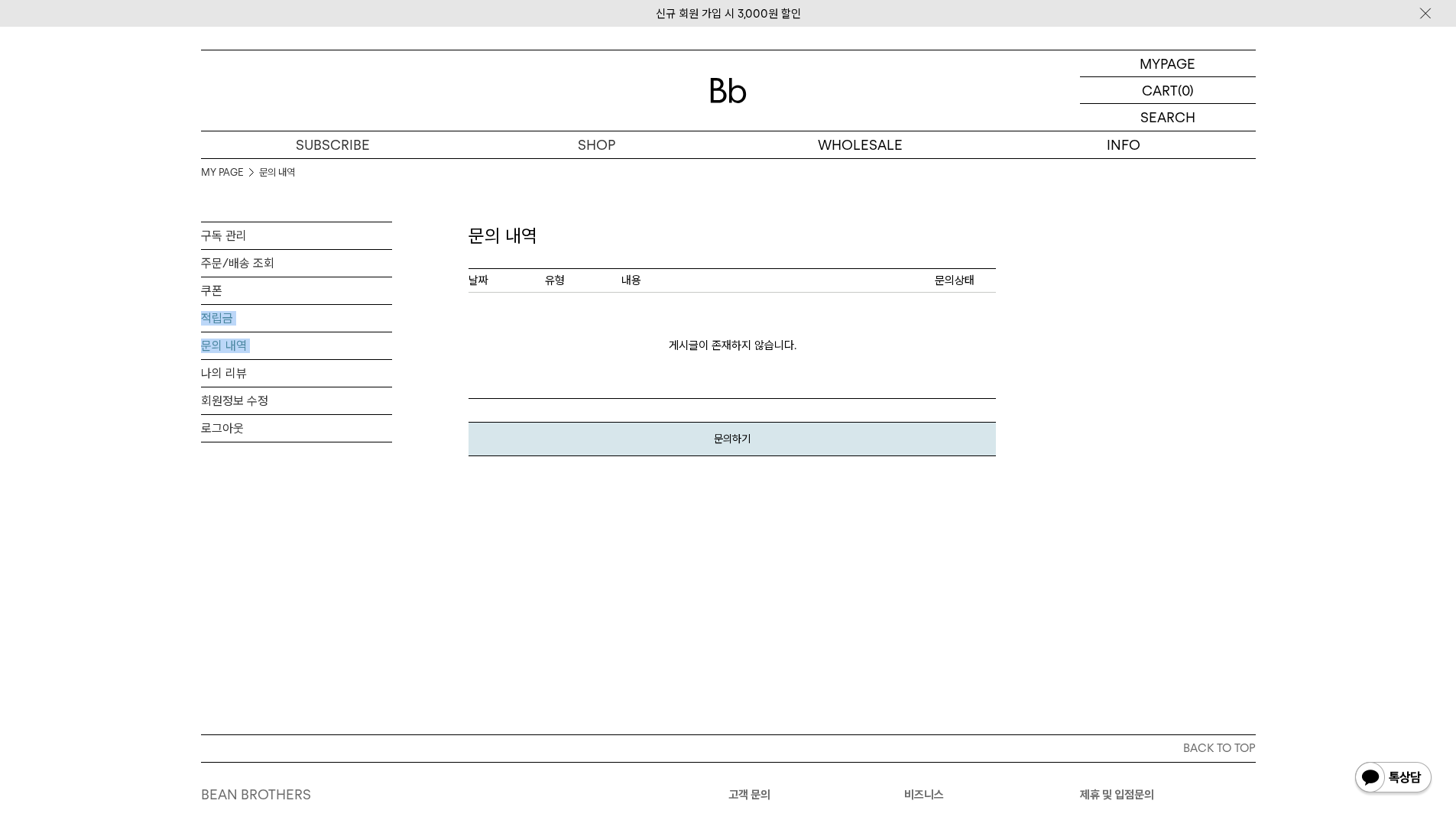
click at [200, 321] on div "MY PAGE 문의 내역 구독 관리 주문/배송 조회 쿠폰 적립금 문의 내역 나의 리뷰 회원정보 수정 로그아웃" at bounding box center [728, 370] width 1100 height 423
click at [226, 376] on link "나의 리뷰" at bounding box center [296, 373] width 191 height 27
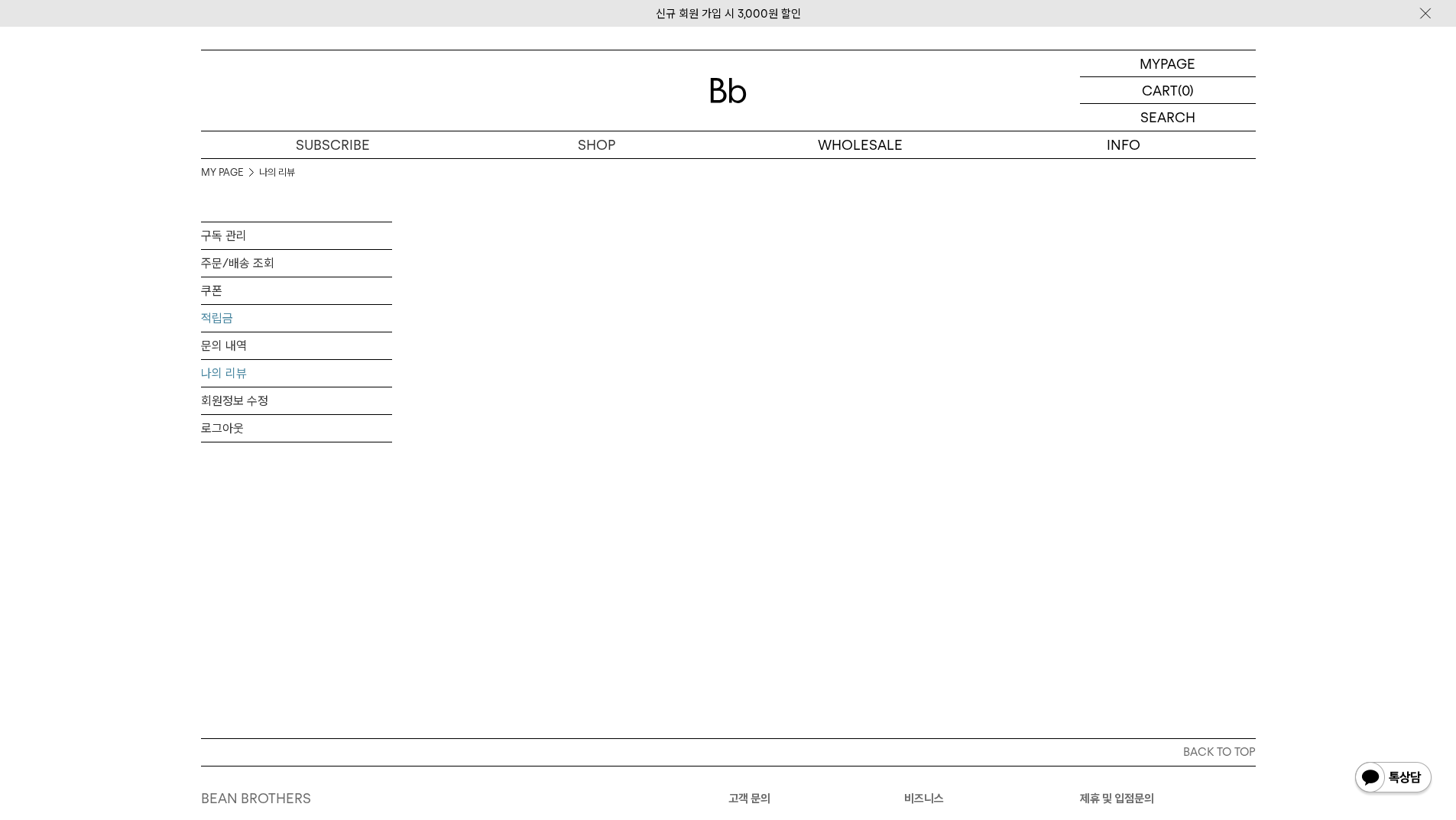
click at [214, 320] on link "적립금" at bounding box center [296, 318] width 191 height 27
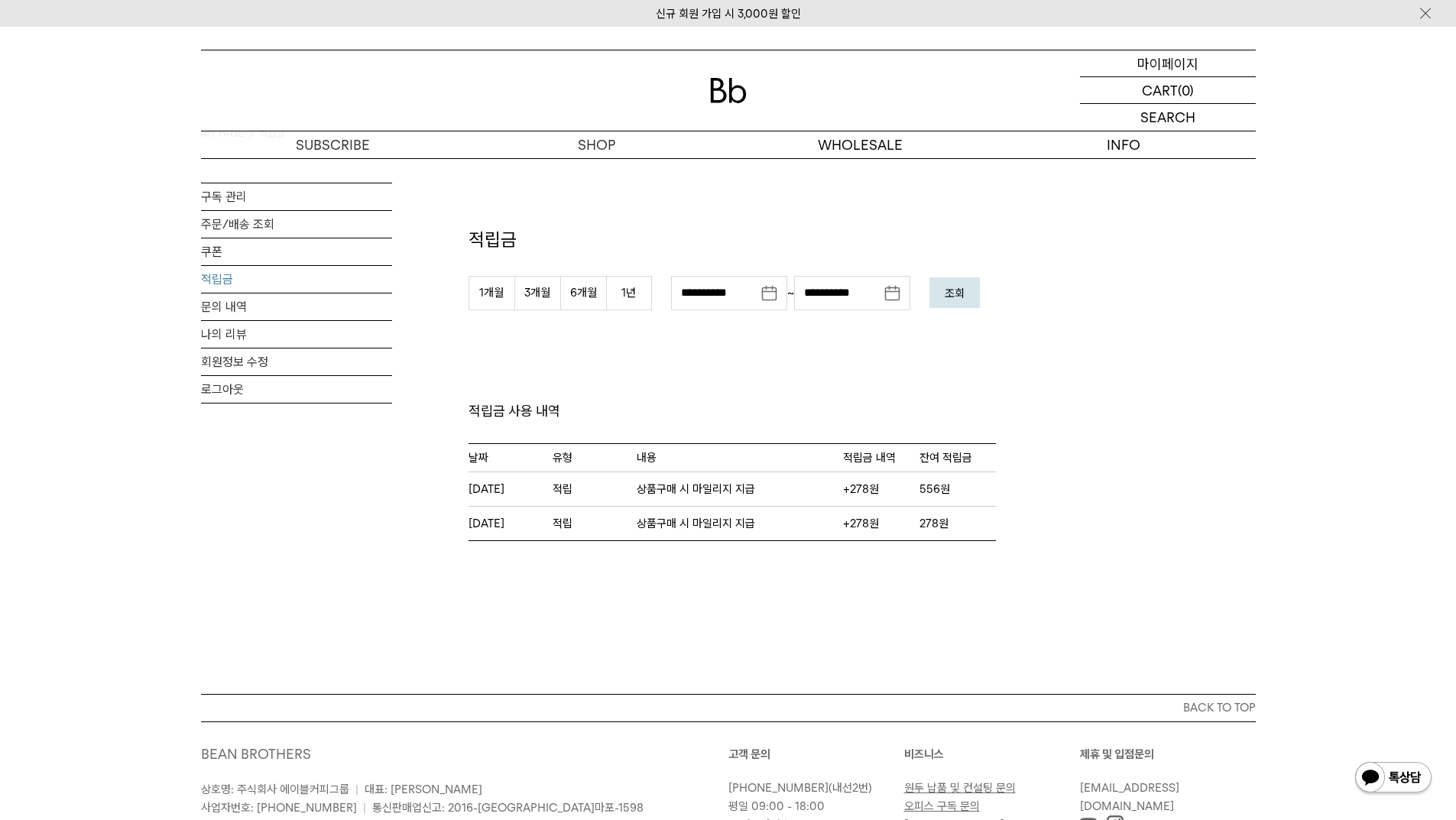
click at [1168, 65] on p "마이페이지" at bounding box center [1168, 63] width 61 height 26
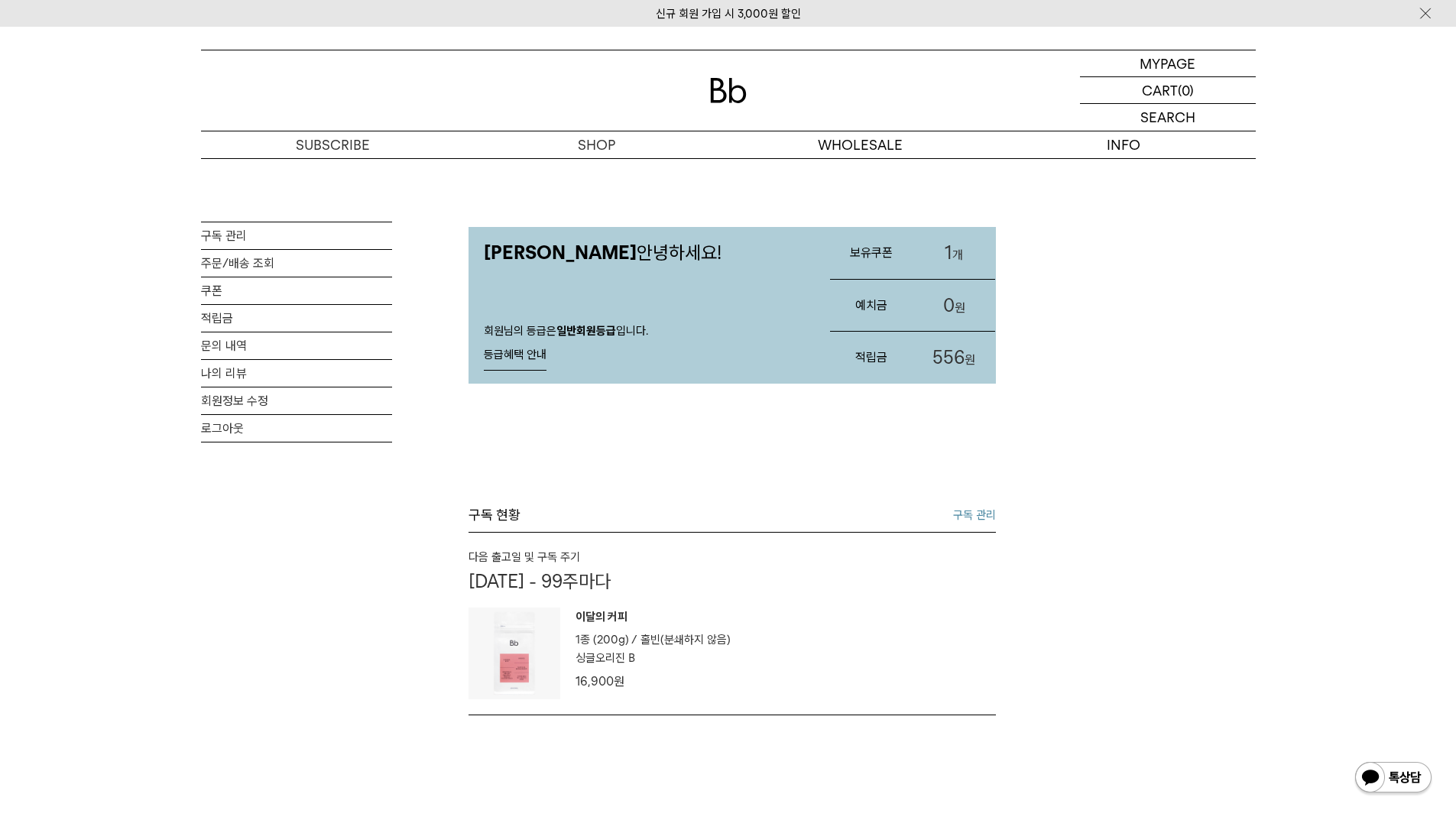
click at [946, 249] on span "1" at bounding box center [948, 252] width 8 height 22
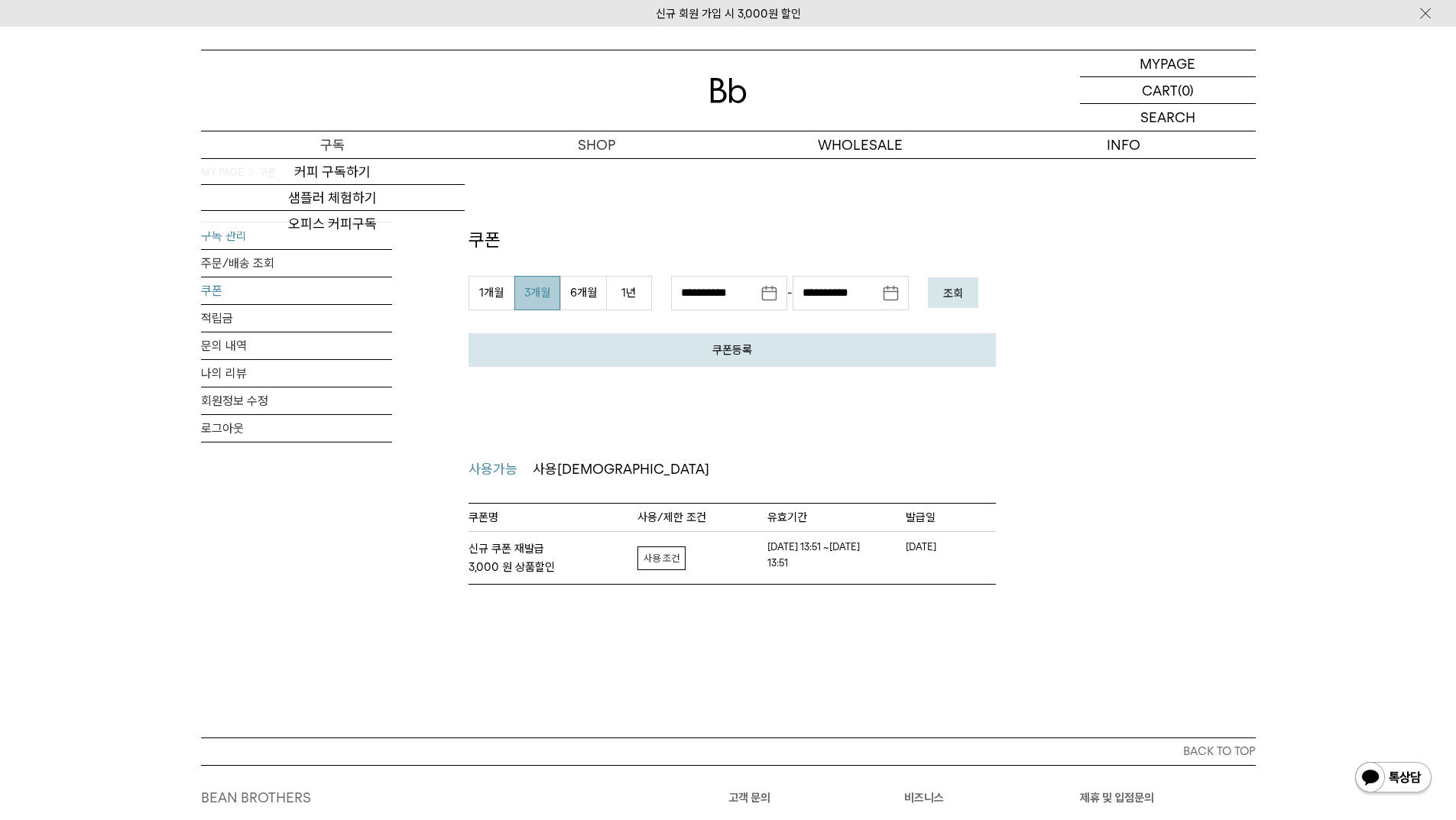
click at [235, 232] on div "신규 회원 가입 시 3,000원 할인 MYPAGE 마이페이지 LOGOUT 로그아웃 CART 장바구니 (0) SEARCH 검색 검색폼 ** 추천…" at bounding box center [728, 528] width 1456 height 1002
click at [229, 235] on link "구독 관리" at bounding box center [296, 236] width 191 height 27
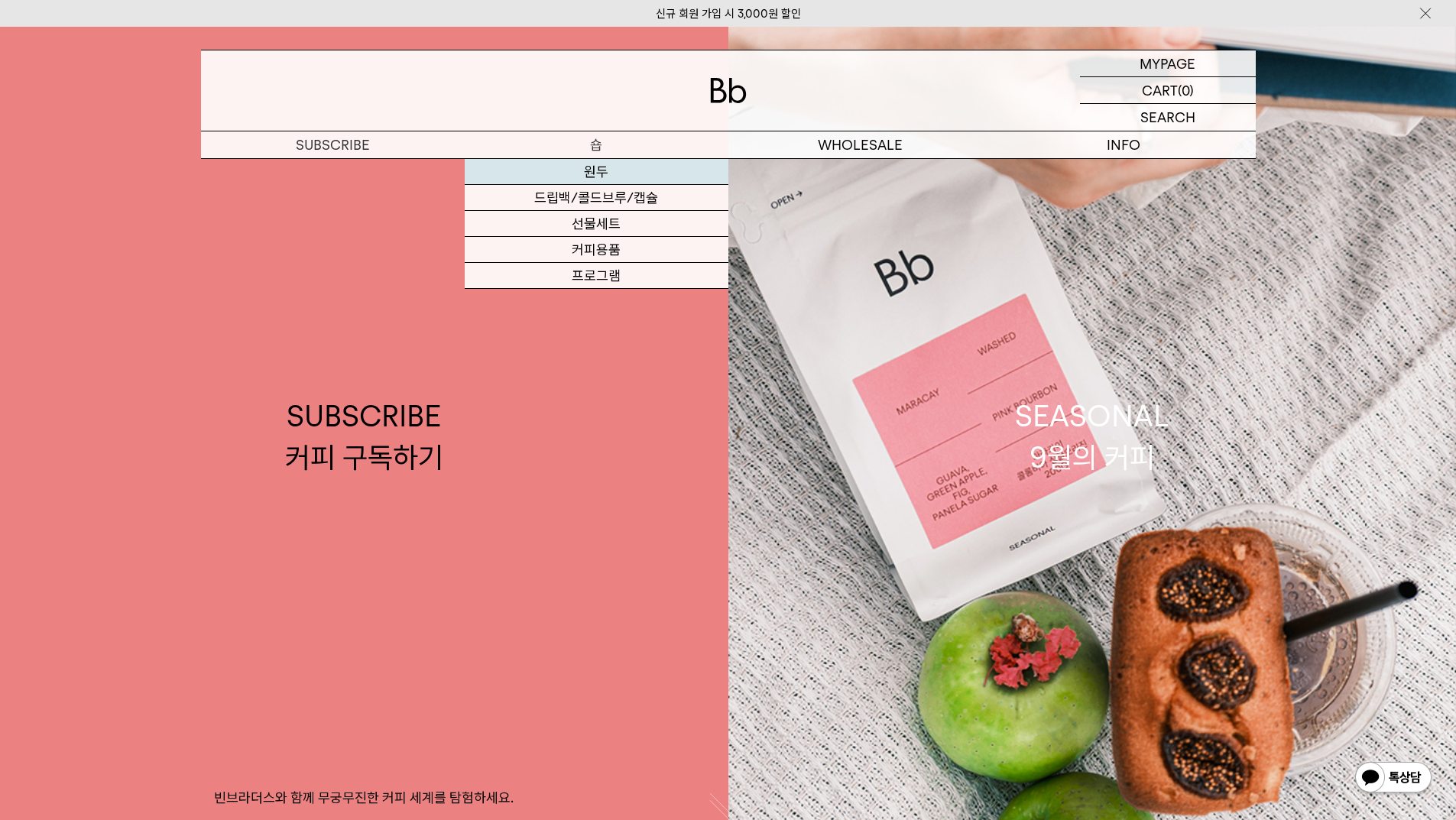
click at [599, 169] on link "원두" at bounding box center [597, 171] width 264 height 26
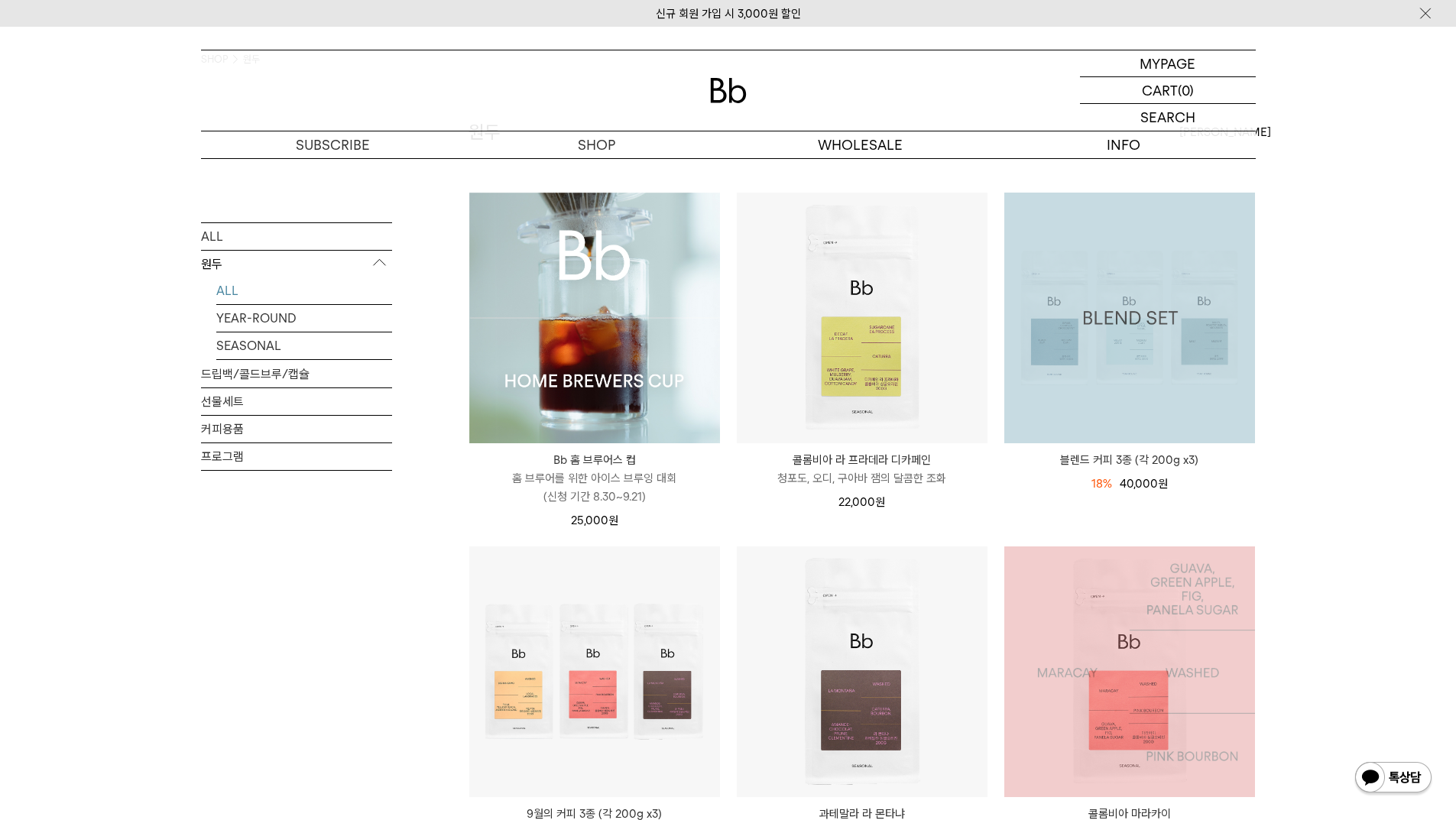
scroll to position [306, 0]
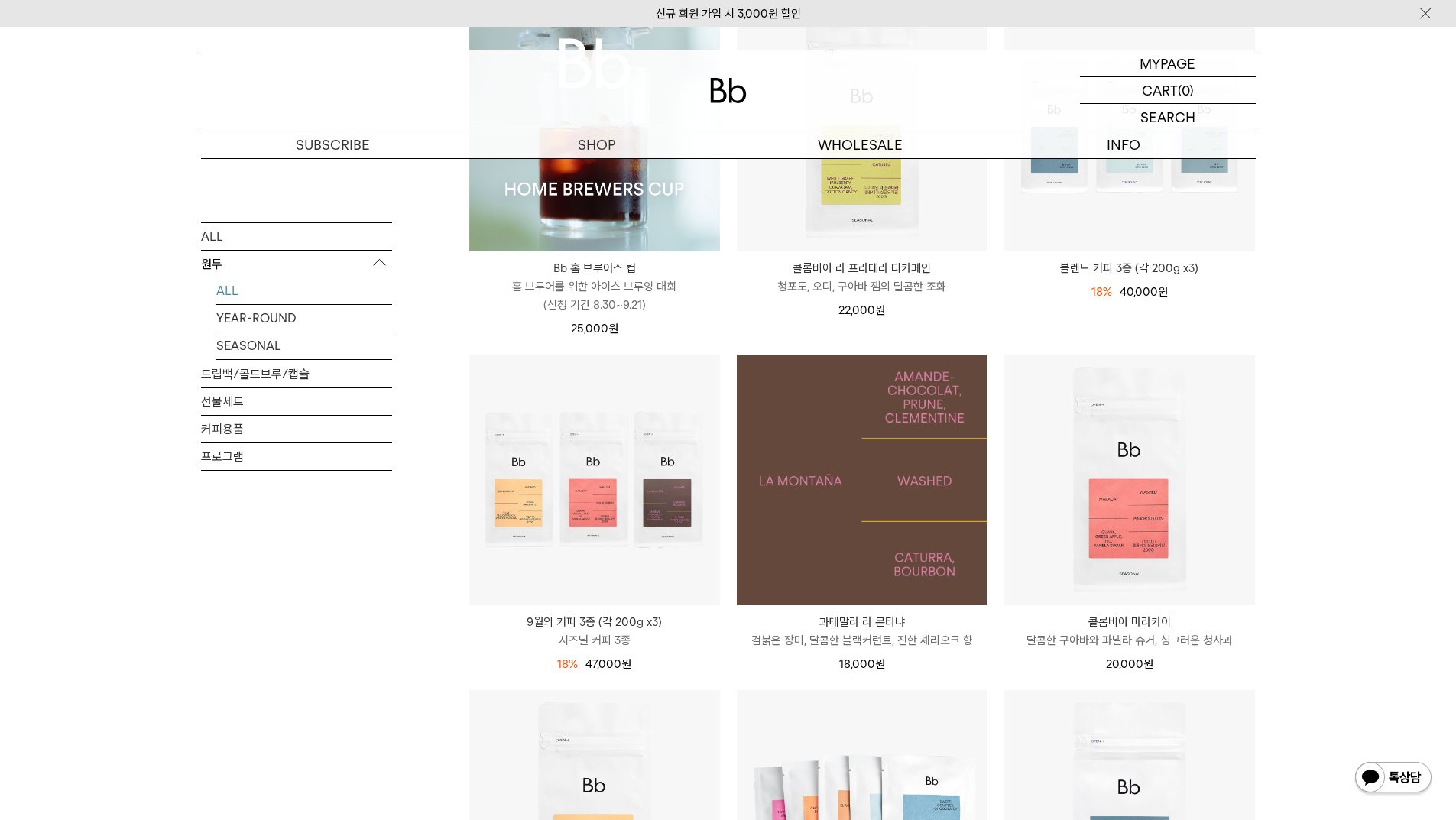
click at [905, 460] on img at bounding box center [863, 480] width 251 height 250
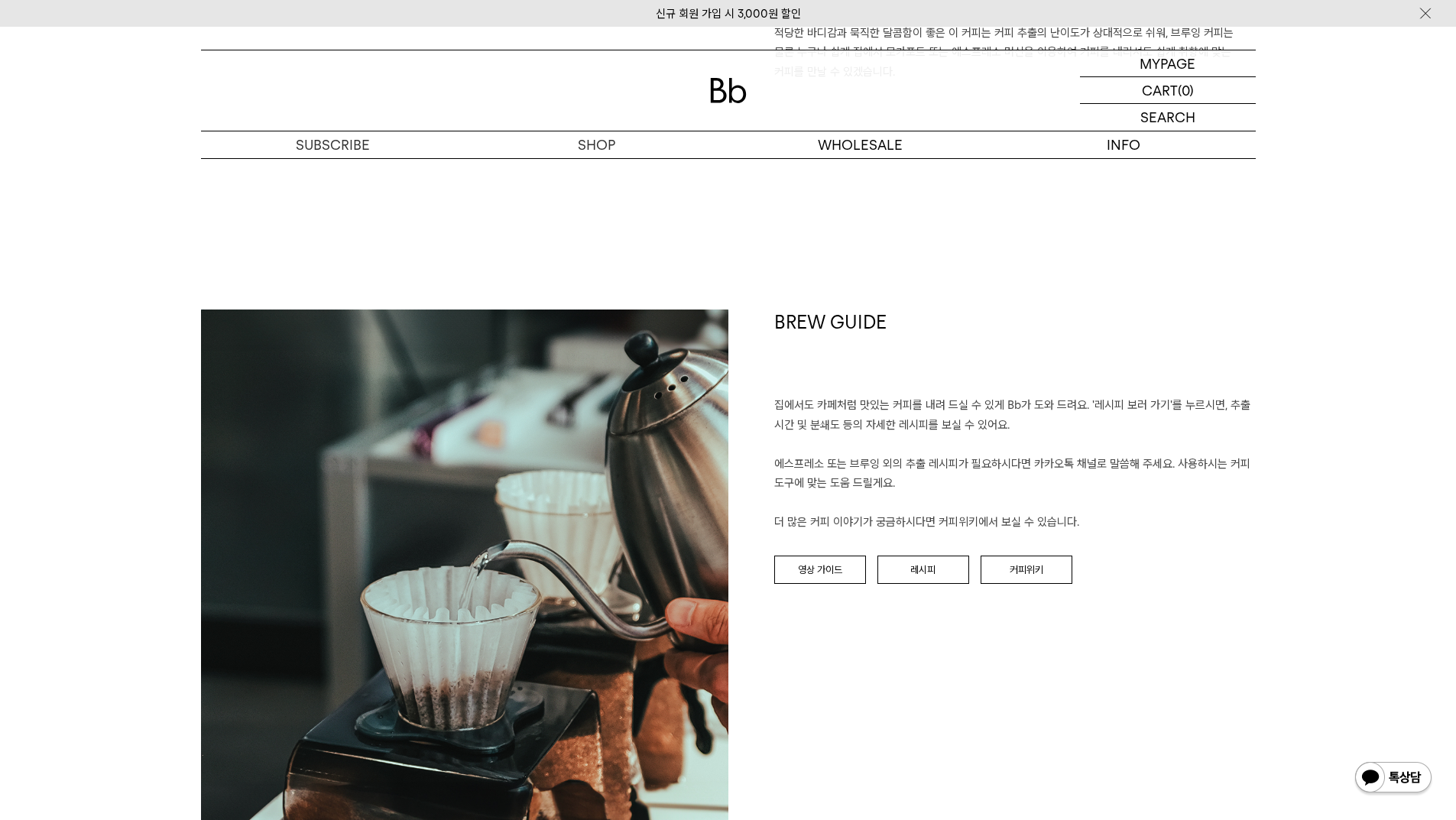
scroll to position [1681, 0]
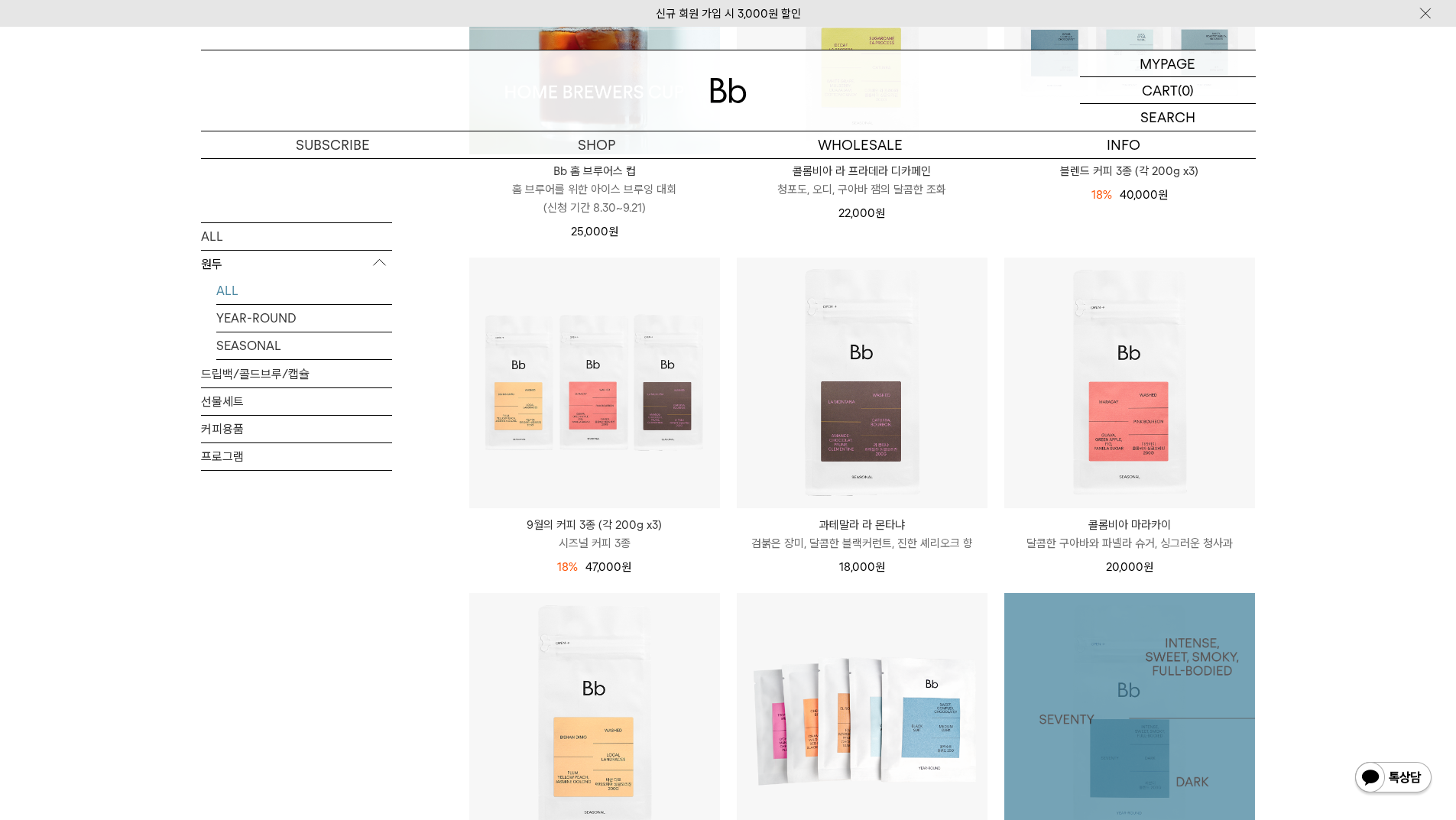
scroll to position [459, 0]
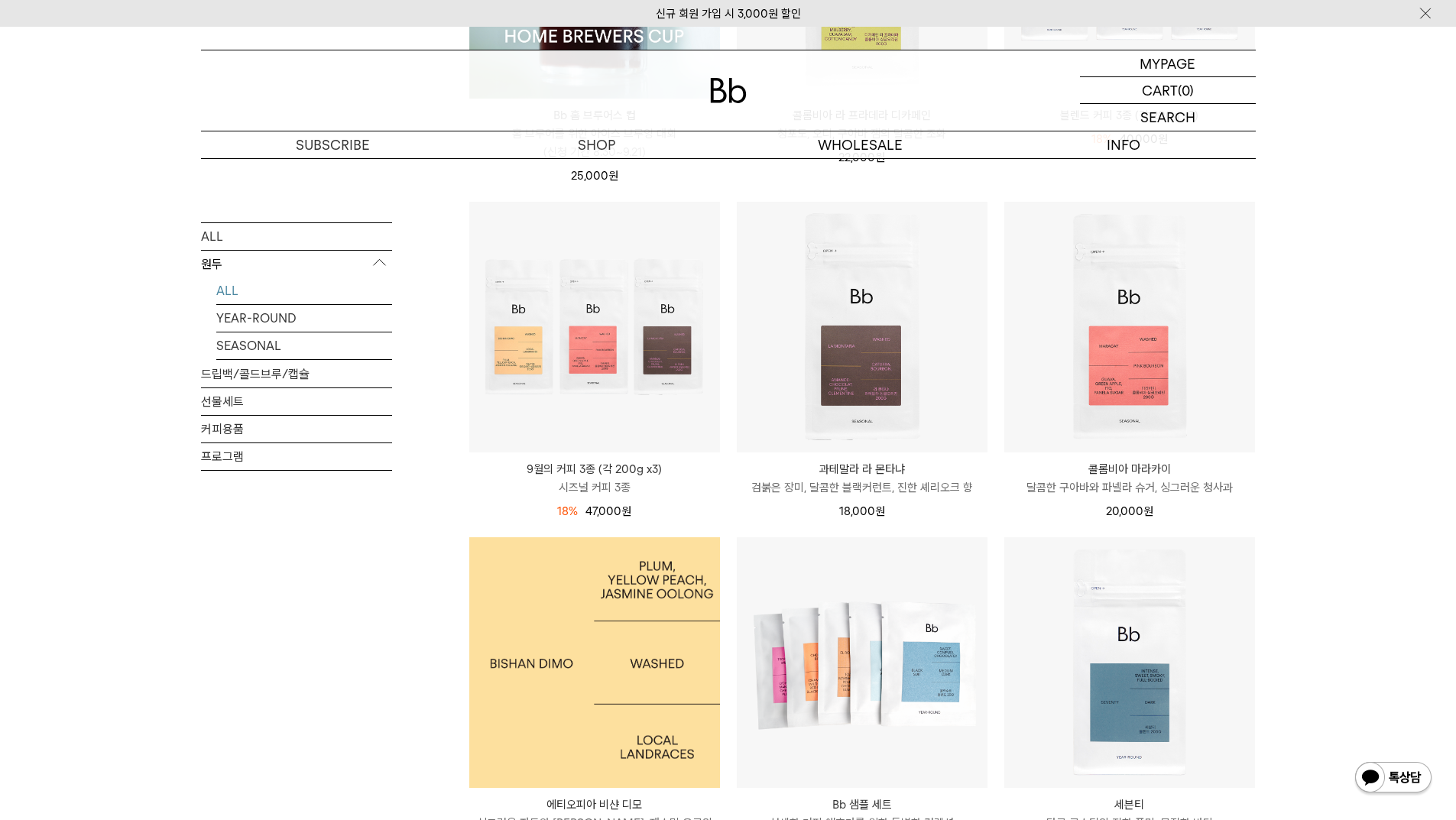
click at [551, 660] on img at bounding box center [594, 662] width 251 height 250
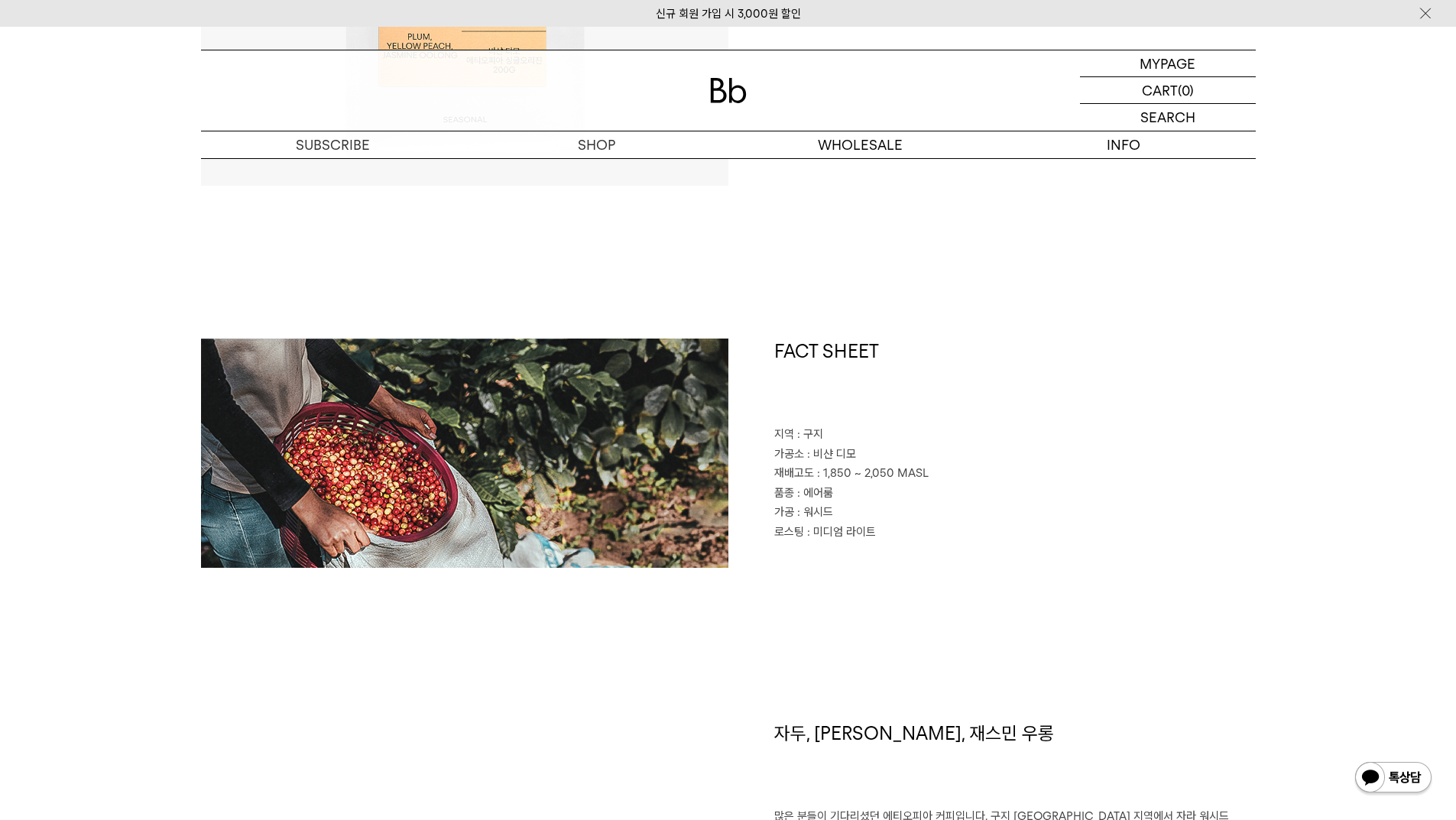
scroll to position [840, 0]
